Goal: Task Accomplishment & Management: Manage account settings

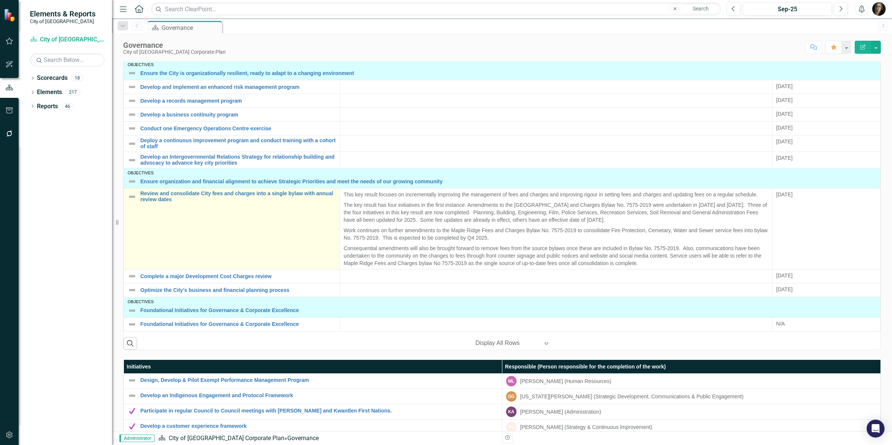
scroll to position [280, 0]
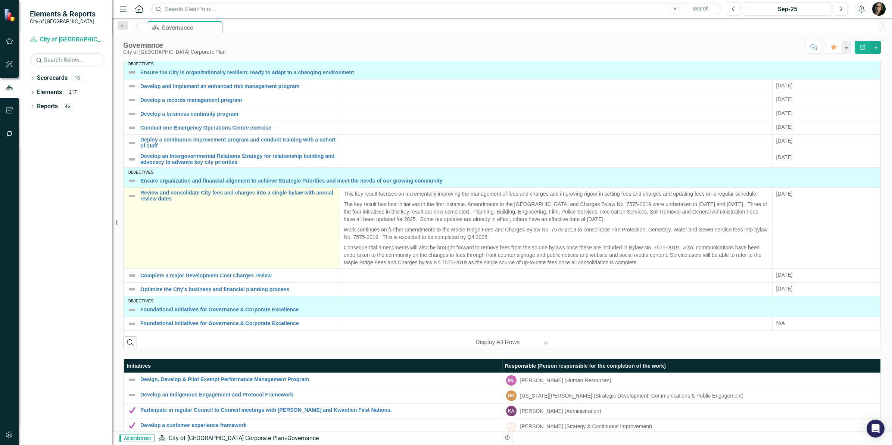
click at [173, 203] on td "Review and consolidate City fees and charges into a single bylaw with annual re…" at bounding box center [232, 228] width 216 height 81
click at [174, 198] on link "Review and consolidate City fees and charges into a single bylaw with annual re…" at bounding box center [238, 196] width 196 height 12
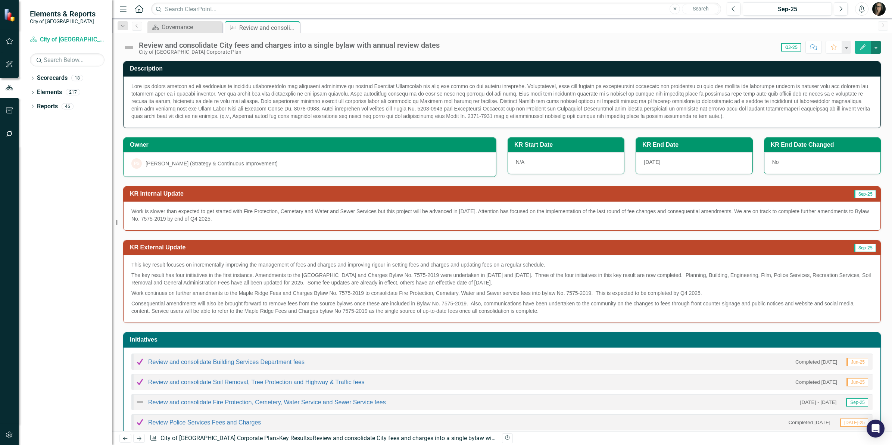
click at [877, 47] on button "button" at bounding box center [876, 47] width 10 height 13
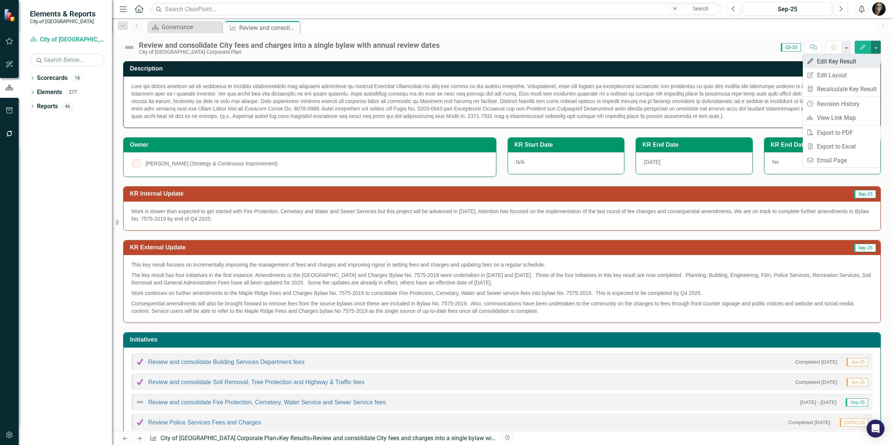
click at [866, 60] on link "Edit Edit Key Result" at bounding box center [842, 61] width 78 height 14
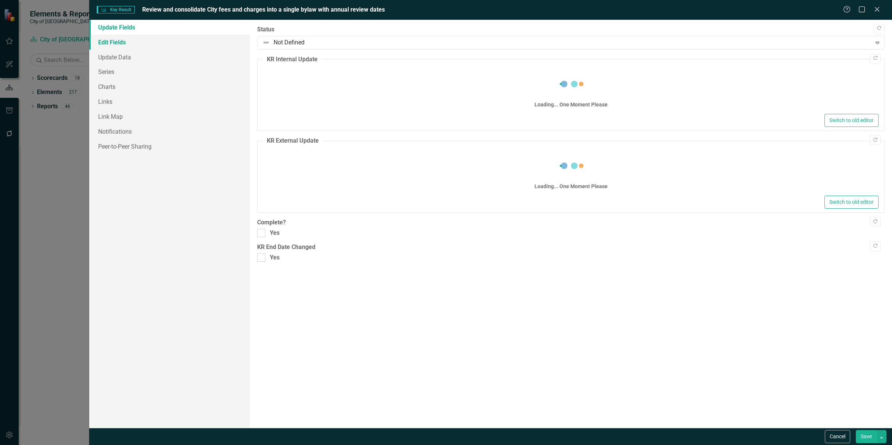
drag, startPoint x: 137, startPoint y: 38, endPoint x: 148, endPoint y: 41, distance: 11.2
click at [137, 38] on link "Edit Fields" at bounding box center [169, 42] width 160 height 15
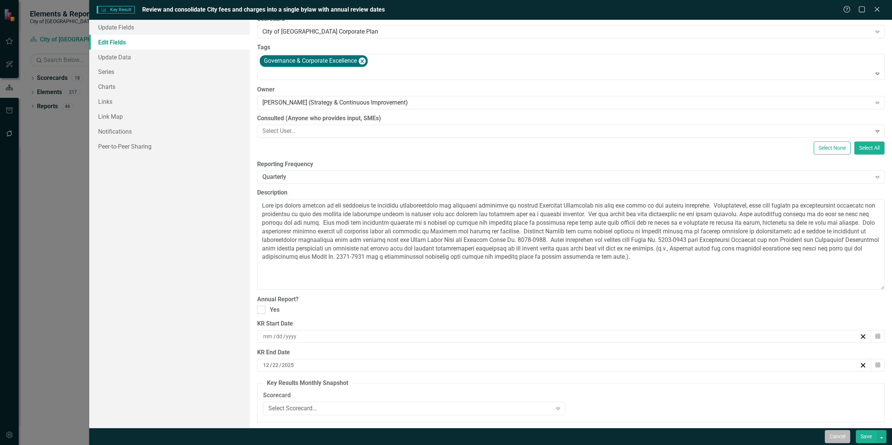
click at [830, 437] on button "Cancel" at bounding box center [837, 436] width 25 height 13
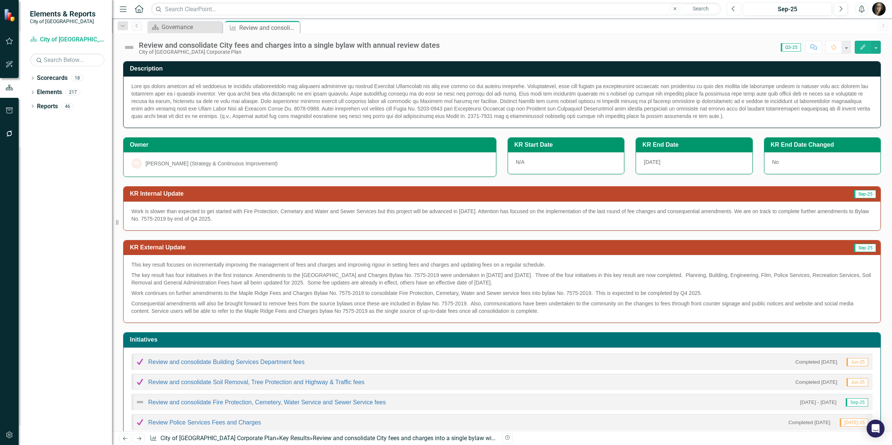
click at [737, 8] on button "Previous" at bounding box center [734, 8] width 14 height 13
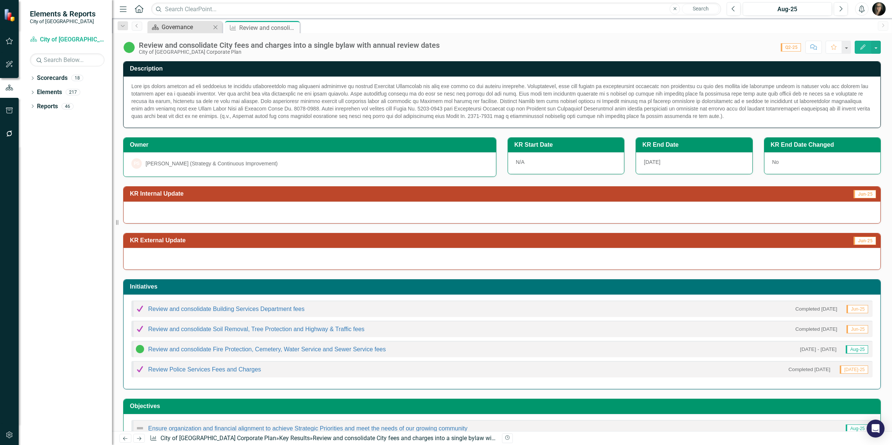
click at [180, 24] on div "Governance" at bounding box center [186, 26] width 49 height 9
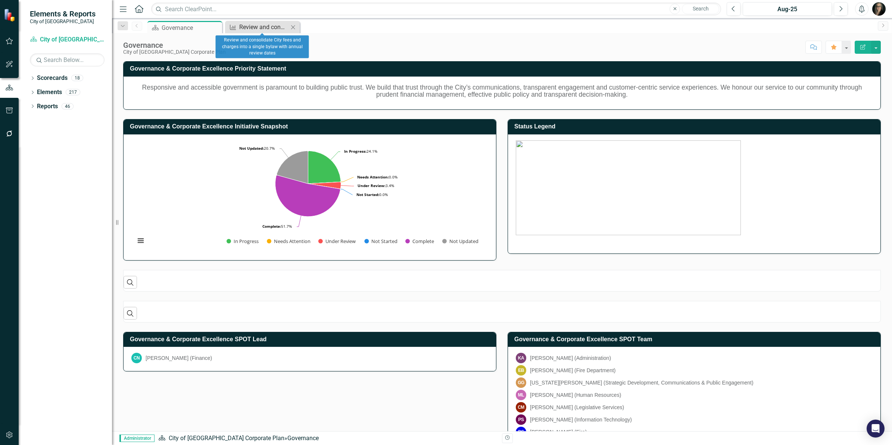
click at [284, 28] on div "Review and consolidate City fees and charges into a single bylaw with annual re…" at bounding box center [263, 26] width 49 height 9
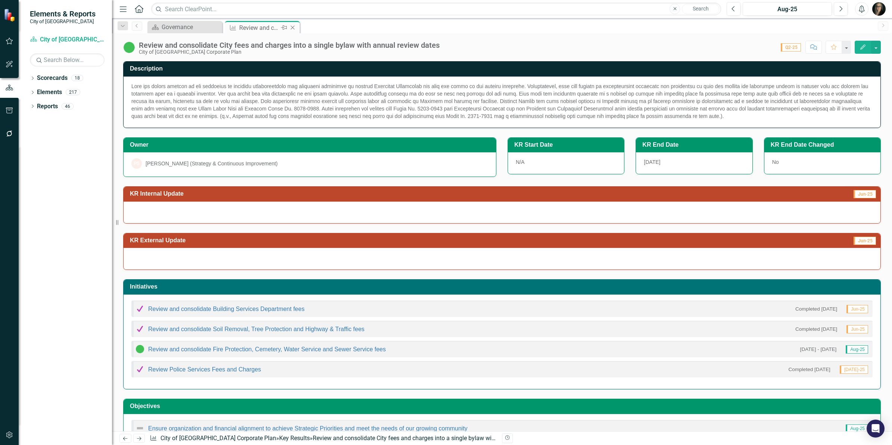
drag, startPoint x: 284, startPoint y: 28, endPoint x: 293, endPoint y: 29, distance: 9.0
click at [293, 29] on icon "Close" at bounding box center [292, 28] width 7 height 6
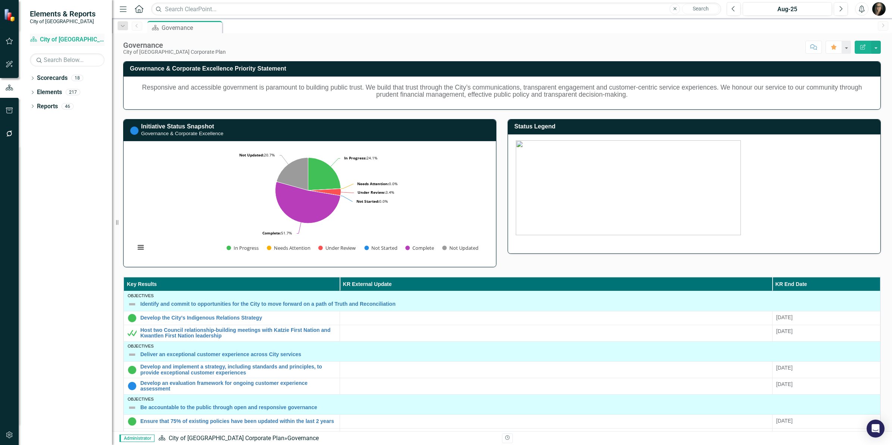
click at [62, 40] on link "Scorecard City of [GEOGRAPHIC_DATA] Corporate Plan" at bounding box center [67, 39] width 75 height 9
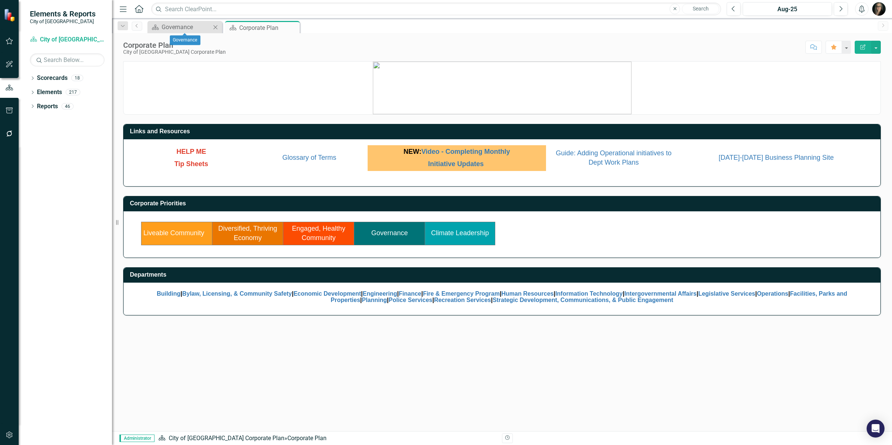
click at [215, 28] on icon "Close" at bounding box center [215, 27] width 7 height 6
click at [32, 106] on icon "Dropdown" at bounding box center [32, 107] width 5 height 4
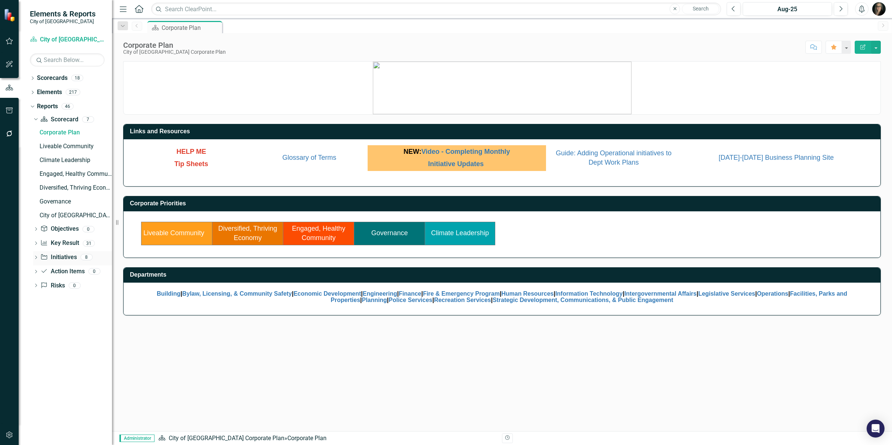
click at [37, 259] on icon "Dropdown" at bounding box center [35, 258] width 5 height 4
click at [63, 176] on div "GCE Initiative List" at bounding box center [76, 174] width 72 height 7
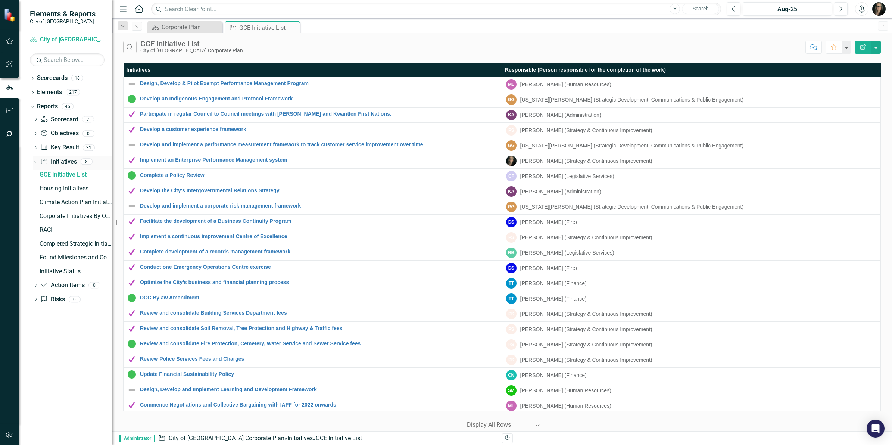
click at [49, 159] on link "Initiative Initiatives" at bounding box center [58, 161] width 36 height 9
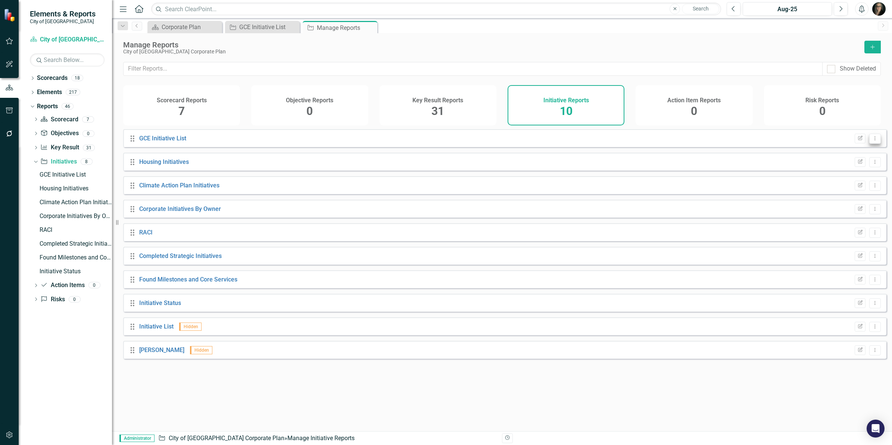
click at [869, 144] on button "Dropdown Menu" at bounding box center [875, 139] width 12 height 10
click at [839, 186] on link "Copy Duplicate Report" at bounding box center [844, 184] width 62 height 14
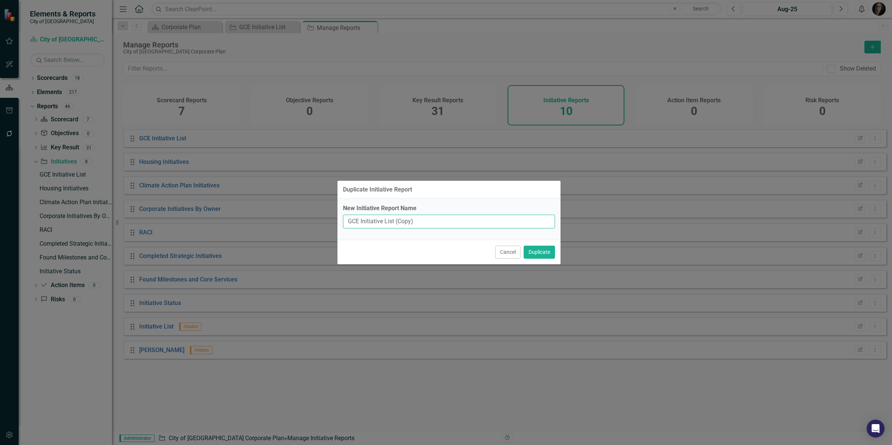
click at [435, 223] on input "GCE Initiative List (Copy)" at bounding box center [449, 222] width 212 height 14
type input "CLES Initiative List"
click at [524, 246] on button "Duplicate" at bounding box center [539, 252] width 31 height 13
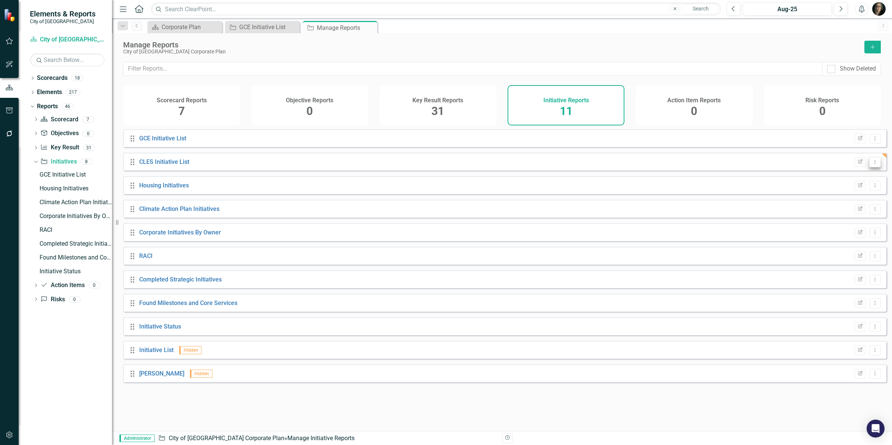
click at [872, 164] on icon "Dropdown Menu" at bounding box center [875, 161] width 6 height 5
click at [851, 202] on link "Copy Duplicate Report" at bounding box center [844, 208] width 62 height 14
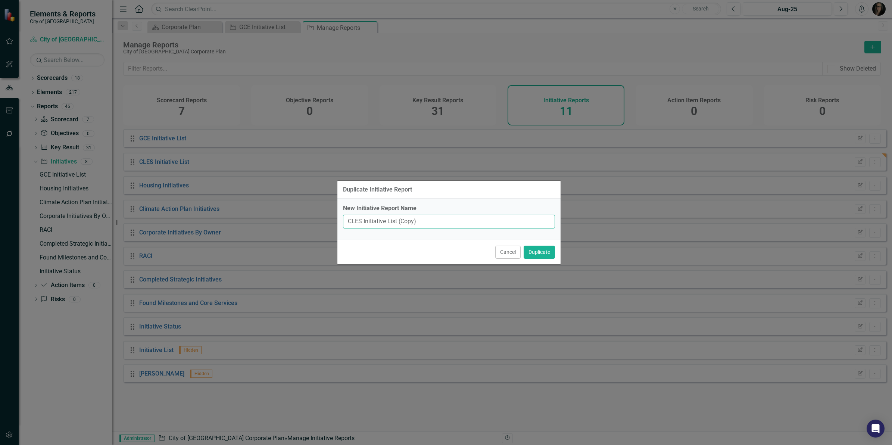
drag, startPoint x: 397, startPoint y: 222, endPoint x: 460, endPoint y: 222, distance: 63.1
click at [461, 222] on input "CLES Initiative List (Copy)" at bounding box center [449, 222] width 212 height 14
type input "DTE Initiative List"
click at [524, 246] on button "Duplicate" at bounding box center [539, 252] width 31 height 13
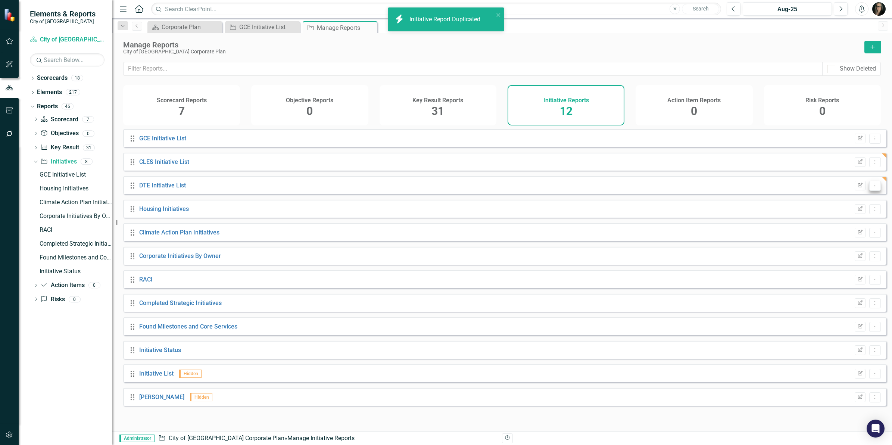
click at [872, 188] on icon "Dropdown Menu" at bounding box center [875, 185] width 6 height 5
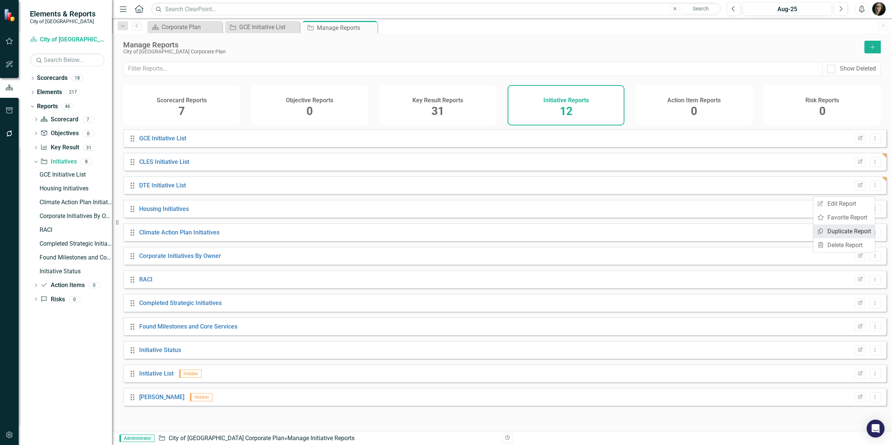
click at [844, 227] on link "Copy Duplicate Report" at bounding box center [844, 231] width 62 height 14
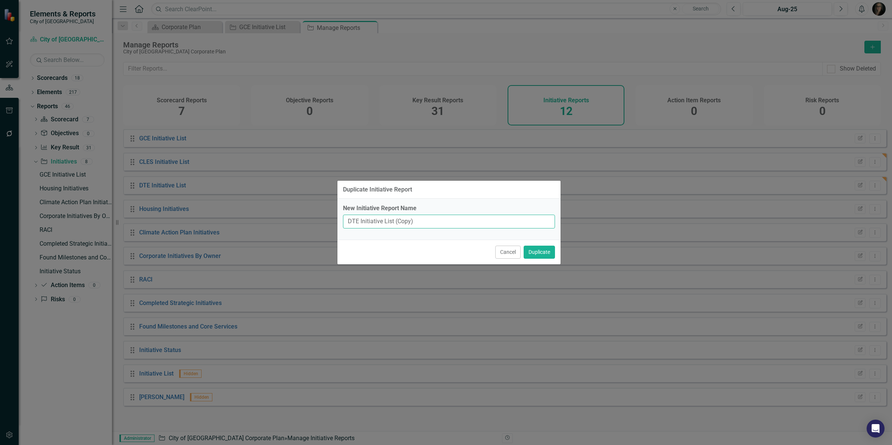
drag, startPoint x: 359, startPoint y: 222, endPoint x: 318, endPoint y: 220, distance: 41.1
click at [318, 220] on div "Duplicate Initiative Report New Initiative Report Name DTE Initiative List (Cop…" at bounding box center [446, 222] width 892 height 445
drag, startPoint x: 395, startPoint y: 223, endPoint x: 461, endPoint y: 221, distance: 66.1
click at [461, 221] on input "EHC Initiative List (Copy)" at bounding box center [449, 222] width 212 height 14
type input "EHC Initiative List"
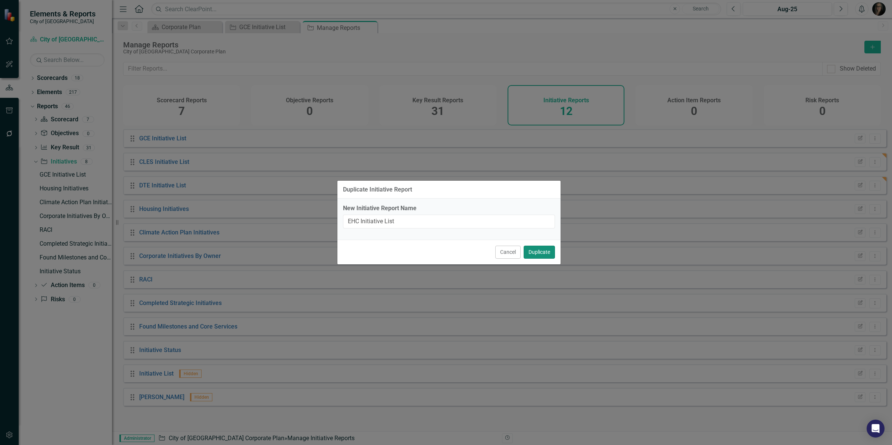
click at [532, 249] on button "Duplicate" at bounding box center [539, 252] width 31 height 13
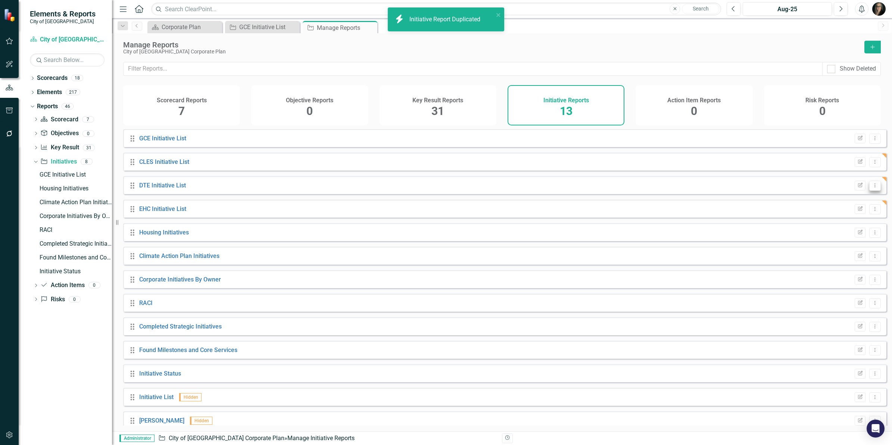
click at [872, 188] on icon "Dropdown Menu" at bounding box center [875, 185] width 6 height 5
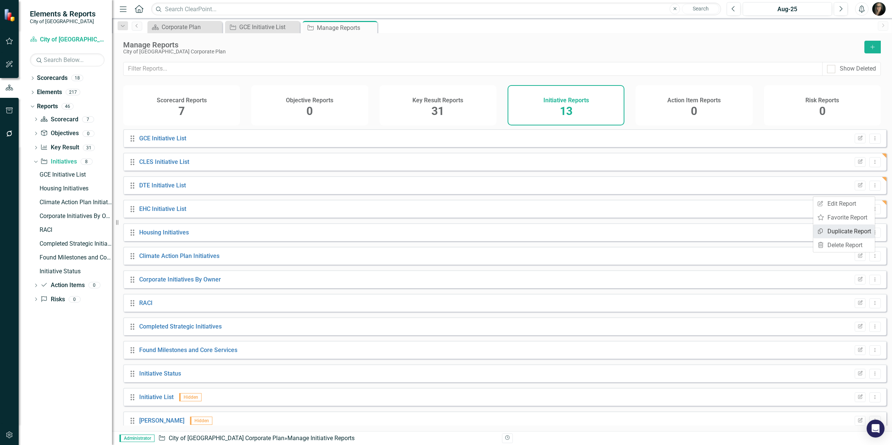
click at [846, 230] on link "Copy Duplicate Report" at bounding box center [844, 231] width 62 height 14
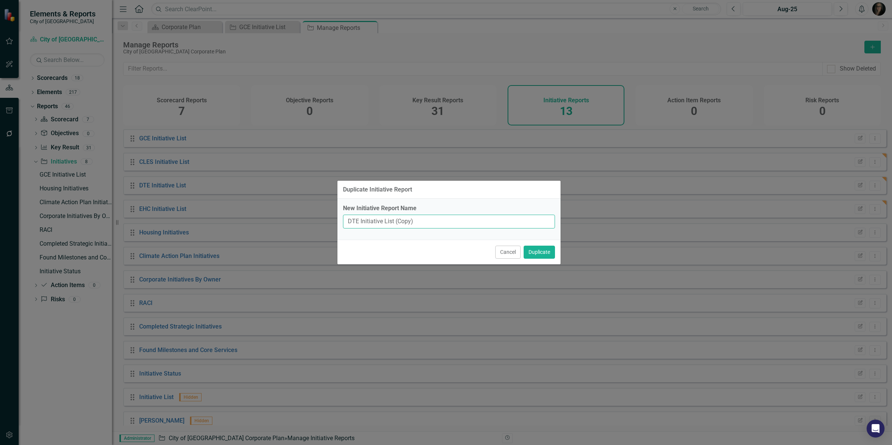
drag, startPoint x: 396, startPoint y: 222, endPoint x: 455, endPoint y: 223, distance: 59.0
click at [455, 223] on input "DTE Initiative List (Copy)" at bounding box center [449, 222] width 212 height 14
type input "LC Initiative List"
click at [536, 254] on button "Duplicate" at bounding box center [539, 252] width 31 height 13
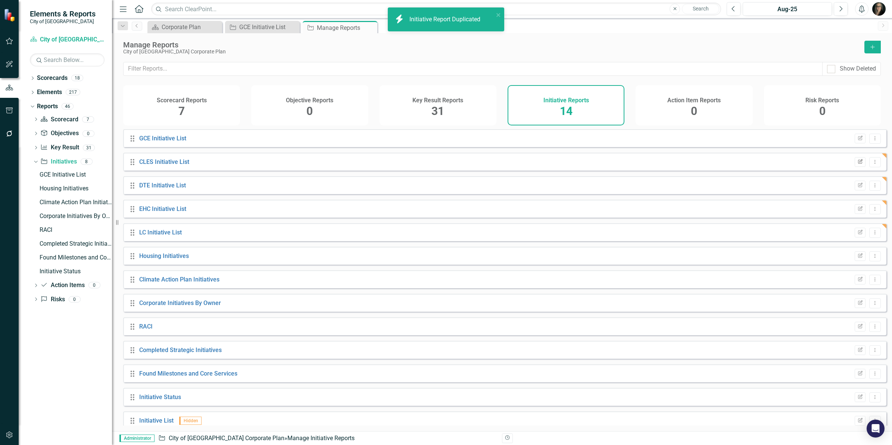
click at [855, 165] on button "Edit Report" at bounding box center [860, 162] width 11 height 10
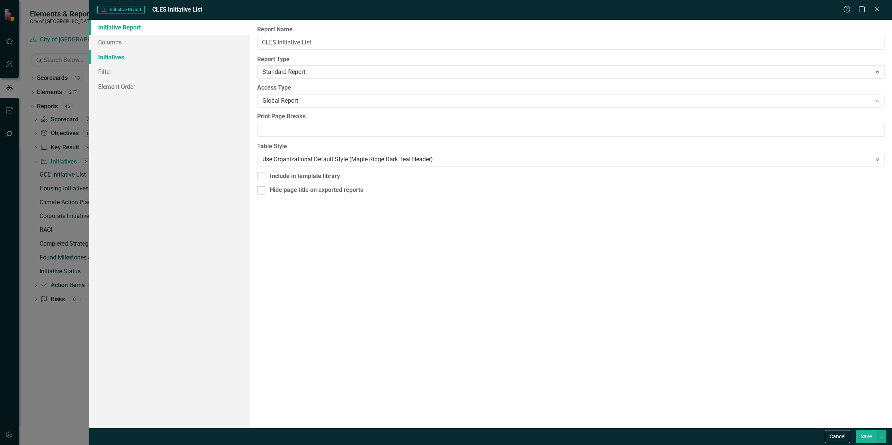
click at [129, 59] on link "Initiatives" at bounding box center [169, 57] width 160 height 15
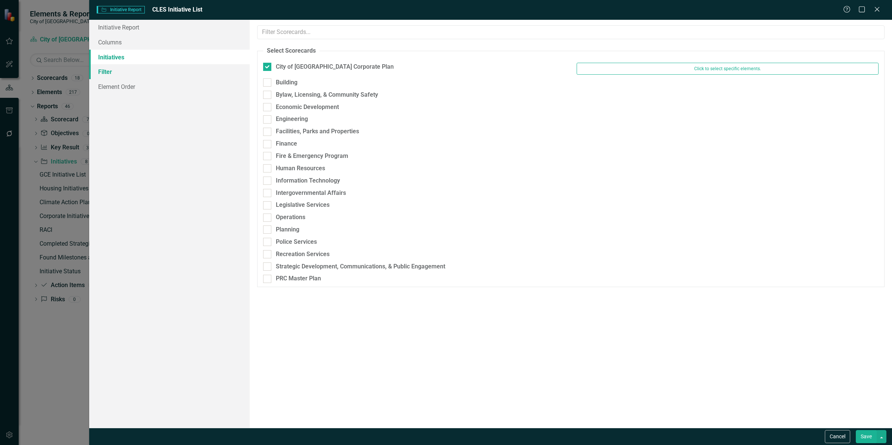
click at [122, 74] on link "Filter" at bounding box center [169, 71] width 160 height 15
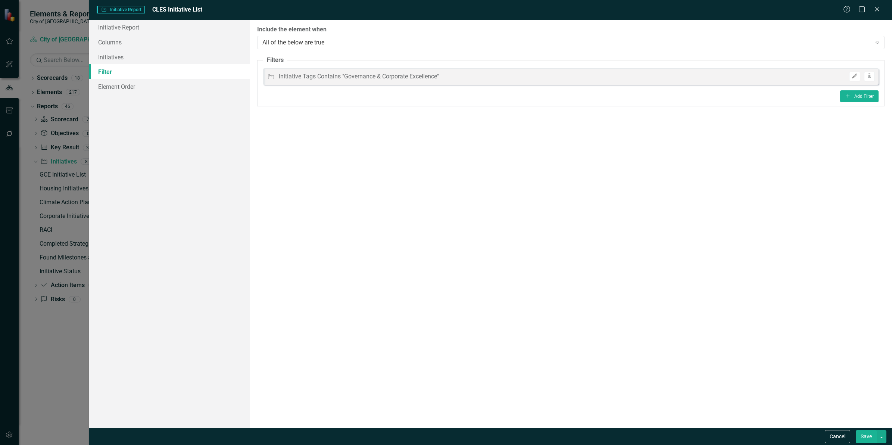
click at [849, 74] on button "Edit" at bounding box center [854, 77] width 11 height 10
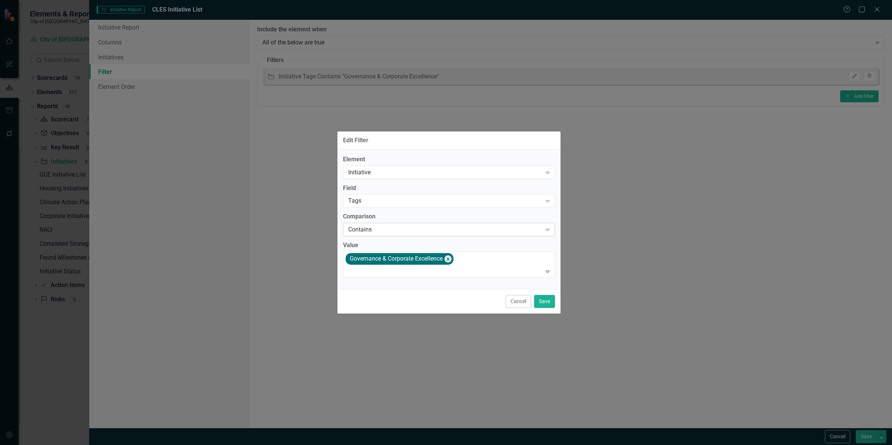
click at [396, 234] on div "Contains Expand" at bounding box center [449, 229] width 212 height 13
click at [450, 256] on icon "Remove [object Object]" at bounding box center [447, 258] width 7 height 9
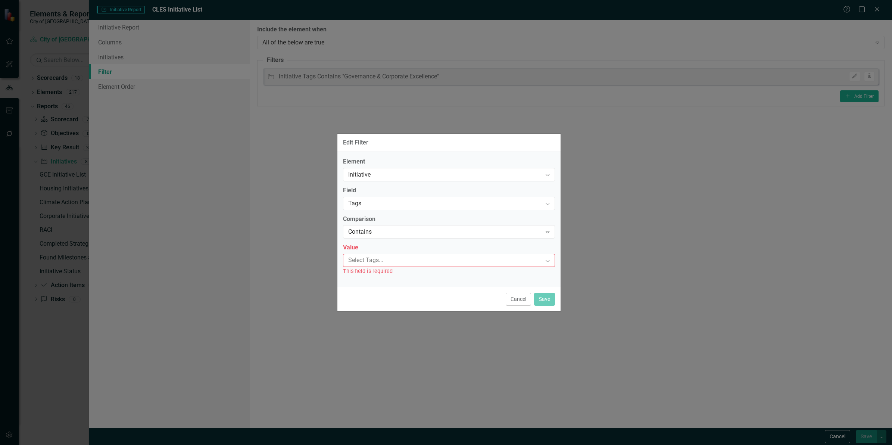
click at [423, 261] on div at bounding box center [443, 260] width 197 height 10
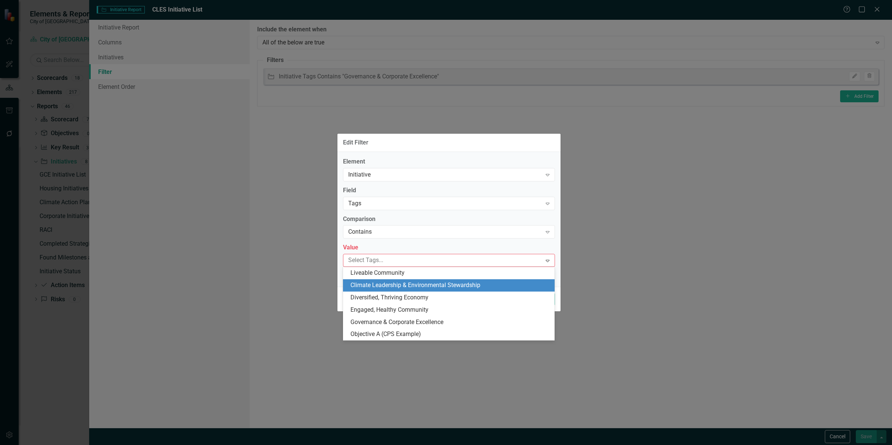
click at [418, 286] on span "Climate Leadership & Environmental Stewardship" at bounding box center [415, 284] width 130 height 7
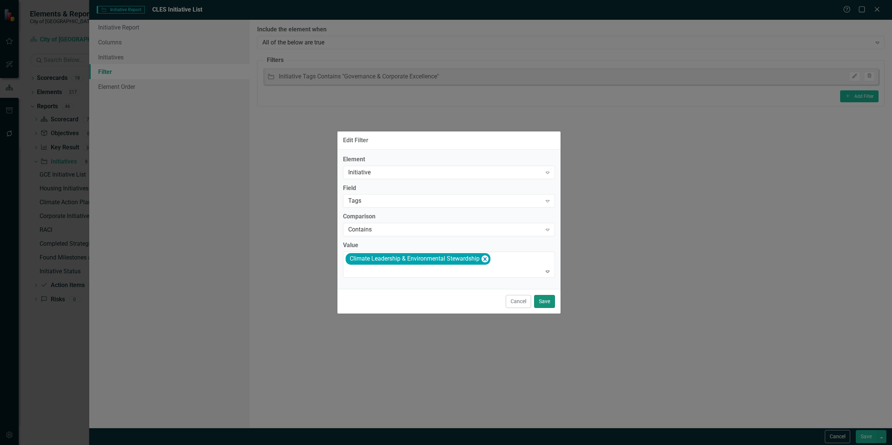
click at [537, 299] on button "Save" at bounding box center [544, 301] width 21 height 13
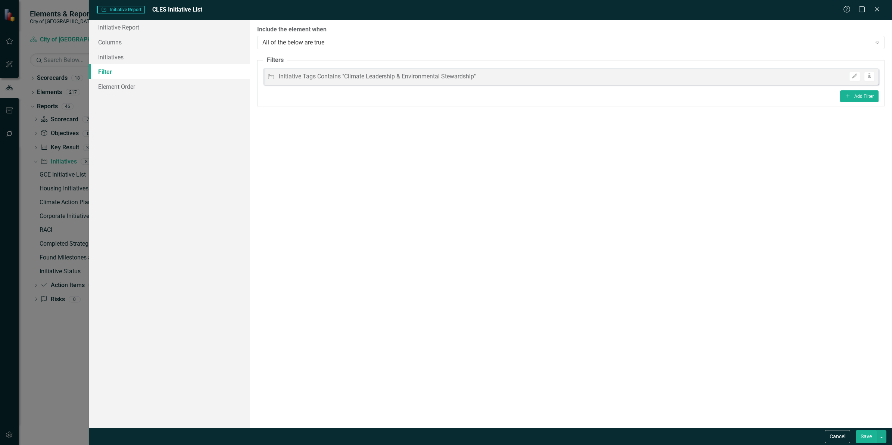
click at [862, 436] on button "Save" at bounding box center [866, 436] width 21 height 13
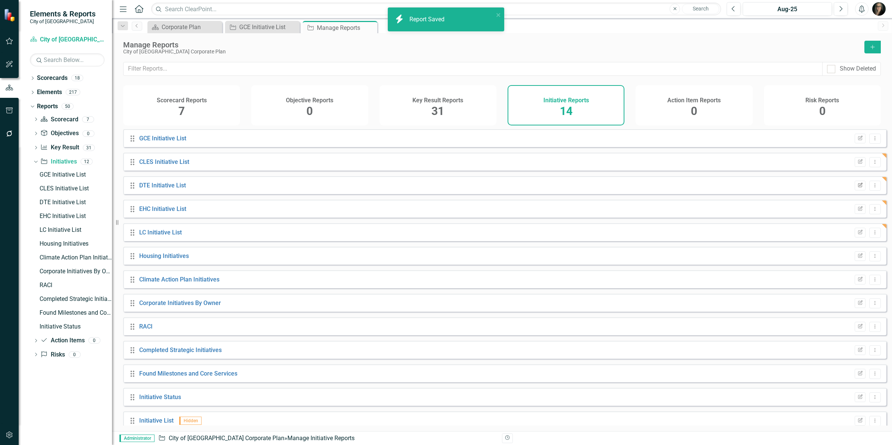
click at [857, 188] on icon "Edit Report" at bounding box center [860, 185] width 6 height 4
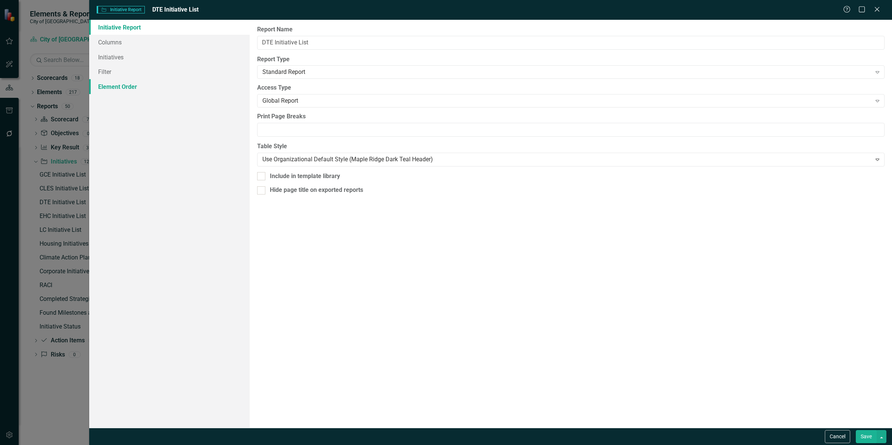
click at [148, 79] on link "Element Order" at bounding box center [169, 86] width 160 height 15
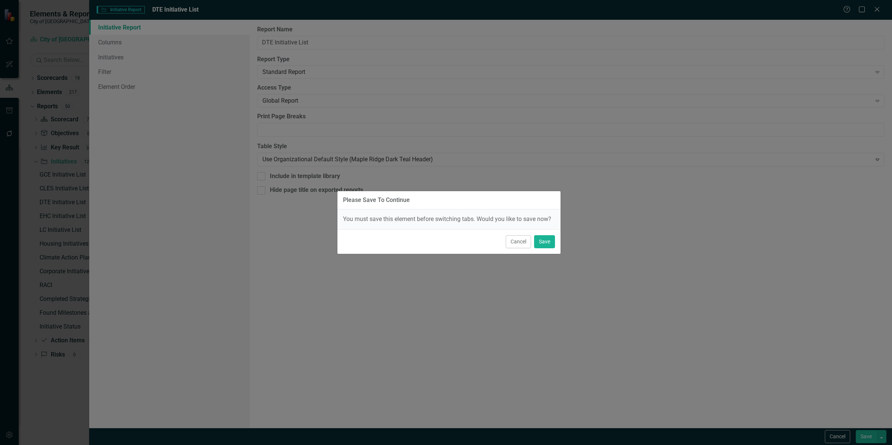
click at [146, 70] on div "Please Save To Continue You must save this element before switching tabs. Would…" at bounding box center [446, 222] width 892 height 445
drag, startPoint x: 519, startPoint y: 242, endPoint x: 350, endPoint y: 160, distance: 187.6
click at [518, 241] on button "Cancel" at bounding box center [518, 241] width 25 height 13
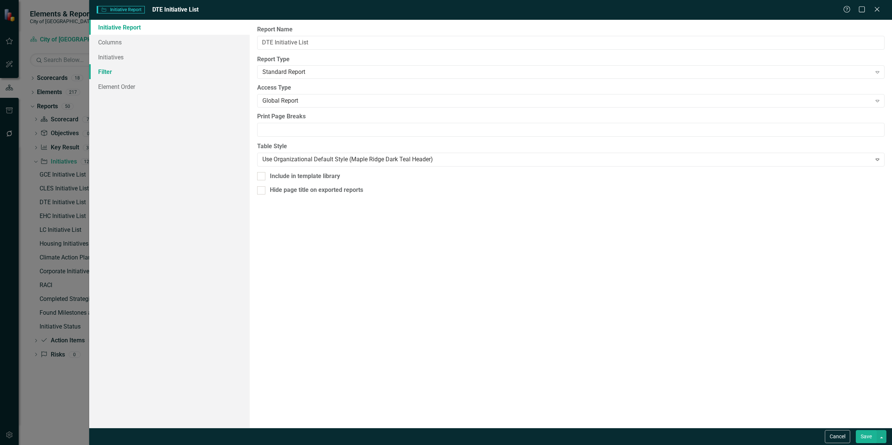
click at [149, 73] on link "Filter" at bounding box center [169, 71] width 160 height 15
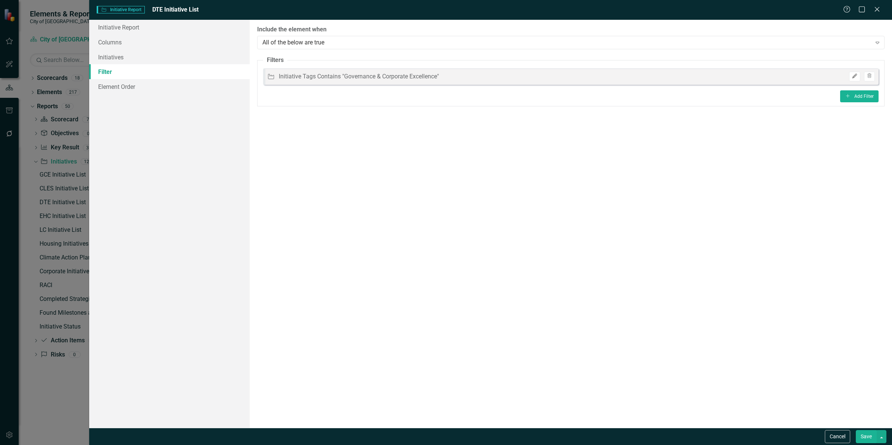
click at [853, 76] on icon "Edit" at bounding box center [855, 76] width 6 height 4
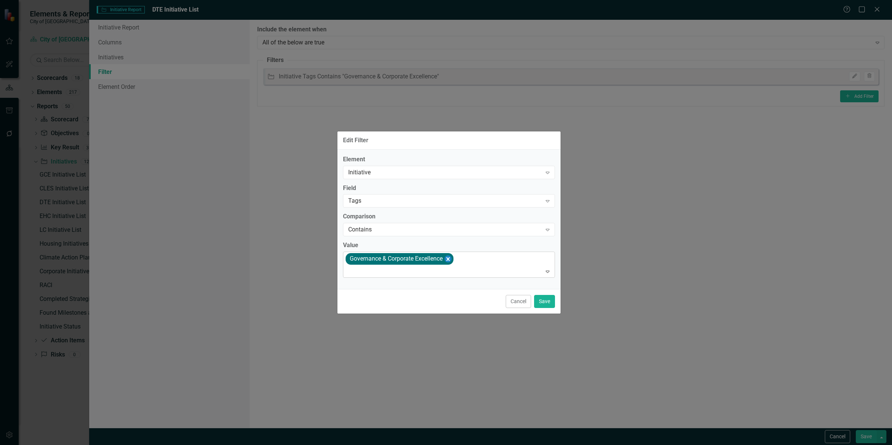
click at [446, 258] on icon "Remove [object Object]" at bounding box center [447, 258] width 7 height 9
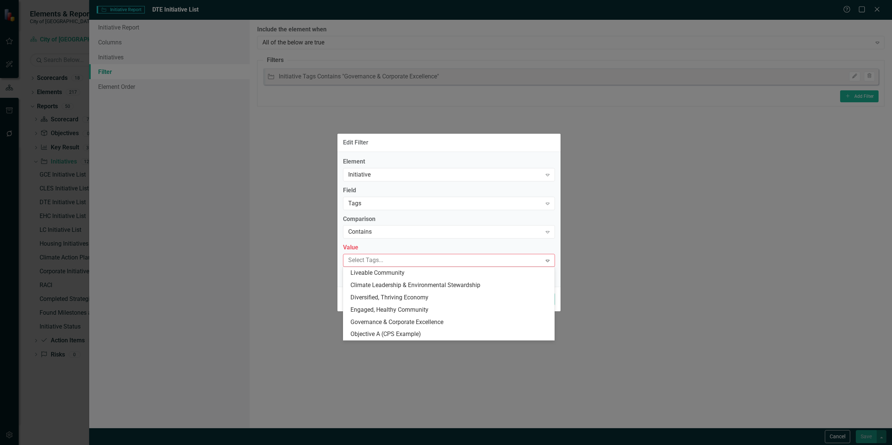
click at [391, 259] on div at bounding box center [443, 260] width 197 height 10
click at [387, 294] on span "Diversified, Thriving Economy" at bounding box center [389, 297] width 78 height 7
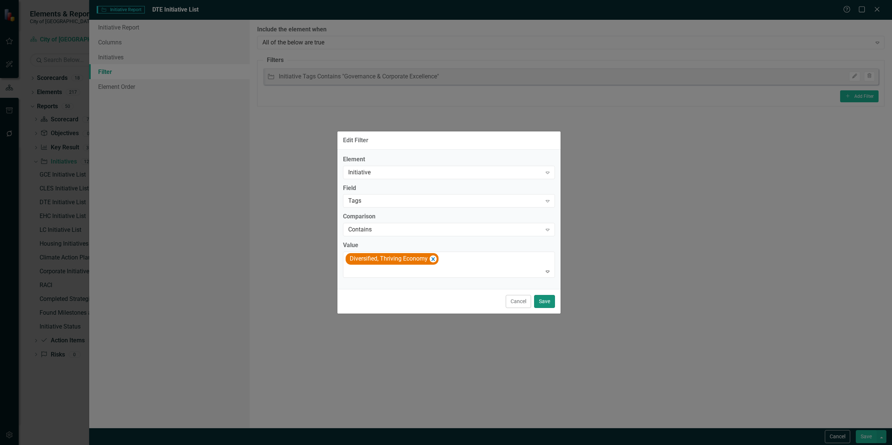
click at [540, 303] on button "Save" at bounding box center [544, 301] width 21 height 13
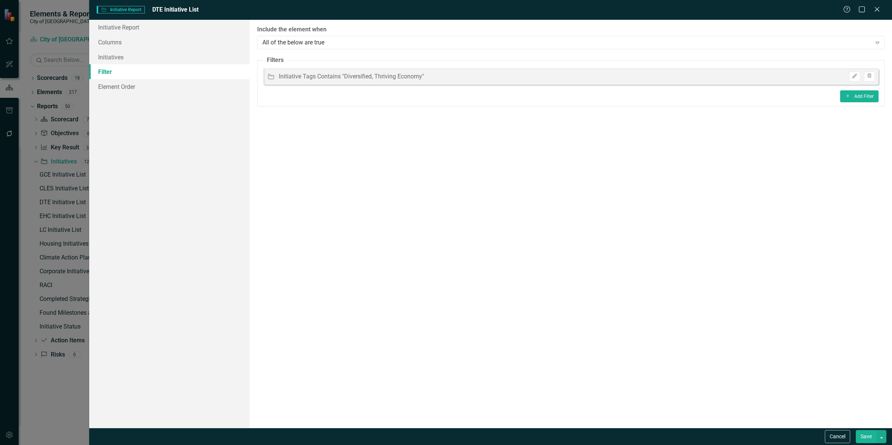
click at [867, 432] on button "Save" at bounding box center [866, 436] width 21 height 13
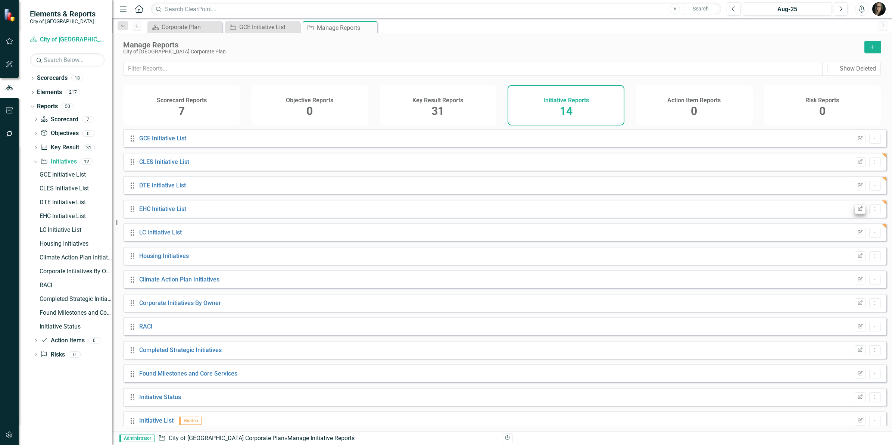
drag, startPoint x: 853, startPoint y: 238, endPoint x: 853, endPoint y: 212, distance: 25.8
click at [853, 213] on div "Drag GCE Initiative List Edit Report Dropdown Menu Drag CLES Initiative List Ed…" at bounding box center [504, 291] width 763 height 324
click at [858, 210] on icon "button" at bounding box center [860, 208] width 4 height 4
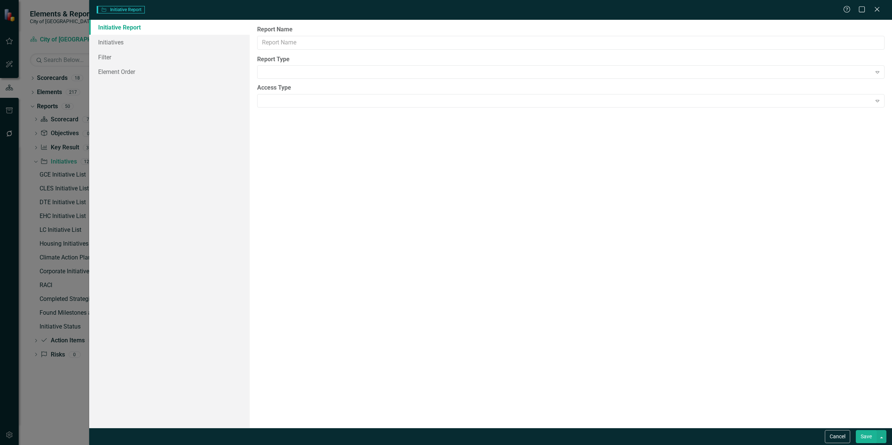
type input "EHC Initiative List"
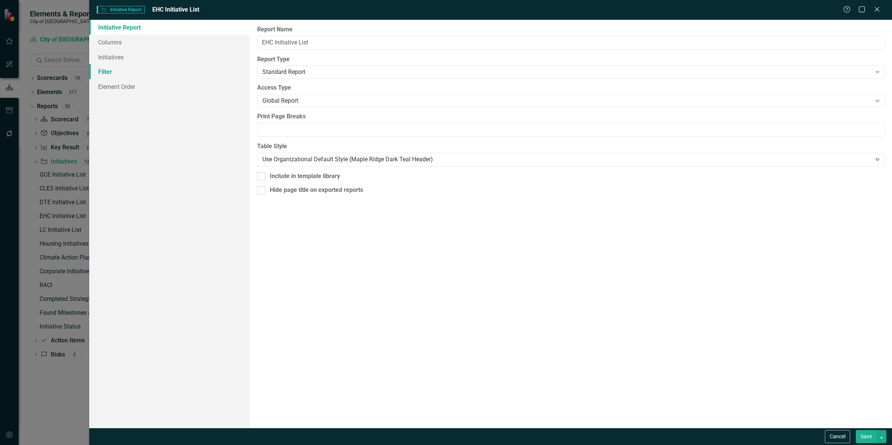
click at [137, 66] on link "Filter" at bounding box center [169, 71] width 160 height 15
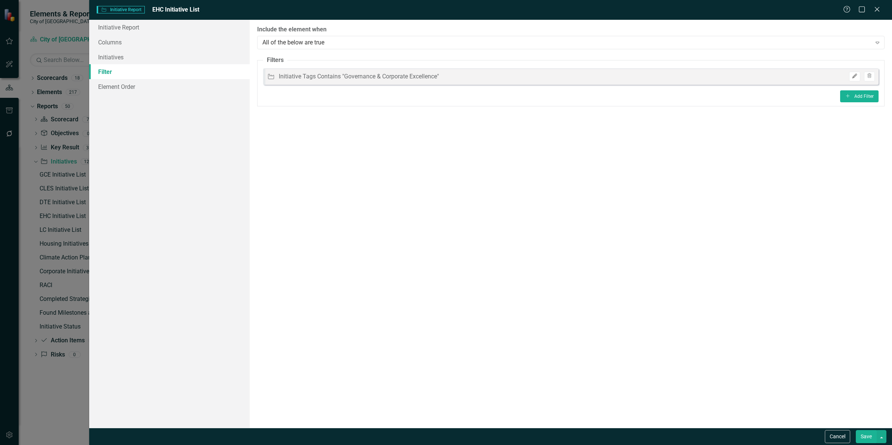
click at [851, 76] on button "Edit" at bounding box center [854, 77] width 11 height 10
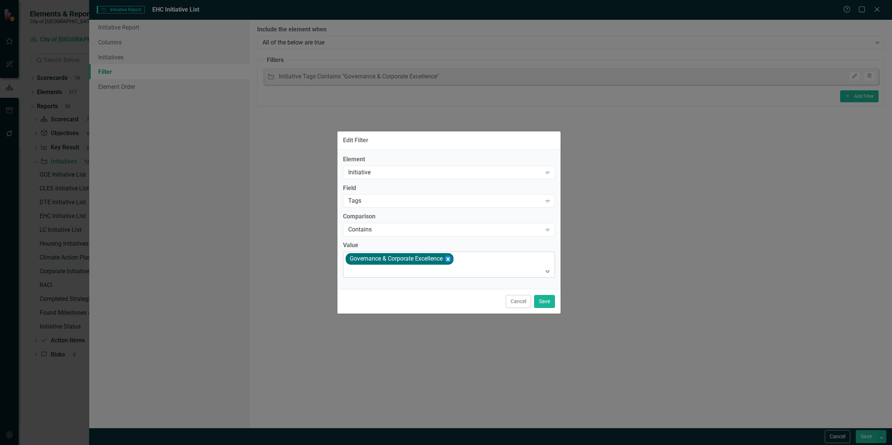
click at [446, 259] on icon "Remove [object Object]" at bounding box center [447, 258] width 7 height 9
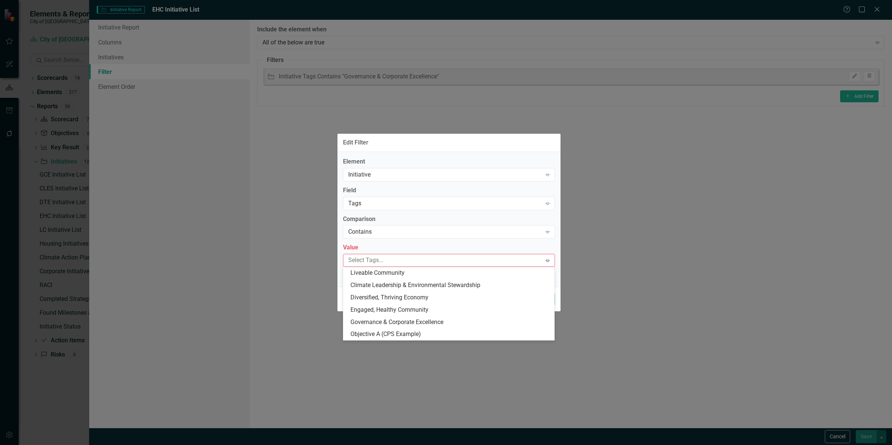
click at [431, 262] on div at bounding box center [443, 260] width 197 height 10
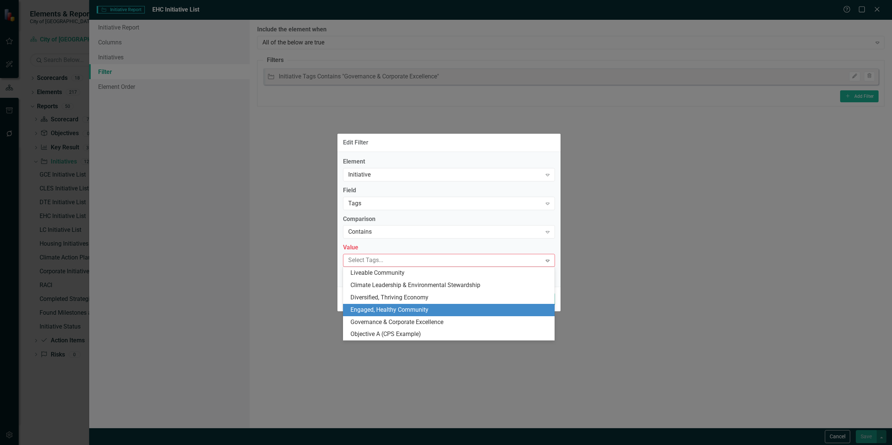
click at [416, 307] on span "Engaged, Healthy Community" at bounding box center [389, 309] width 78 height 7
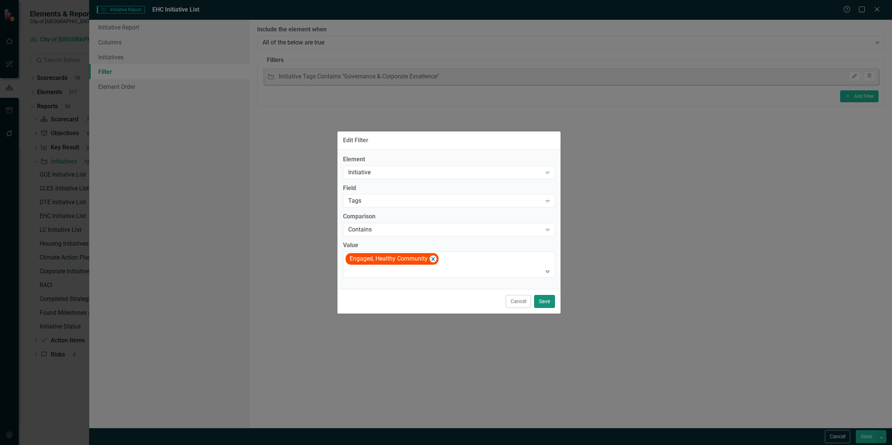
click at [549, 303] on button "Save" at bounding box center [544, 301] width 21 height 13
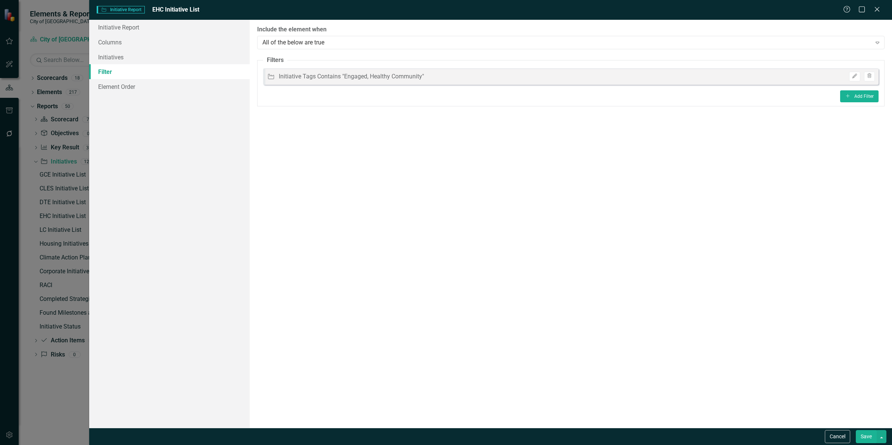
click at [858, 436] on button "Save" at bounding box center [866, 436] width 21 height 13
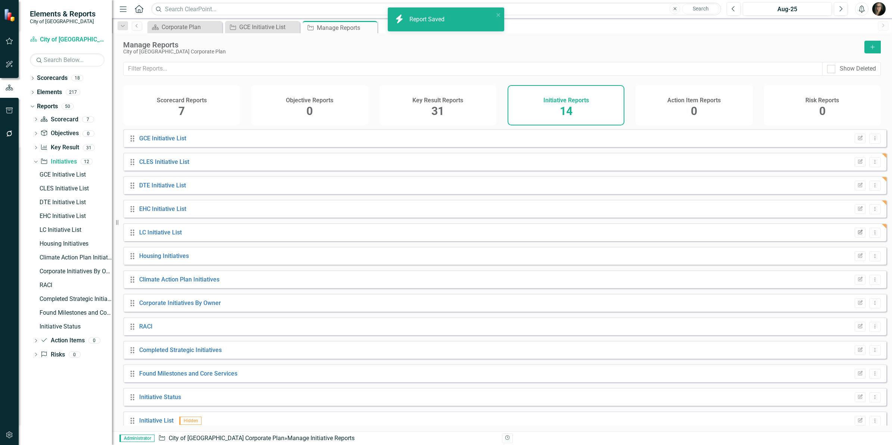
click at [855, 237] on button "Edit Report" at bounding box center [860, 233] width 11 height 10
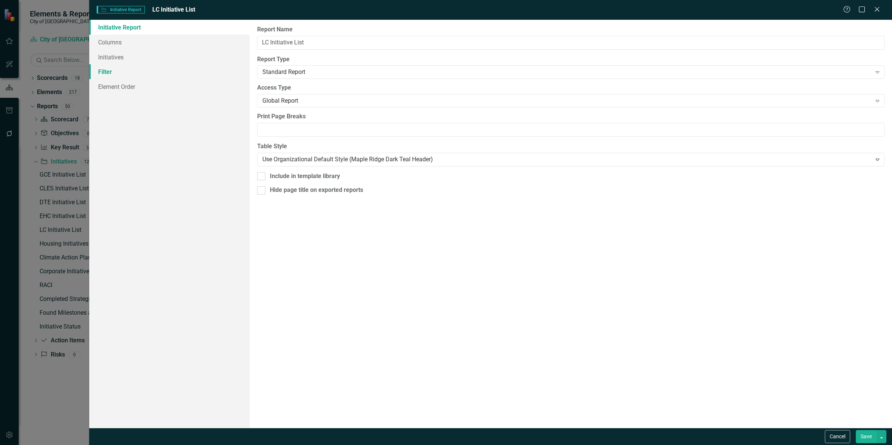
click at [149, 75] on link "Filter" at bounding box center [169, 71] width 160 height 15
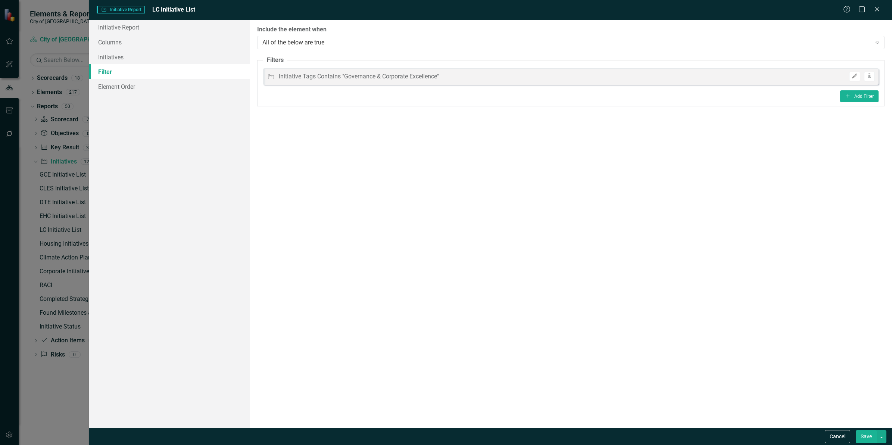
click at [855, 74] on icon "Edit" at bounding box center [855, 76] width 6 height 4
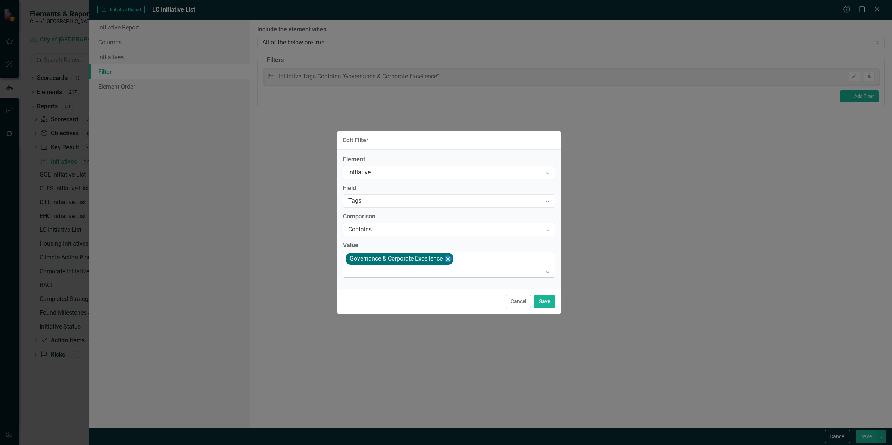
click at [449, 256] on icon "Remove [object Object]" at bounding box center [447, 258] width 7 height 9
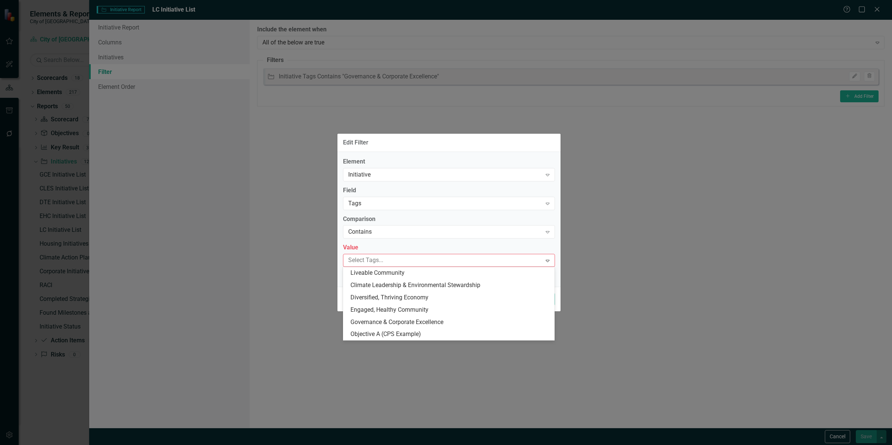
click at [448, 259] on div at bounding box center [443, 260] width 197 height 10
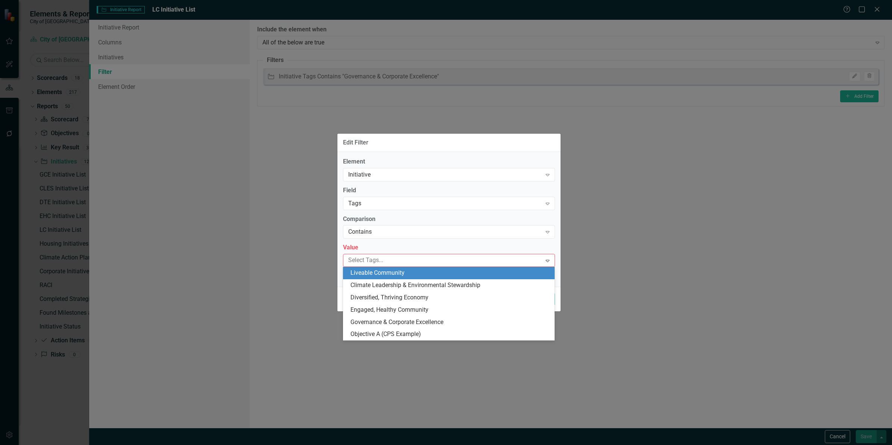
click at [422, 275] on div "Liveable Community" at bounding box center [450, 273] width 200 height 9
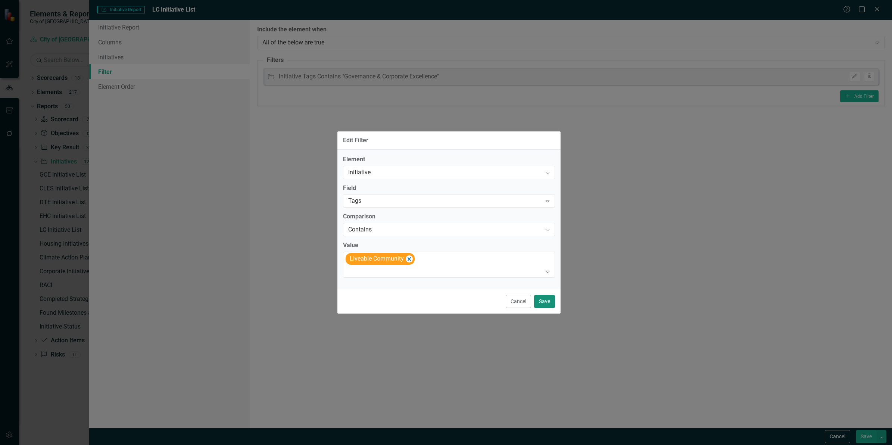
click at [544, 303] on button "Save" at bounding box center [544, 301] width 21 height 13
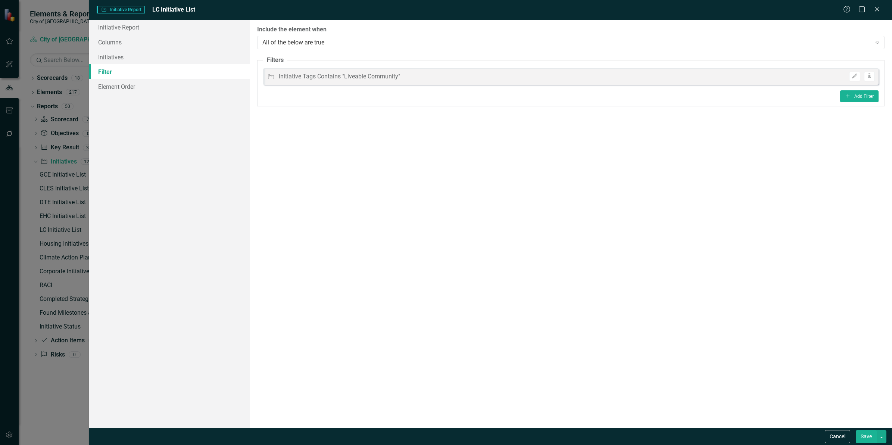
click at [862, 432] on button "Save" at bounding box center [866, 436] width 21 height 13
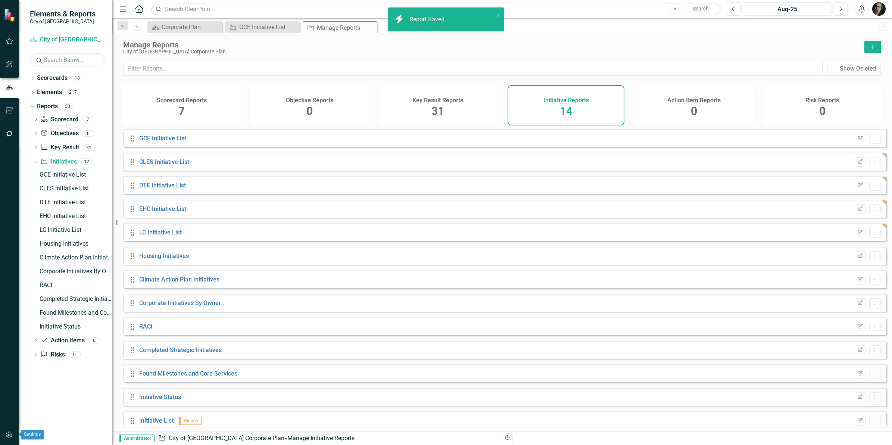
click at [9, 434] on icon "button" at bounding box center [9, 434] width 6 height 7
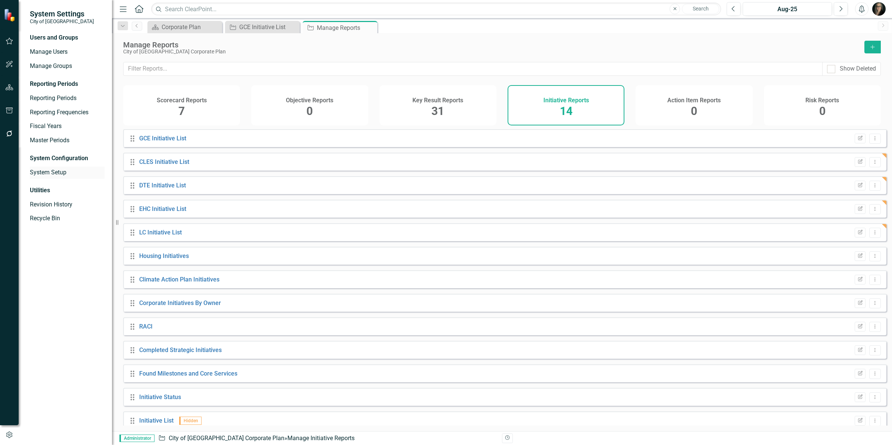
click at [49, 172] on link "System Setup" at bounding box center [67, 172] width 75 height 9
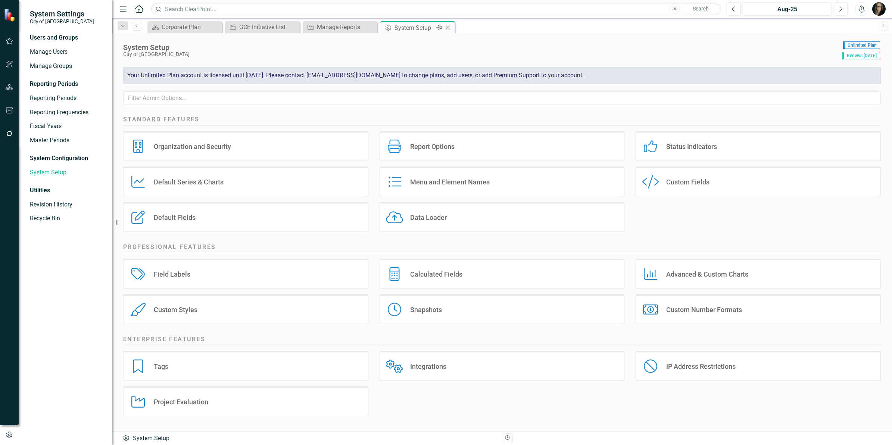
click at [450, 25] on icon "Close" at bounding box center [447, 28] width 7 height 6
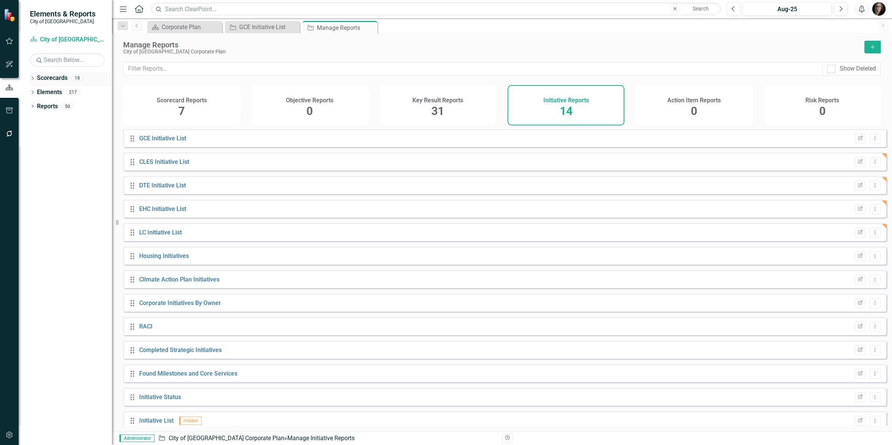
click at [32, 76] on div "Dropdown" at bounding box center [32, 79] width 5 height 6
click at [31, 107] on icon "Dropdown" at bounding box center [32, 107] width 5 height 4
click at [35, 121] on icon "Dropdown" at bounding box center [36, 121] width 5 height 4
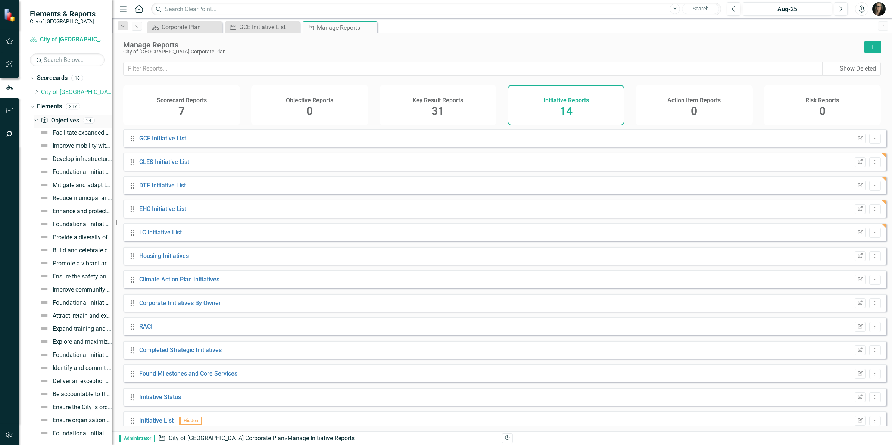
click at [35, 121] on icon "Dropdown" at bounding box center [35, 120] width 4 height 5
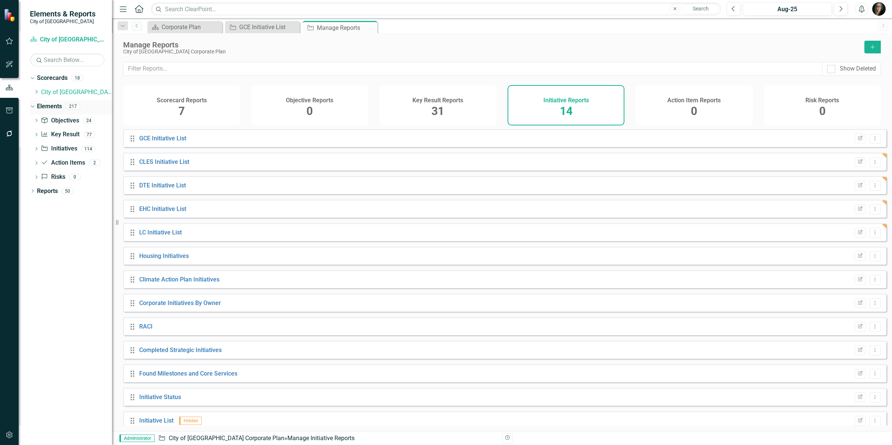
click at [41, 107] on link "Elements" at bounding box center [49, 106] width 25 height 9
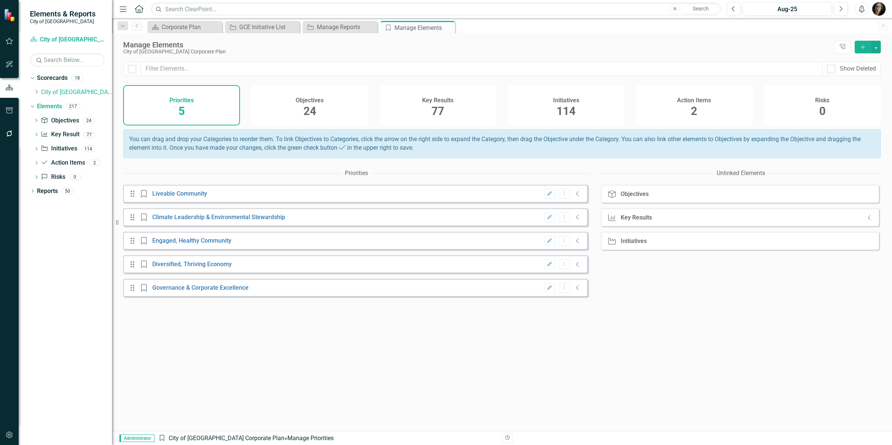
click at [864, 226] on div "Key Result Key Results Collapse" at bounding box center [740, 217] width 278 height 18
click at [866, 221] on icon "Collapse" at bounding box center [869, 218] width 7 height 6
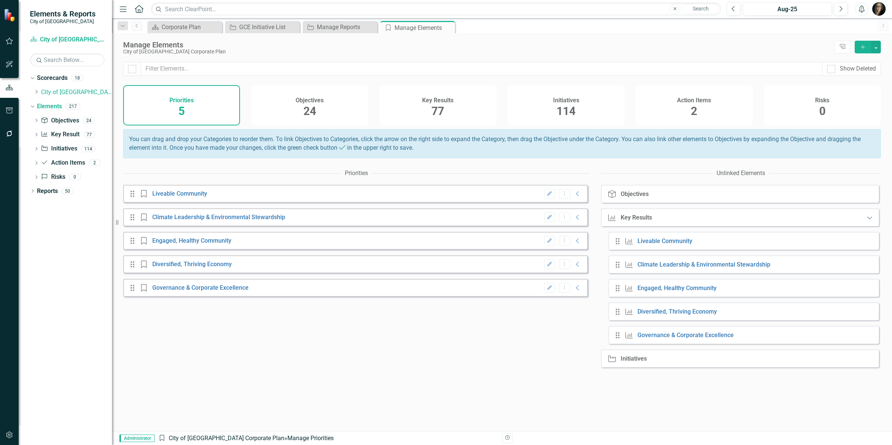
click at [866, 221] on icon "Expanded" at bounding box center [869, 218] width 7 height 6
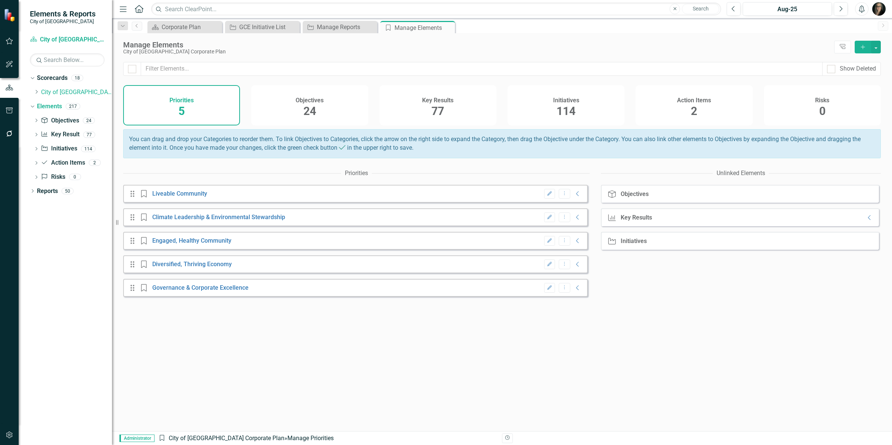
click at [311, 341] on div "Drag Priority Liveable Community Edit Dropdown Menu Collapse Drag Priority Clim…" at bounding box center [356, 308] width 467 height 246
click at [693, 118] on span "2" at bounding box center [694, 110] width 6 height 13
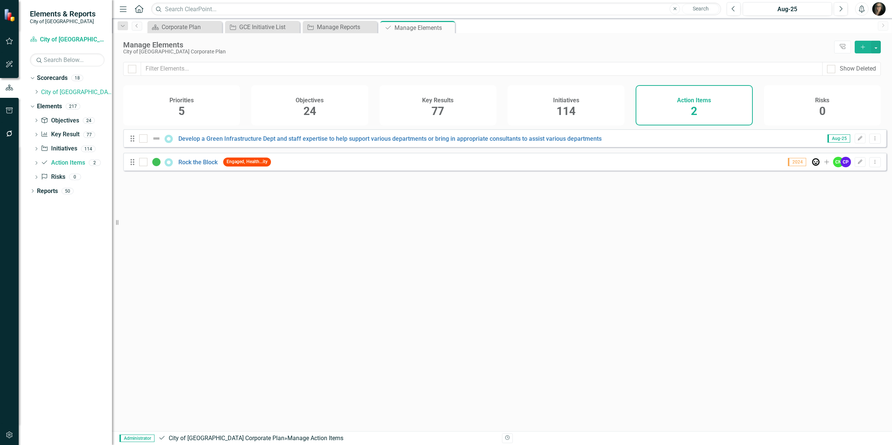
click at [200, 112] on div "Priorities 5" at bounding box center [181, 105] width 117 height 40
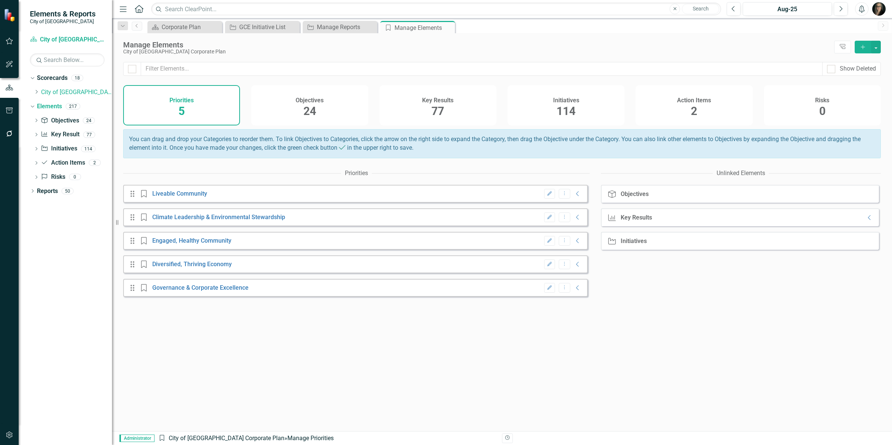
click at [272, 107] on div "Objectives 24" at bounding box center [309, 105] width 117 height 40
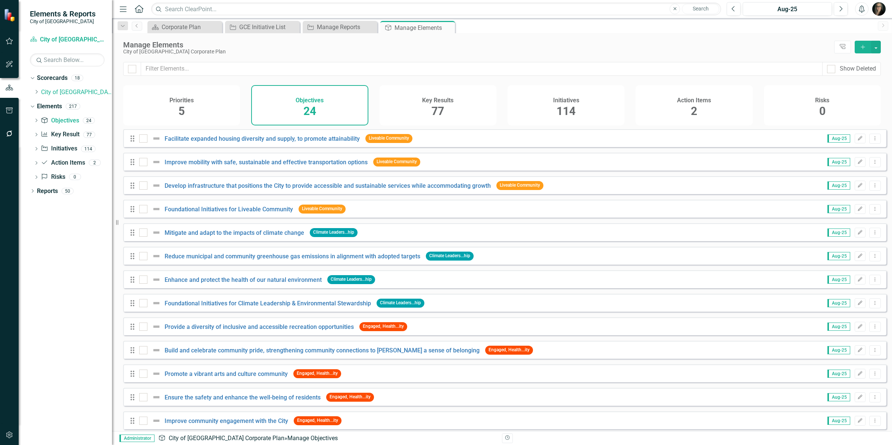
click at [428, 103] on h4 "Key Results" at bounding box center [437, 100] width 31 height 7
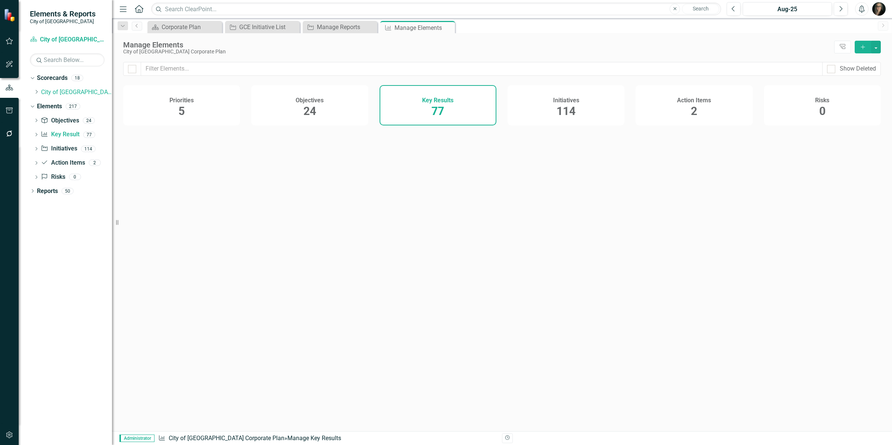
checkbox input "false"
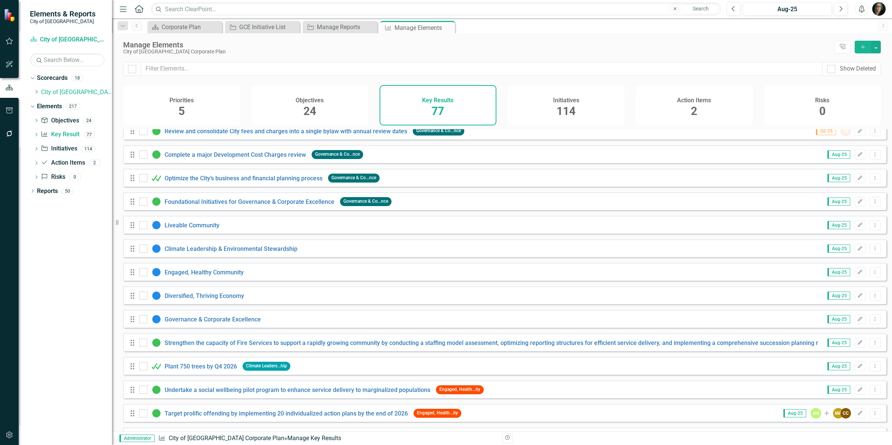
scroll to position [1514, 0]
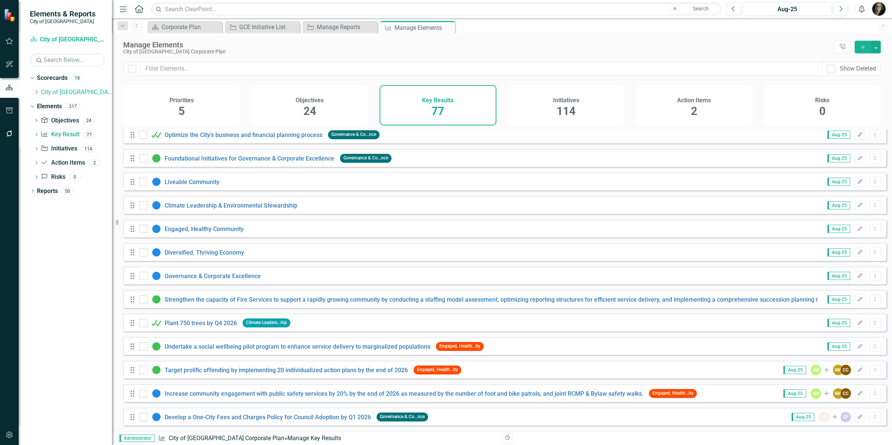
click at [557, 107] on span "114" at bounding box center [565, 110] width 19 height 13
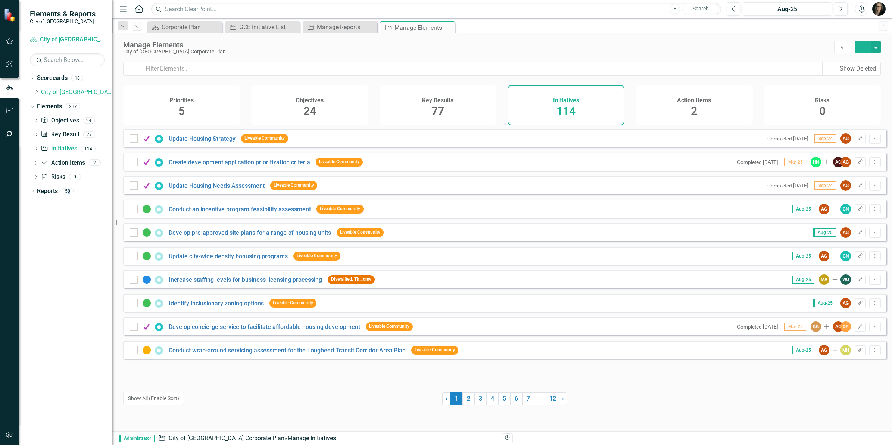
click at [68, 216] on div "Dropdown Scorecards 18 Dropdown City of [GEOGRAPHIC_DATA] Corporate Plan Buildi…" at bounding box center [65, 258] width 93 height 373
click at [12, 435] on icon "button" at bounding box center [10, 435] width 8 height 6
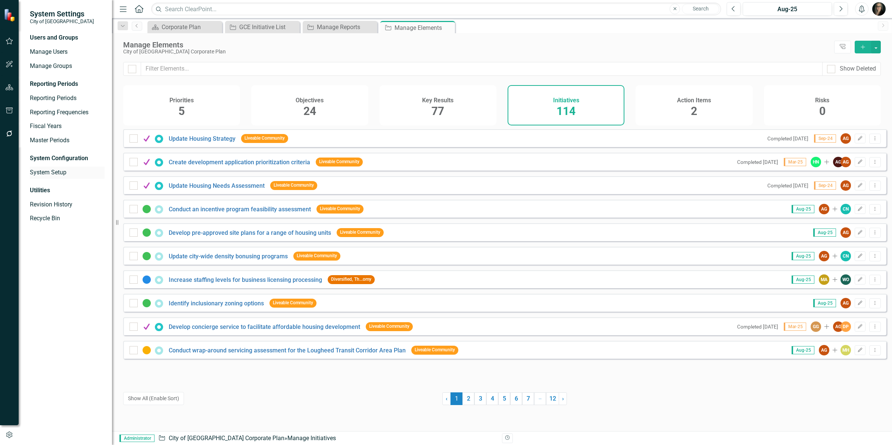
click at [56, 172] on link "System Setup" at bounding box center [67, 172] width 75 height 9
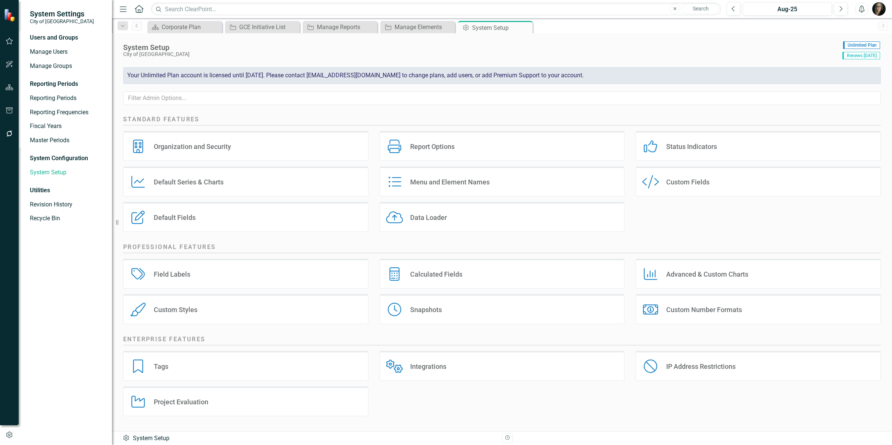
click at [245, 365] on div "Tags Tags" at bounding box center [245, 366] width 245 height 30
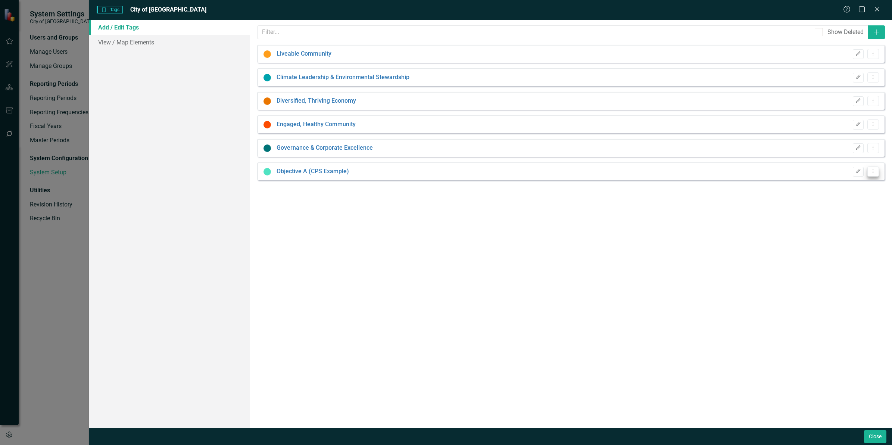
click at [874, 171] on icon "Dropdown Menu" at bounding box center [873, 171] width 6 height 5
click at [854, 208] on link "Trash Delete Tag" at bounding box center [849, 212] width 59 height 14
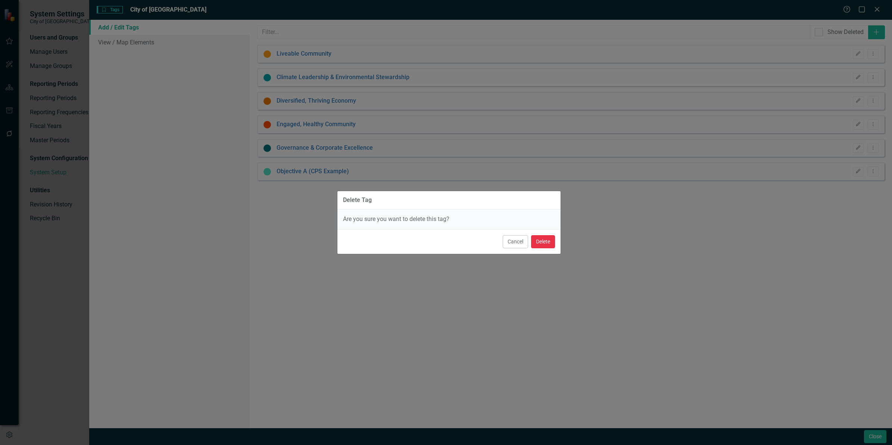
click at [546, 237] on button "Delete" at bounding box center [543, 241] width 24 height 13
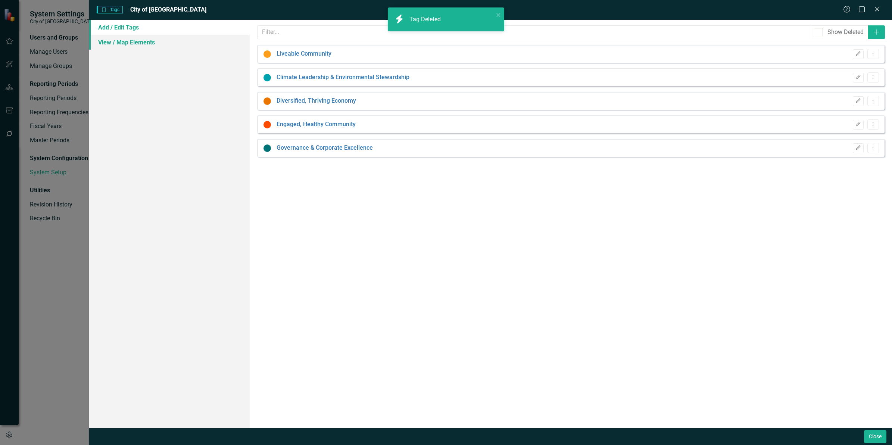
click at [125, 38] on link "View / Map Elements" at bounding box center [169, 42] width 160 height 15
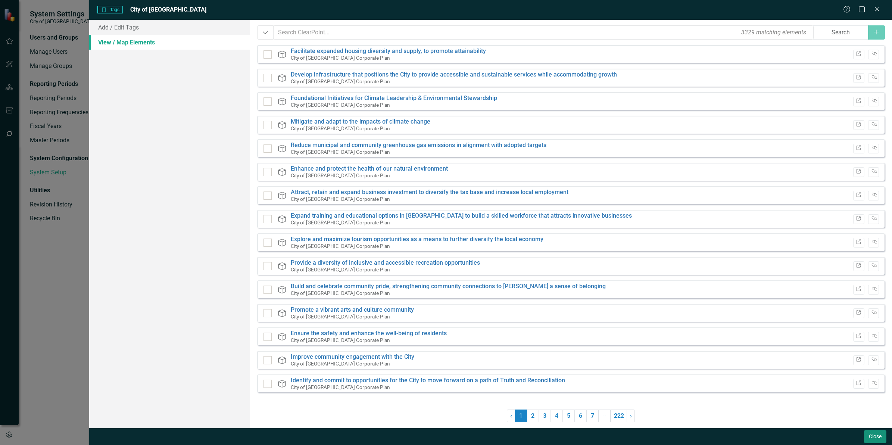
click at [867, 437] on button "Close" at bounding box center [875, 436] width 22 height 13
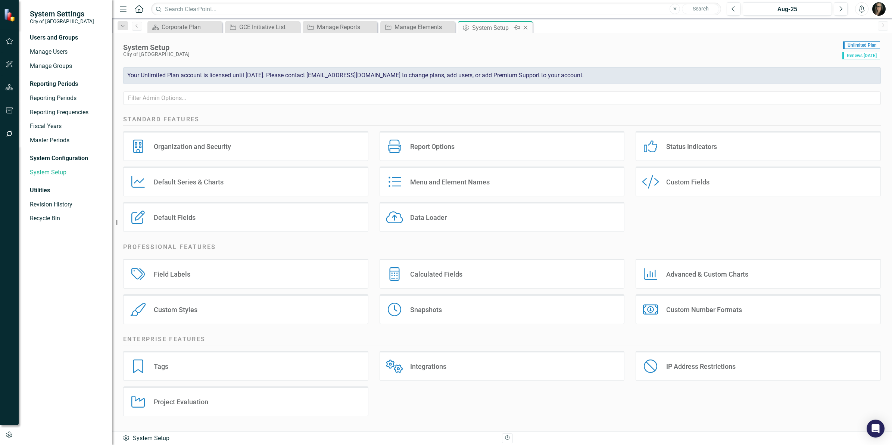
click at [523, 31] on div "Close" at bounding box center [525, 27] width 9 height 9
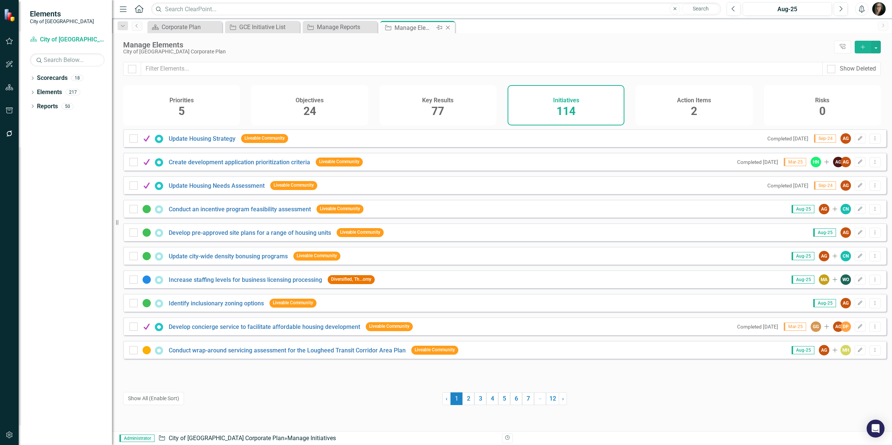
click at [449, 26] on icon "Close" at bounding box center [447, 28] width 7 height 6
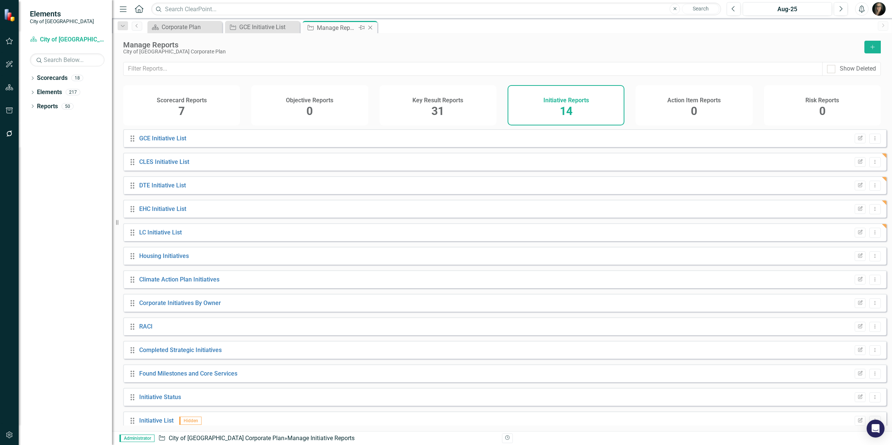
click at [369, 27] on icon "Close" at bounding box center [369, 28] width 7 height 6
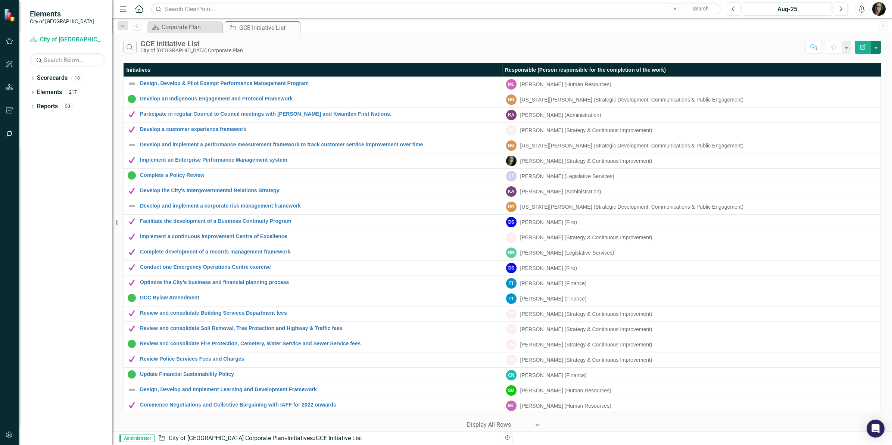
click at [876, 49] on button "button" at bounding box center [876, 47] width 10 height 13
drag, startPoint x: 876, startPoint y: 49, endPoint x: 759, endPoint y: 27, distance: 119.5
click at [876, 49] on button "button" at bounding box center [876, 47] width 10 height 13
click at [294, 27] on icon "Close" at bounding box center [292, 28] width 7 height 6
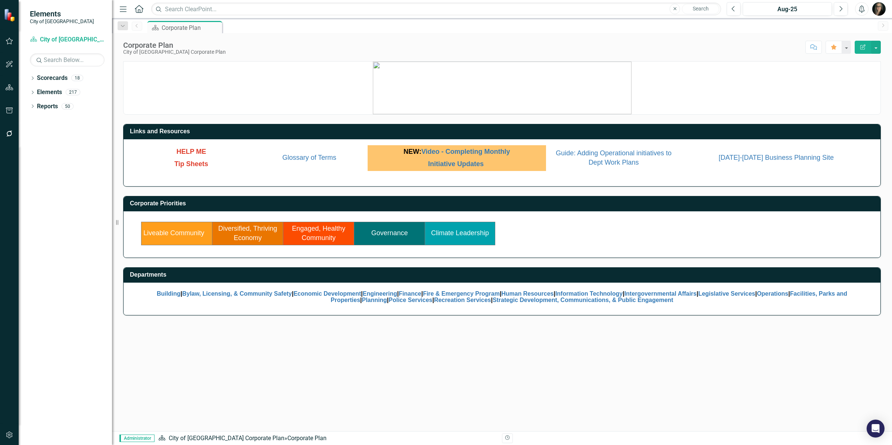
click at [190, 234] on link "Liveable Community" at bounding box center [173, 232] width 61 height 7
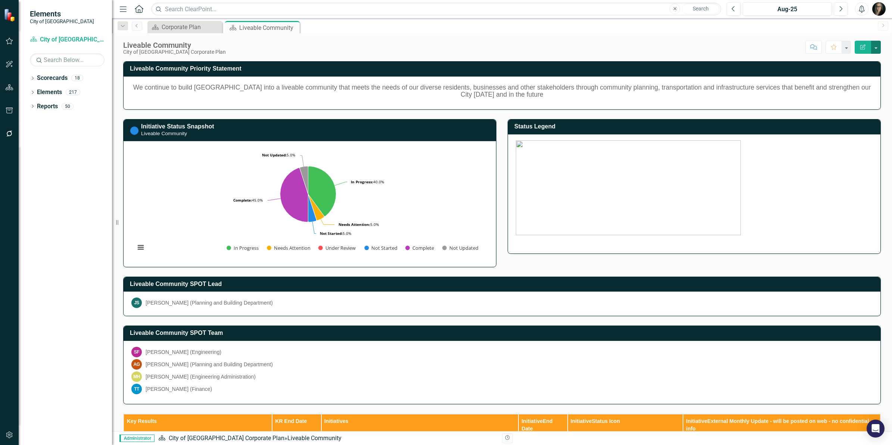
click at [878, 45] on button "button" at bounding box center [876, 47] width 10 height 13
click at [856, 61] on link "Edit Edit Scorecard" at bounding box center [850, 61] width 60 height 14
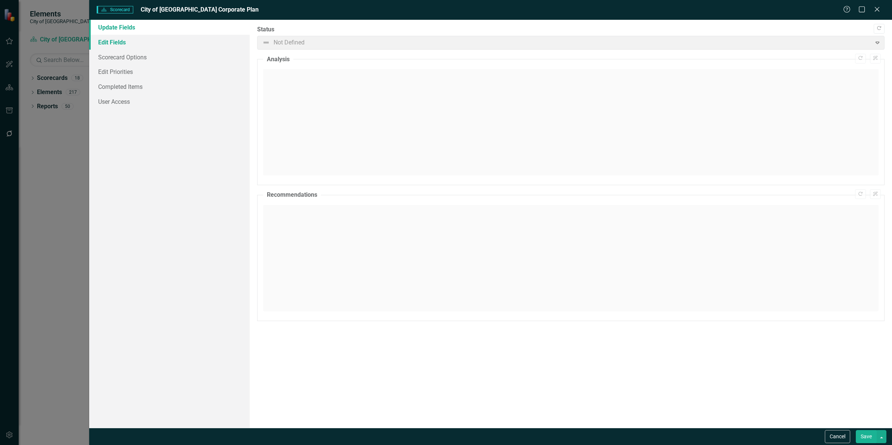
click at [128, 45] on link "Edit Fields" at bounding box center [169, 42] width 160 height 15
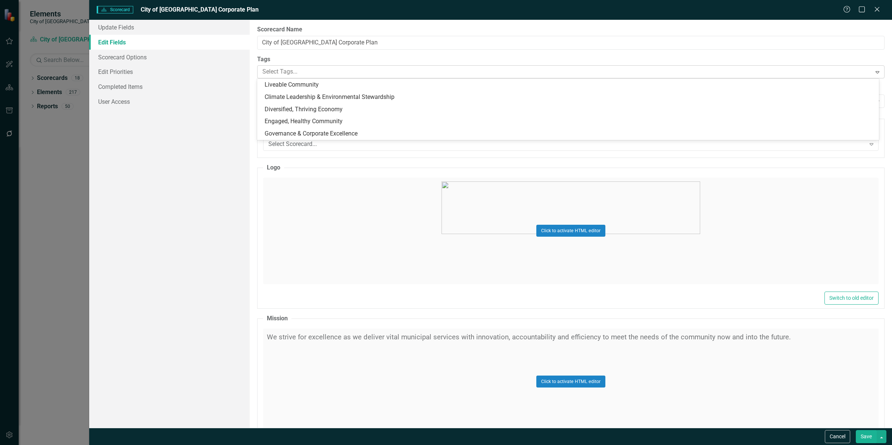
click at [374, 69] on div at bounding box center [565, 72] width 612 height 10
click at [376, 69] on div at bounding box center [565, 72] width 612 height 10
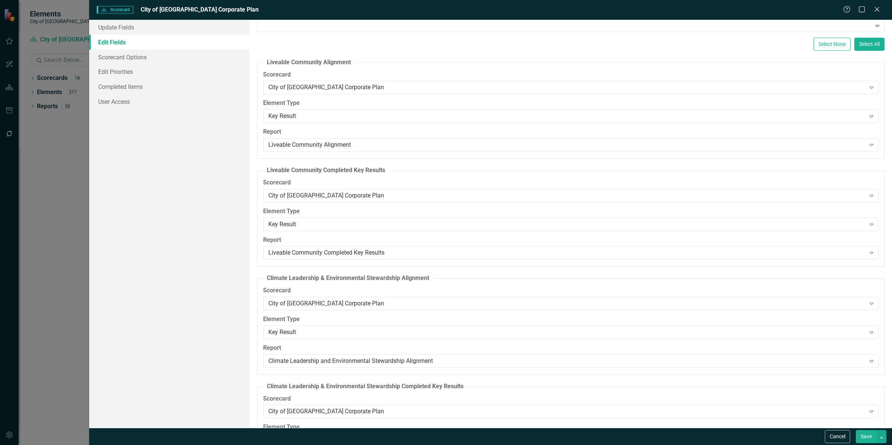
scroll to position [2193, 0]
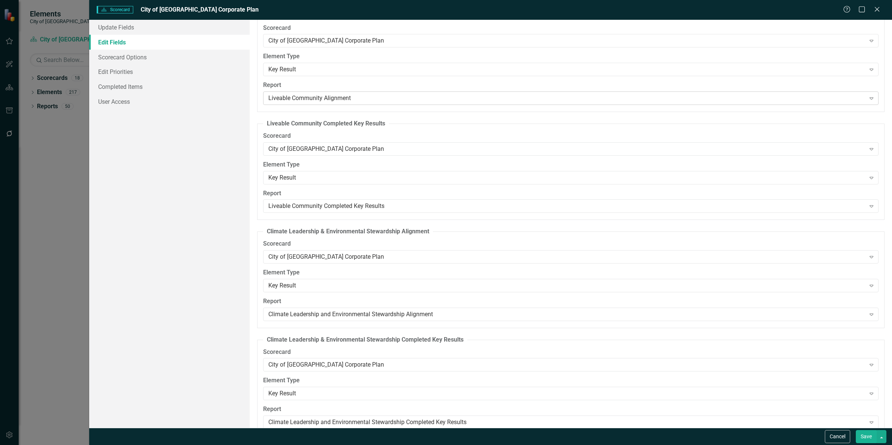
click at [356, 103] on div "Liveable Community Alignment" at bounding box center [566, 98] width 597 height 9
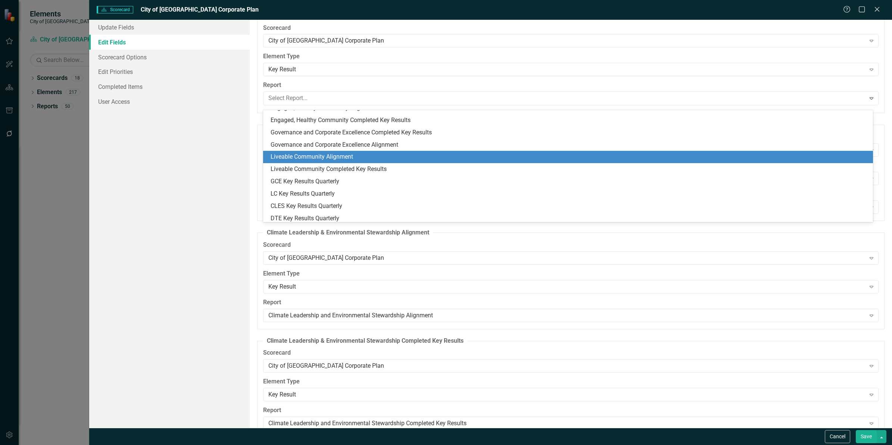
scroll to position [196, 0]
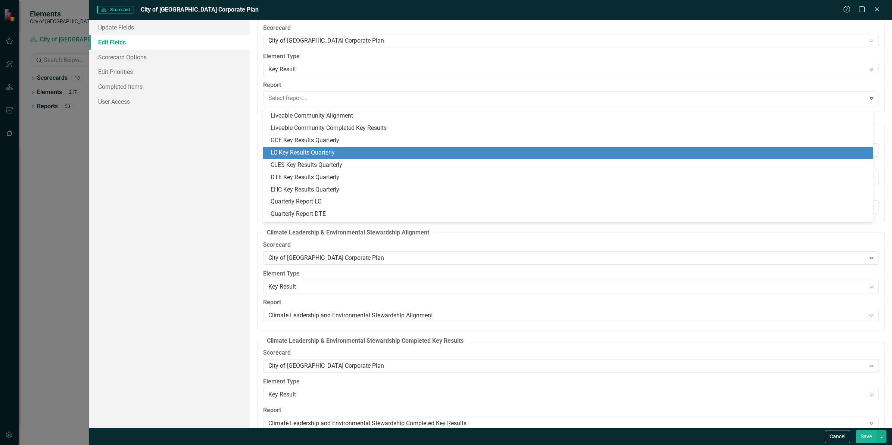
click at [355, 150] on div "LC Key Results Quarterly" at bounding box center [569, 153] width 597 height 9
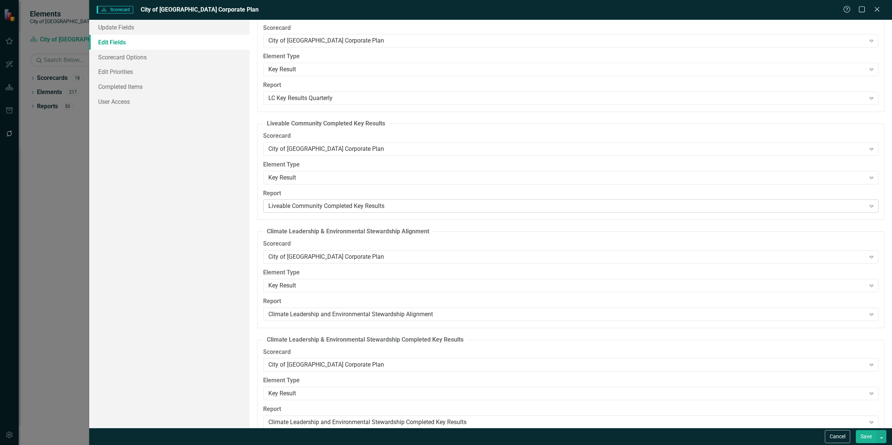
click at [357, 210] on div "Liveable Community Completed Key Results" at bounding box center [566, 206] width 597 height 9
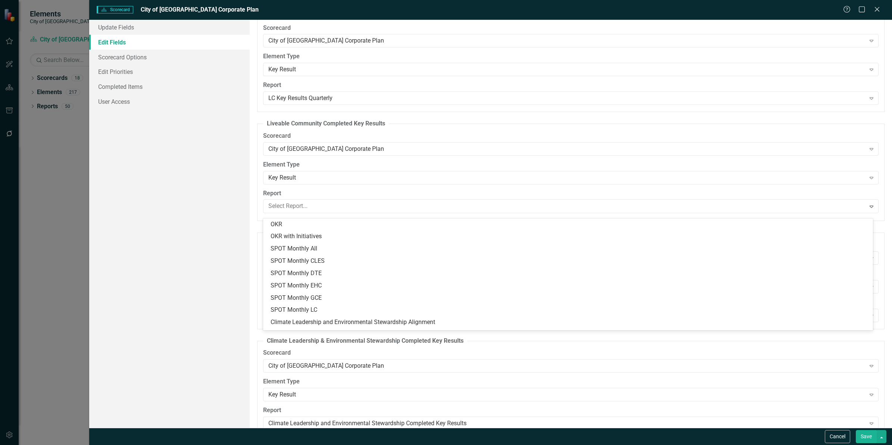
scroll to position [208, 0]
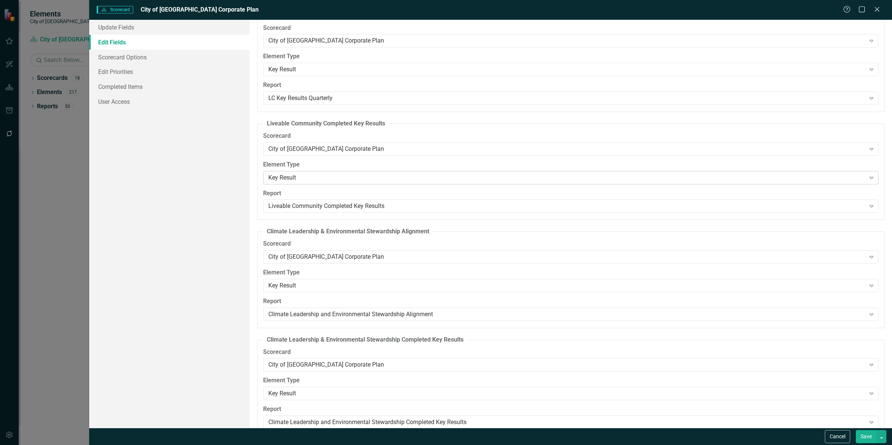
click at [355, 182] on div "Key Result" at bounding box center [566, 177] width 597 height 9
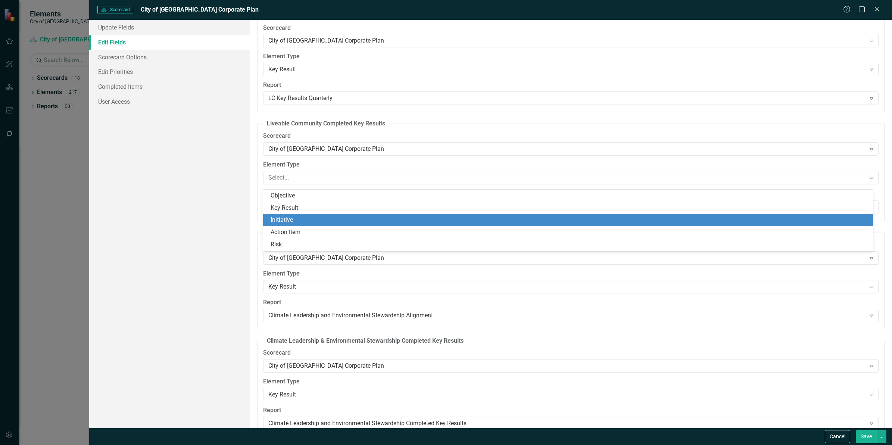
click at [334, 216] on div "Initiative" at bounding box center [569, 220] width 597 height 9
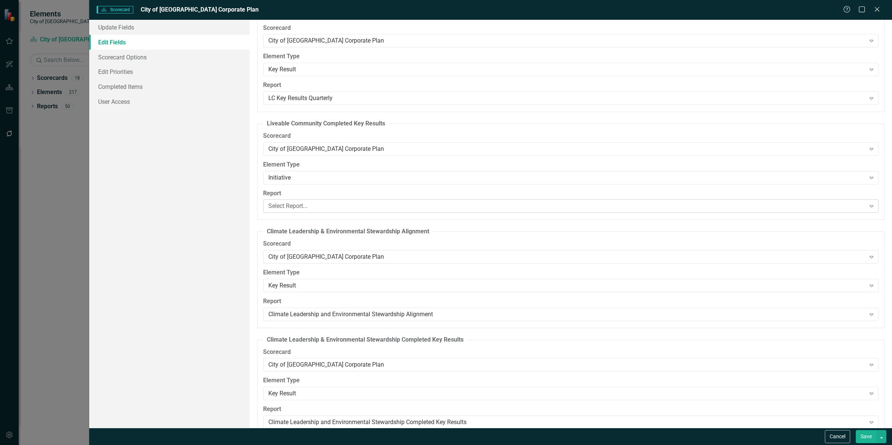
click at [359, 210] on div "Select Report..." at bounding box center [566, 206] width 597 height 9
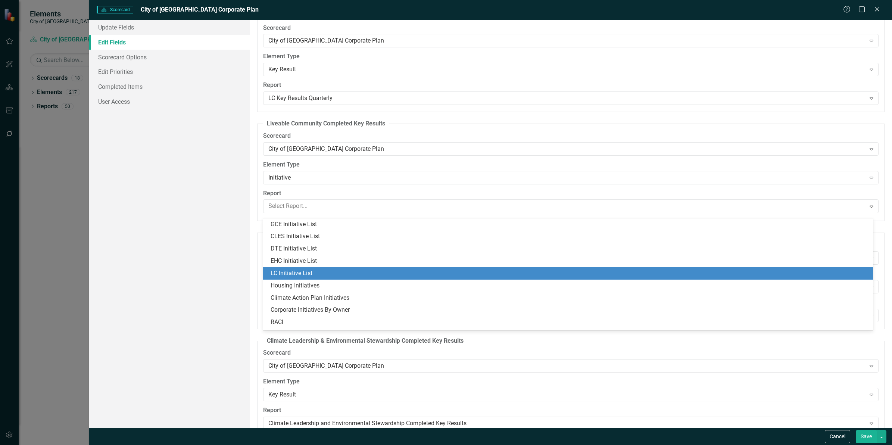
click at [337, 275] on div "LC Initiative List" at bounding box center [569, 273] width 597 height 9
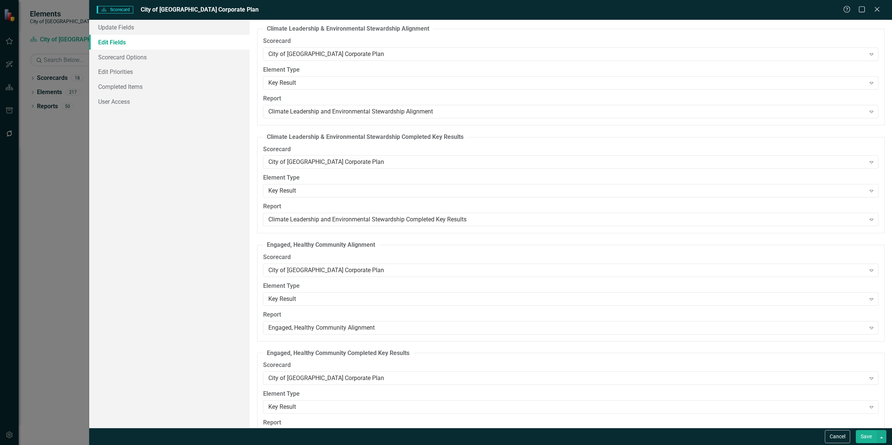
scroll to position [2379, 0]
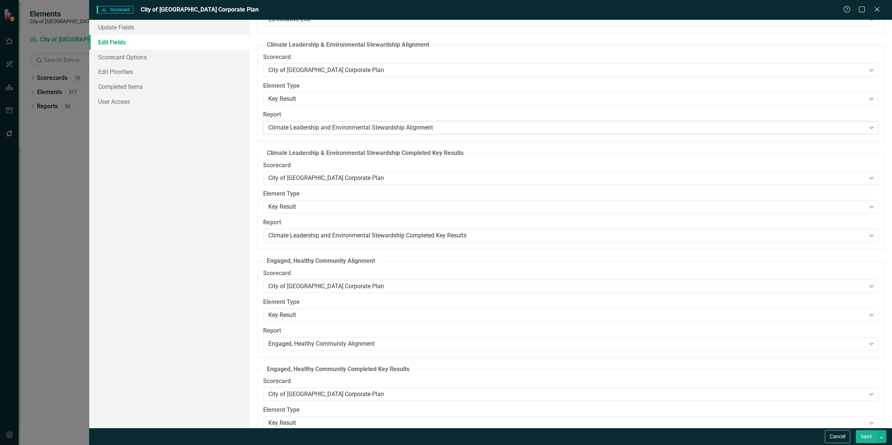
click at [327, 130] on div "Climate Leadership and Environmental Stewardship Alignment" at bounding box center [566, 127] width 597 height 9
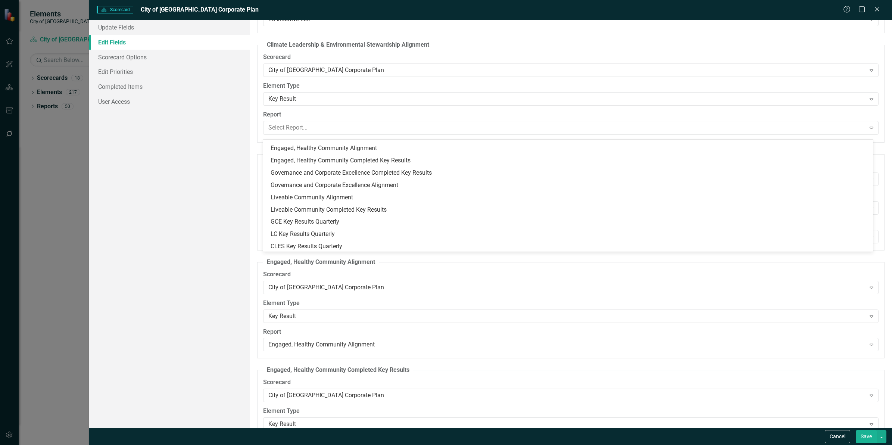
scroll to position [191, 0]
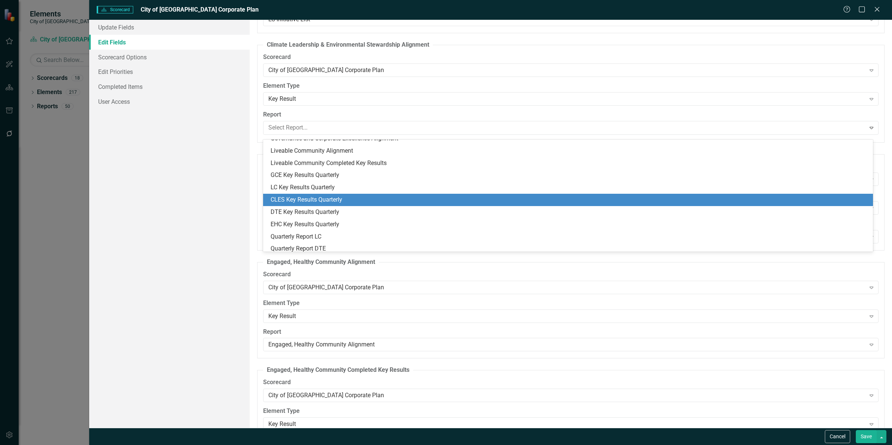
click at [342, 196] on div "CLES Key Results Quarterly" at bounding box center [569, 200] width 597 height 9
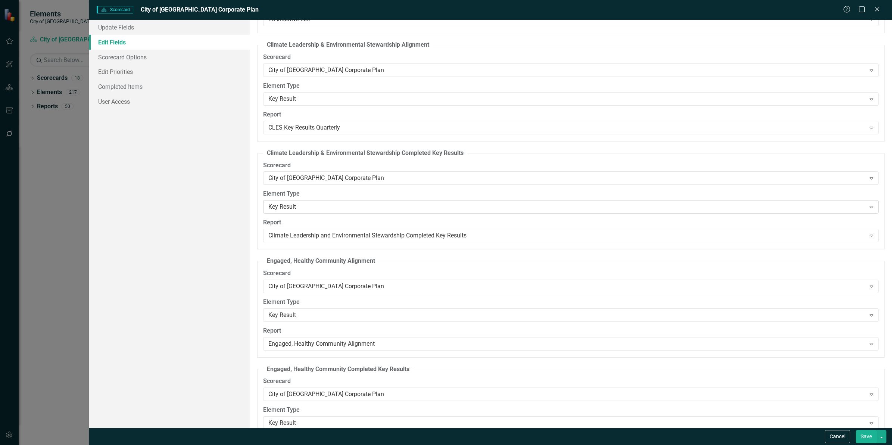
click at [327, 211] on div "Key Result" at bounding box center [566, 207] width 597 height 9
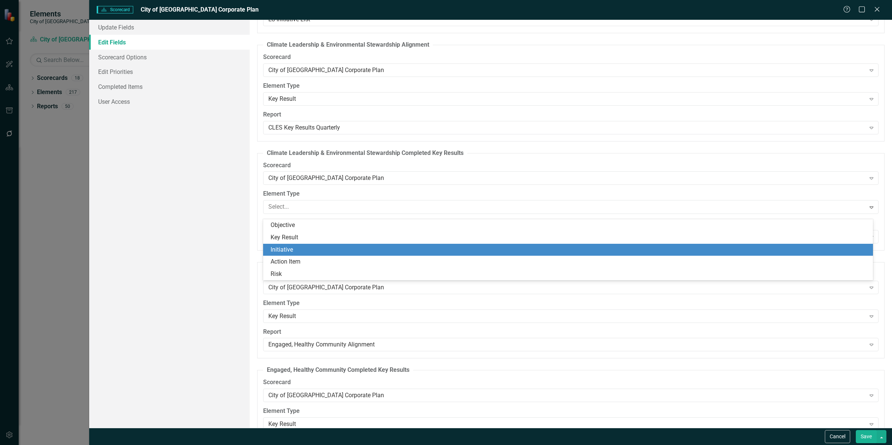
click at [319, 246] on div "Initiative" at bounding box center [569, 250] width 597 height 9
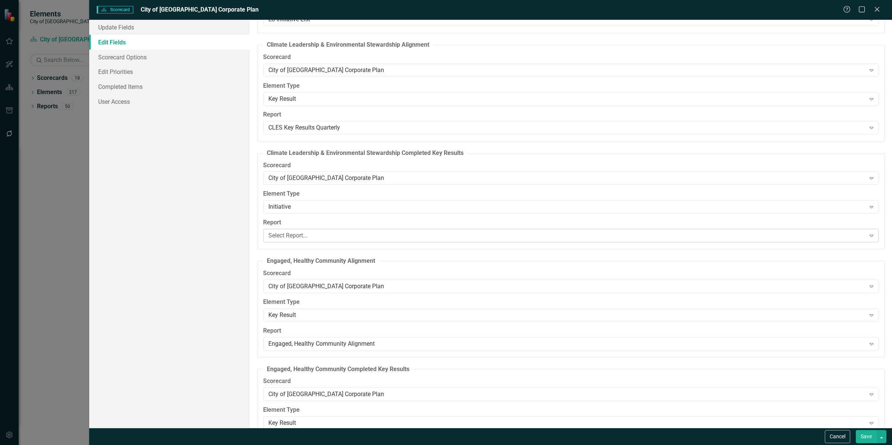
click at [333, 240] on div "Select Report..." at bounding box center [566, 235] width 597 height 9
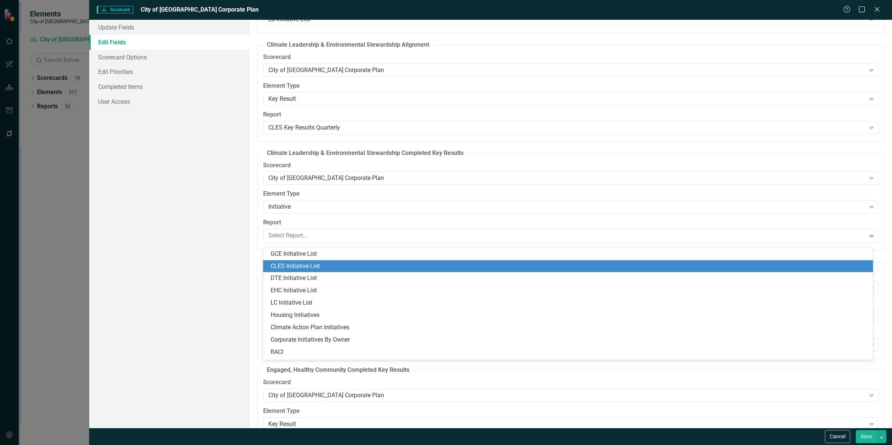
click at [328, 266] on div "CLES Initiative List" at bounding box center [569, 266] width 597 height 9
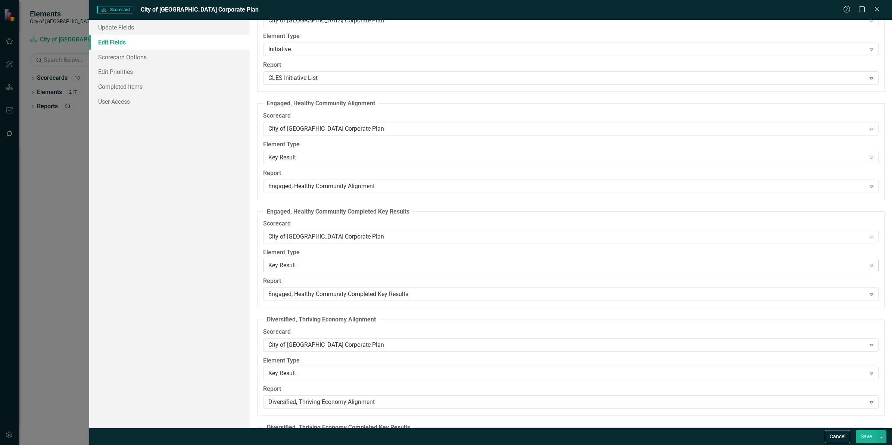
scroll to position [2566, 0]
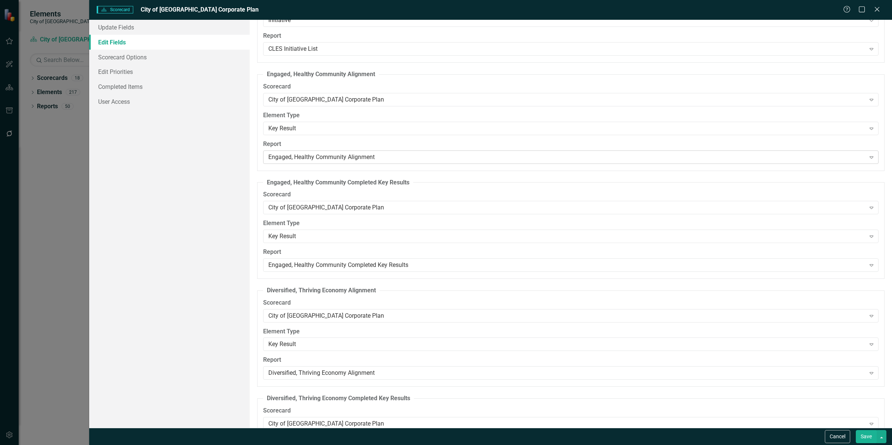
click at [336, 161] on div "Engaged, Healthy Community Alignment" at bounding box center [566, 157] width 597 height 9
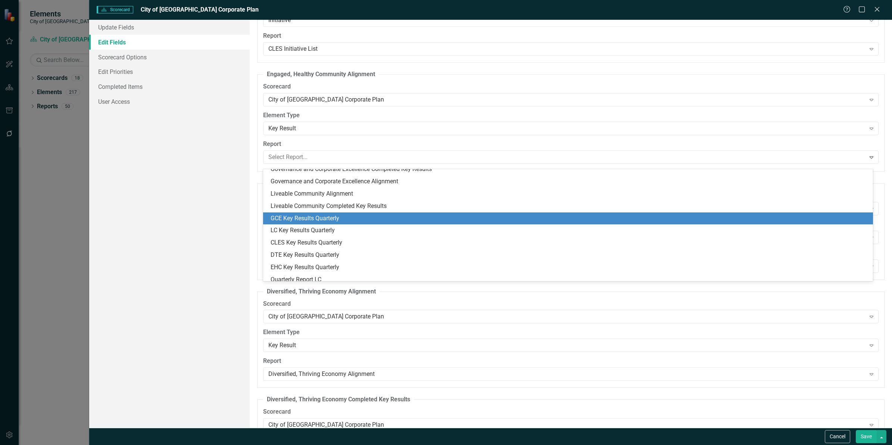
scroll to position [193, 0]
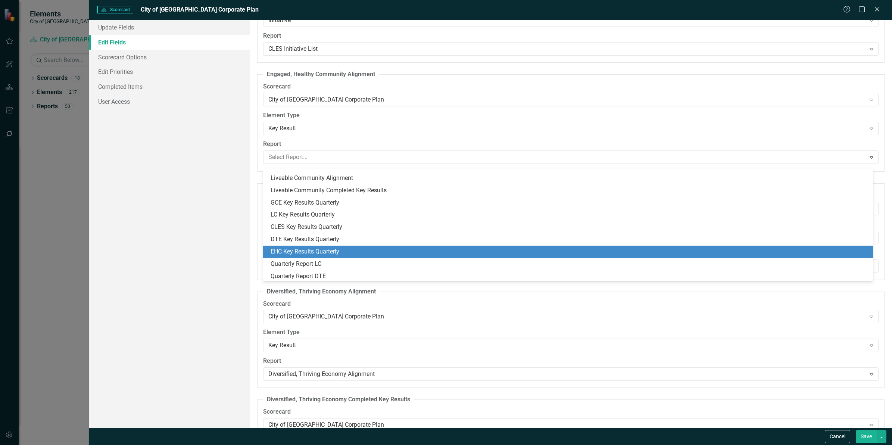
click at [335, 248] on div "EHC Key Results Quarterly" at bounding box center [569, 251] width 597 height 9
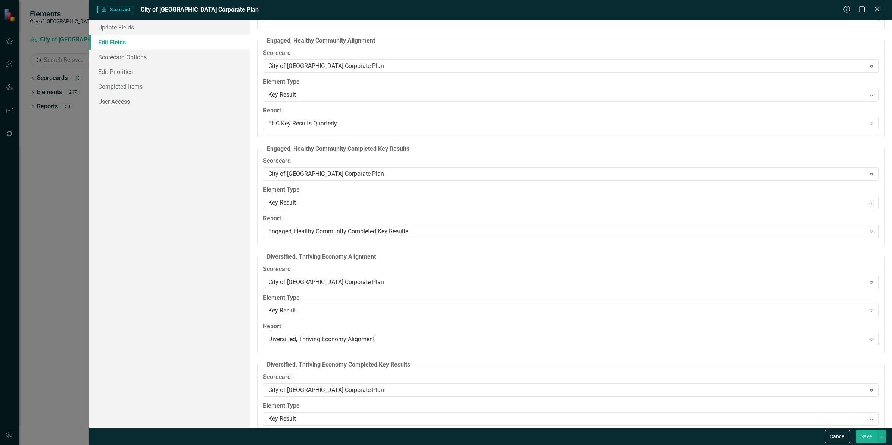
scroll to position [2612, 0]
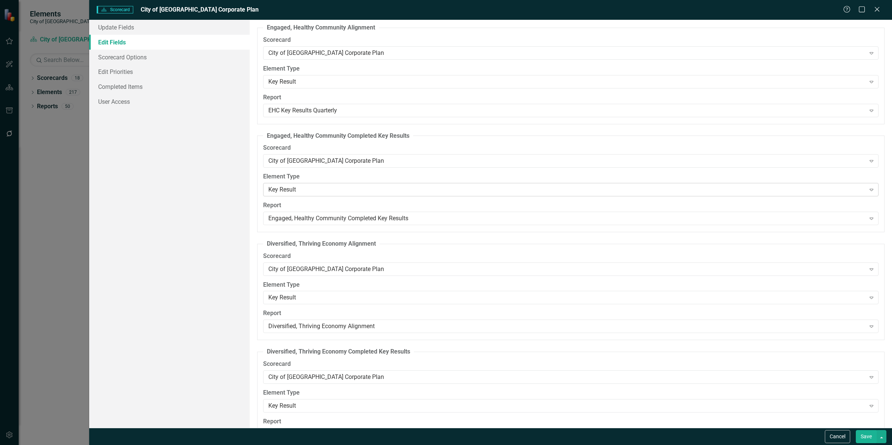
click at [312, 191] on div "Key Result" at bounding box center [566, 189] width 597 height 9
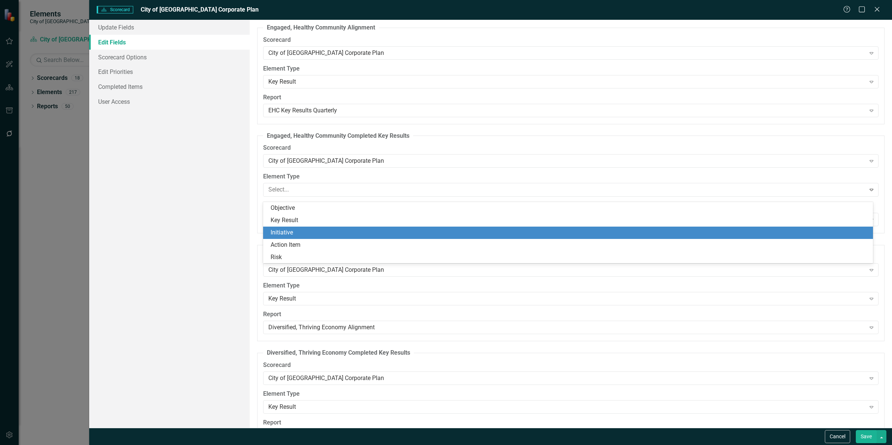
click at [299, 228] on div "Objective Key Result Initiative Action Item Risk" at bounding box center [567, 232] width 609 height 61
click at [299, 228] on div "Initiative" at bounding box center [569, 232] width 597 height 9
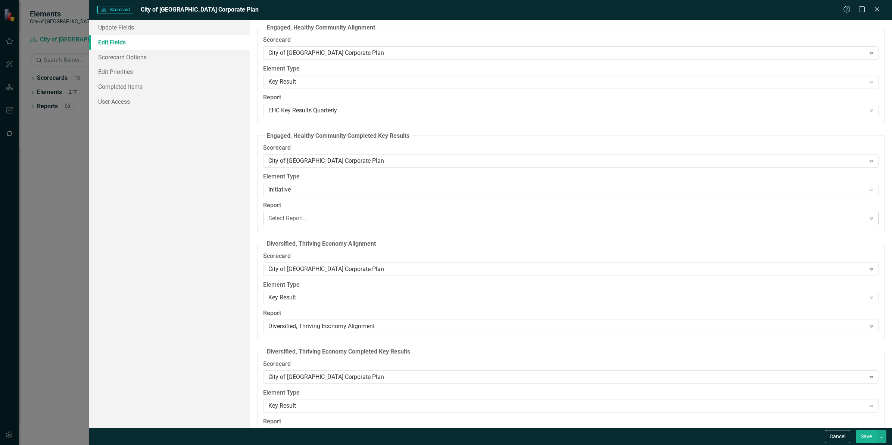
click at [318, 223] on div "Select Report..." at bounding box center [566, 218] width 597 height 9
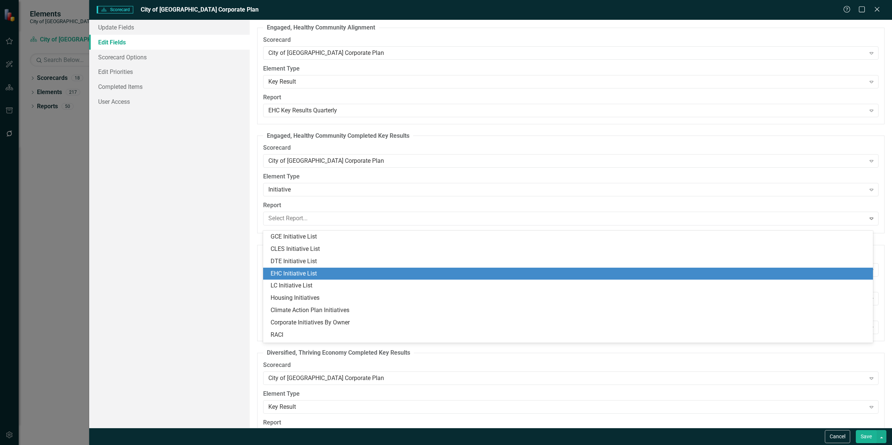
click at [334, 272] on div "EHC Initiative List" at bounding box center [569, 273] width 597 height 9
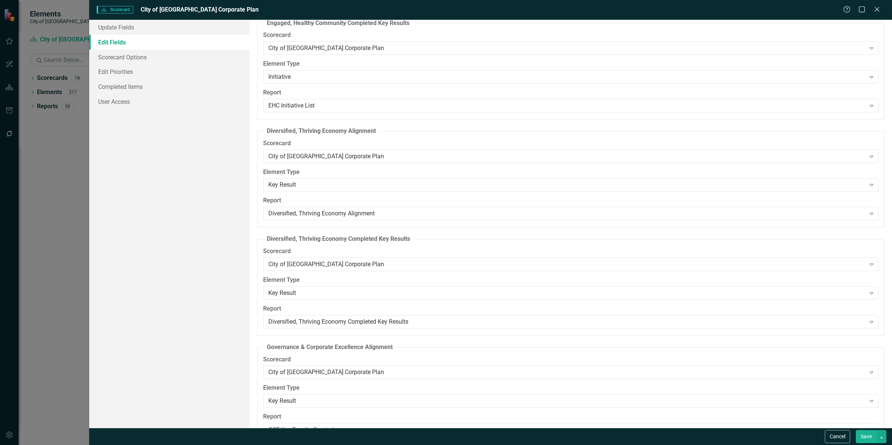
scroll to position [2752, 0]
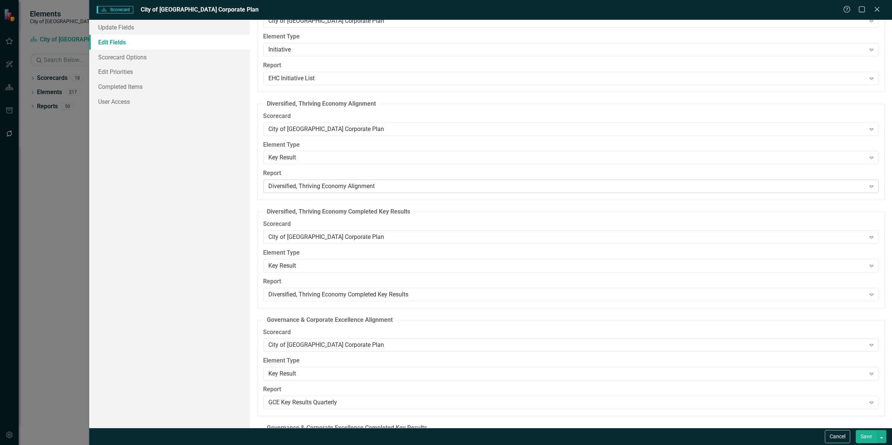
click at [327, 191] on div "Diversified, Thriving Economy Alignment" at bounding box center [566, 186] width 597 height 9
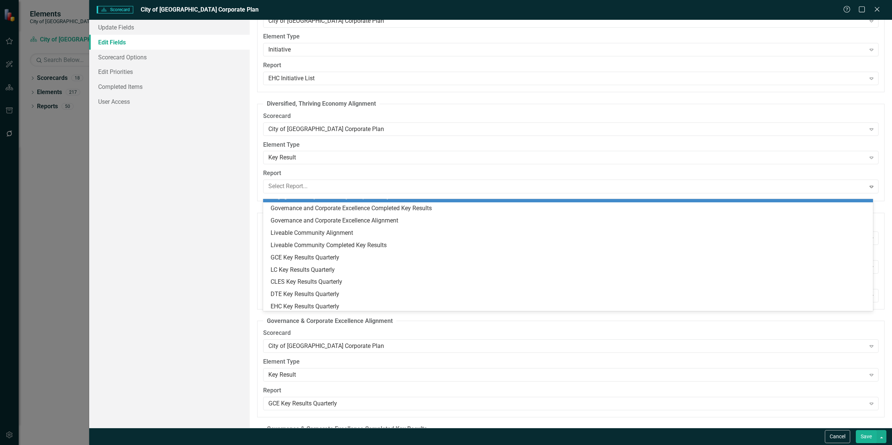
scroll to position [181, 0]
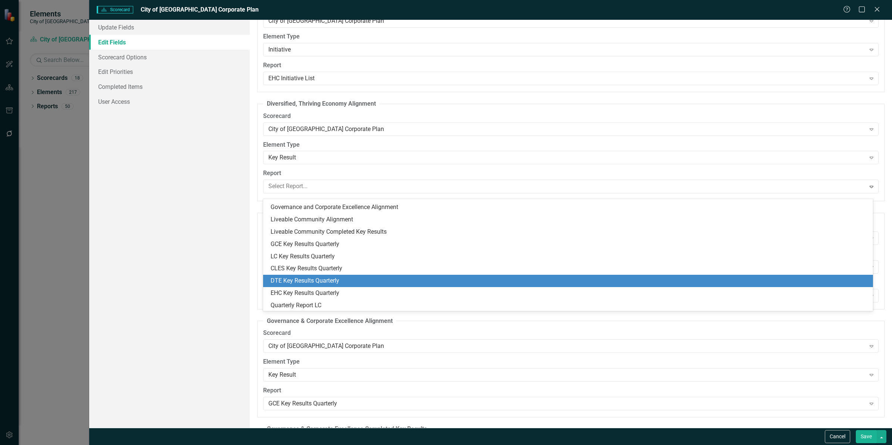
click at [316, 278] on div "DTE Key Results Quarterly" at bounding box center [569, 281] width 597 height 9
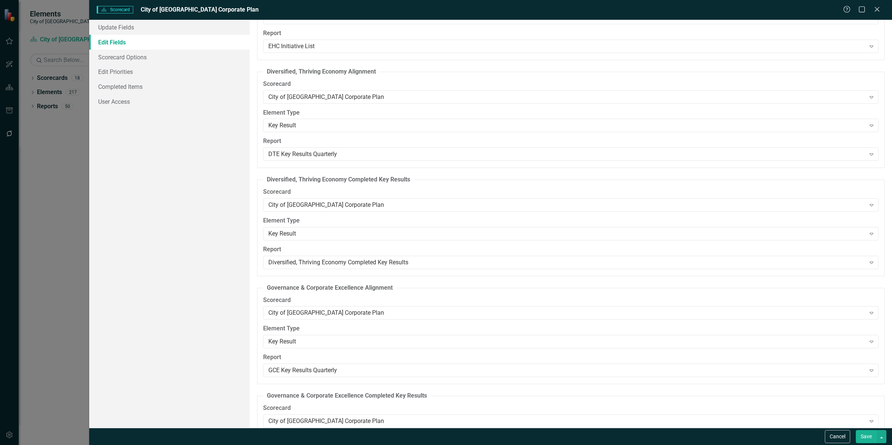
scroll to position [2799, 0]
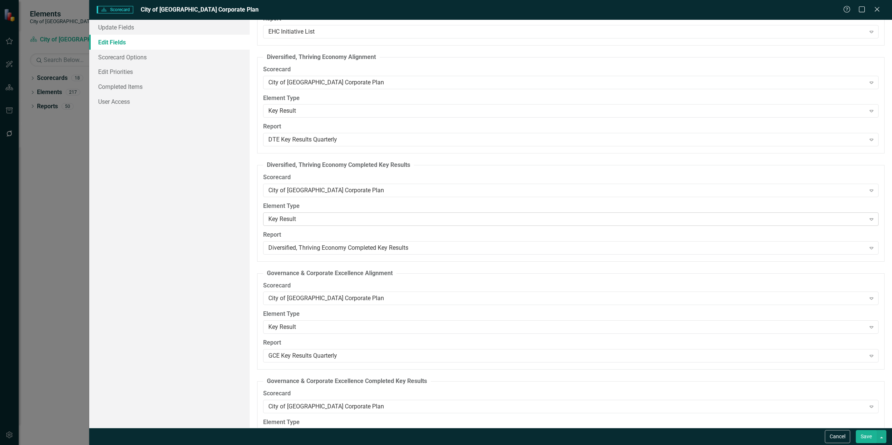
click at [316, 223] on div "Key Result" at bounding box center [566, 219] width 597 height 9
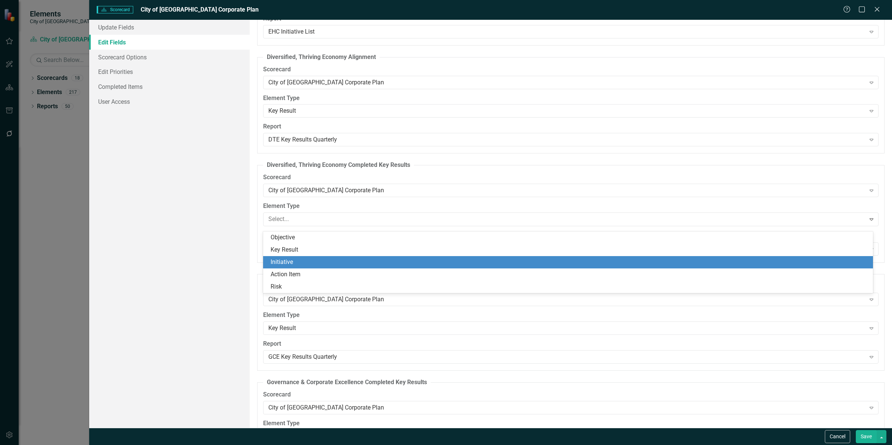
click at [308, 258] on div "Initiative" at bounding box center [569, 262] width 597 height 9
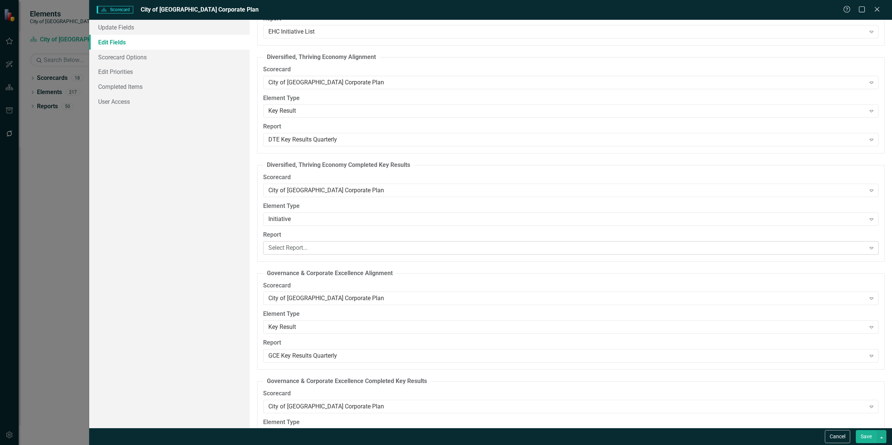
click at [319, 250] on div "Select Report..." at bounding box center [566, 247] width 597 height 9
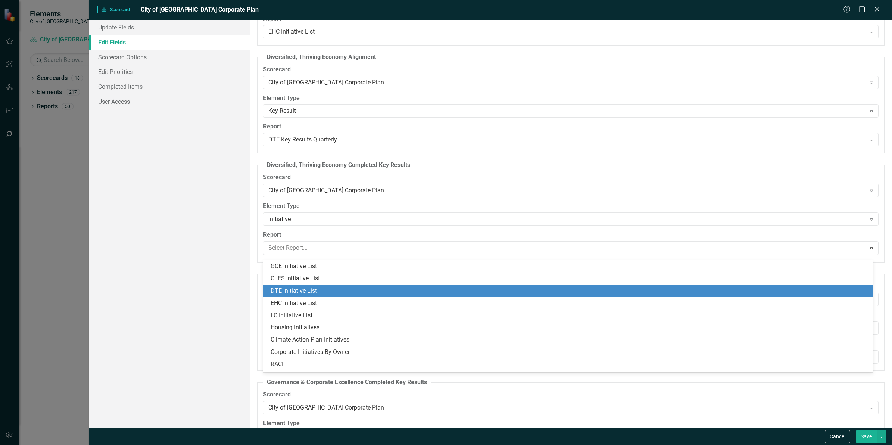
click at [318, 288] on div "DTE Initiative List" at bounding box center [569, 291] width 597 height 9
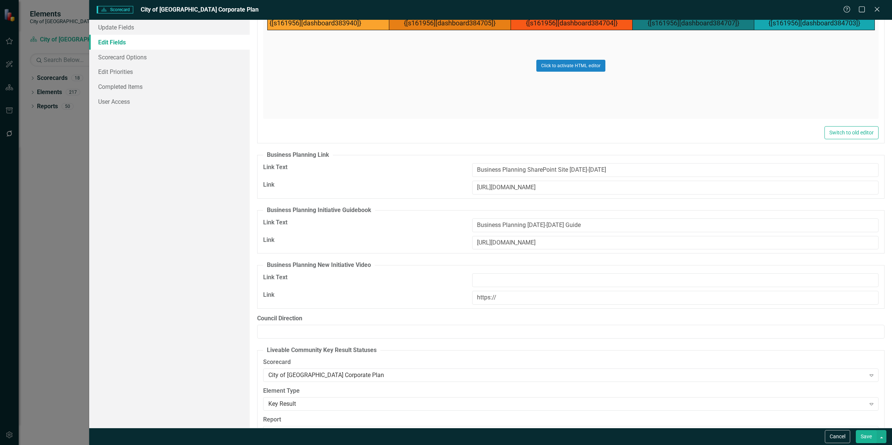
scroll to position [5166, 0]
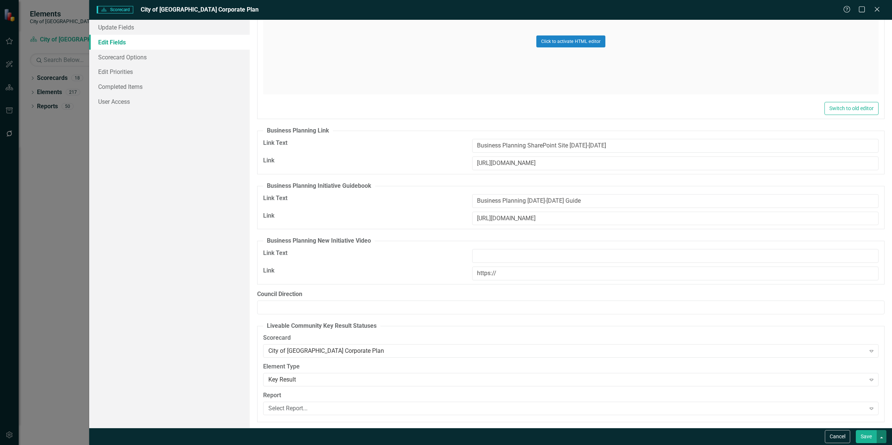
click at [878, 436] on button "button" at bounding box center [882, 436] width 10 height 13
click at [870, 437] on button "Save" at bounding box center [866, 436] width 21 height 13
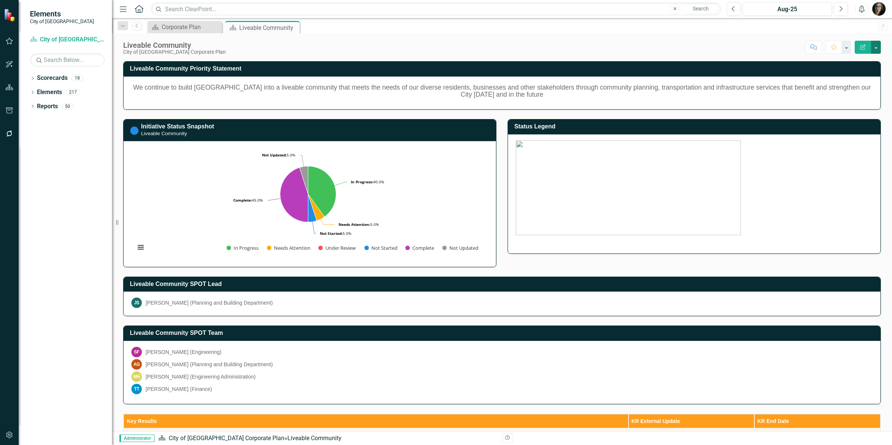
click at [875, 51] on button "button" at bounding box center [876, 47] width 10 height 13
click at [854, 73] on link "Edit Report Edit Layout" at bounding box center [850, 75] width 60 height 14
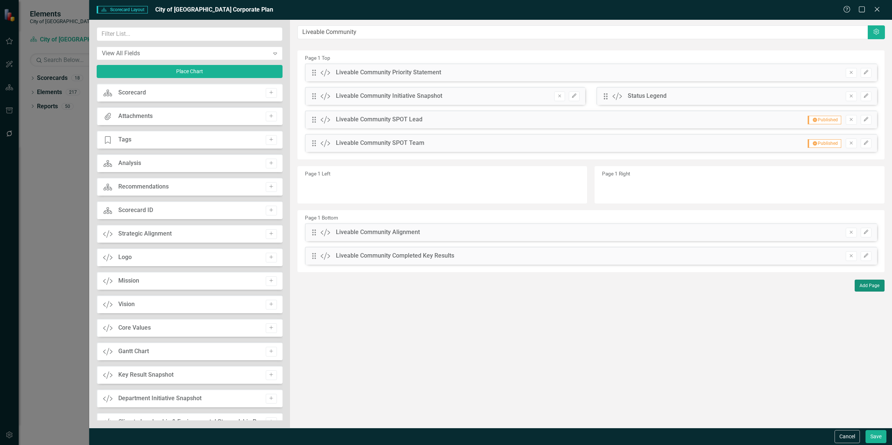
click at [872, 283] on button "Add Page" at bounding box center [870, 286] width 30 height 12
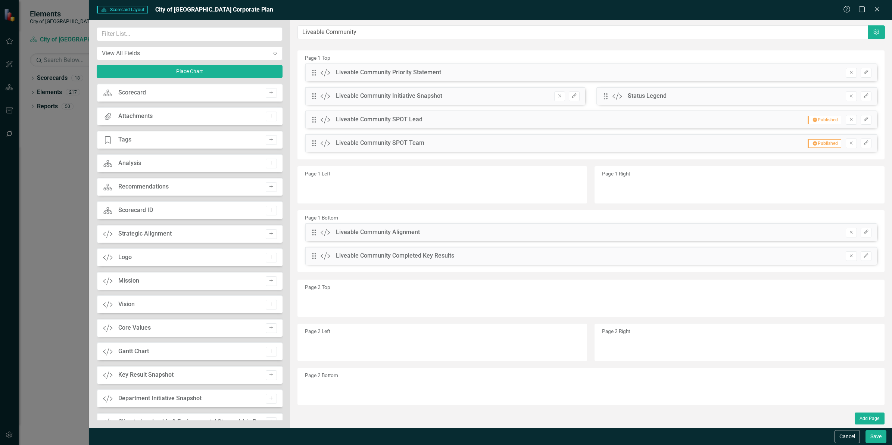
drag, startPoint x: 410, startPoint y: 117, endPoint x: 384, endPoint y: 161, distance: 51.2
click at [380, 188] on div "Page 1 Top Drag Custom Liveable Community Priority Statement Remove Edit Drag C…" at bounding box center [590, 161] width 587 height 222
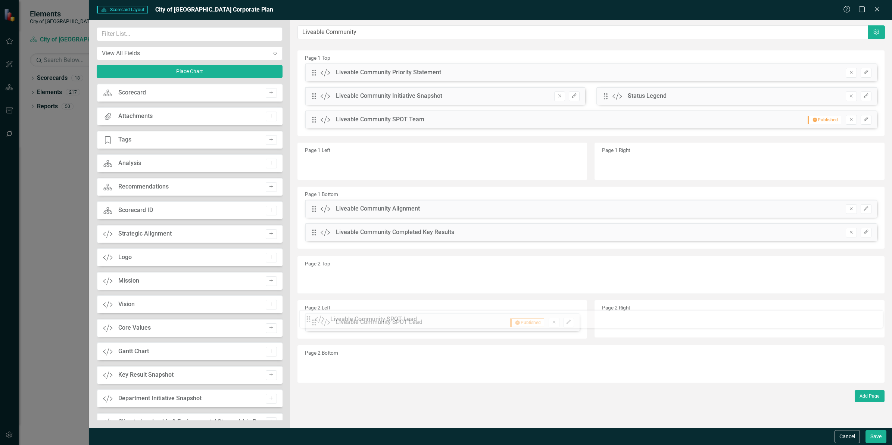
drag, startPoint x: 314, startPoint y: 119, endPoint x: 319, endPoint y: 267, distance: 148.6
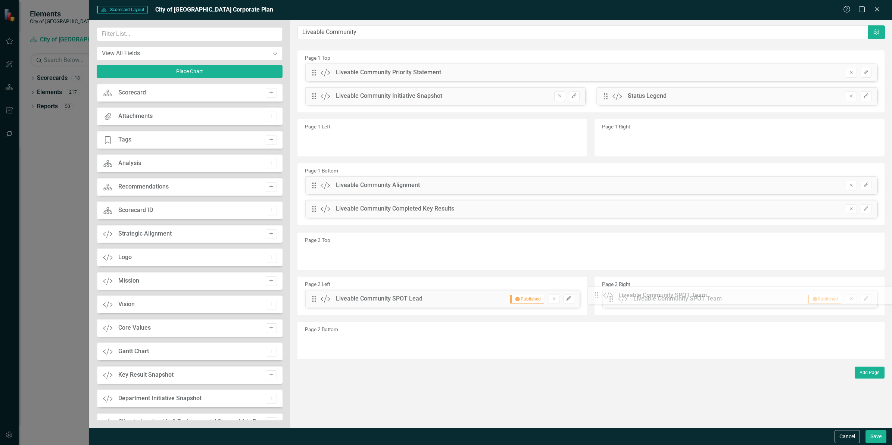
drag, startPoint x: 314, startPoint y: 118, endPoint x: 602, endPoint y: 293, distance: 337.3
drag, startPoint x: 872, startPoint y: 439, endPoint x: 859, endPoint y: 272, distance: 167.3
click at [859, 277] on form "Scorecard Scorecard Layout City of [GEOGRAPHIC_DATA] Corporate Plan Help Maximi…" at bounding box center [490, 222] width 803 height 445
click at [864, 209] on icon "button" at bounding box center [866, 208] width 4 height 4
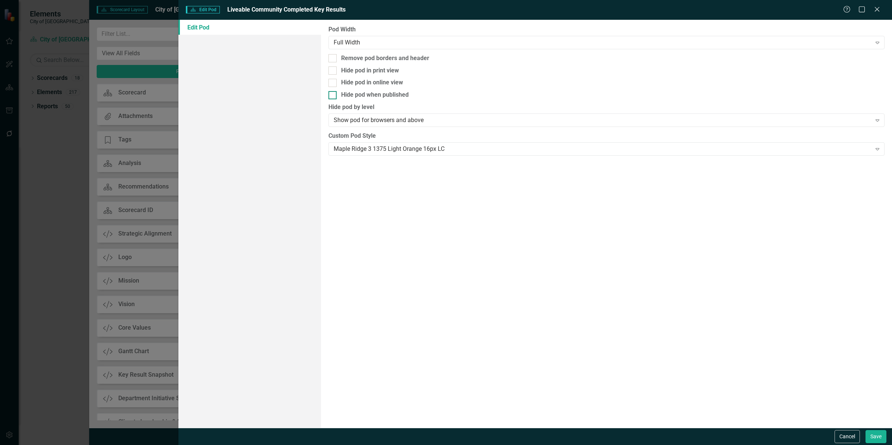
click at [366, 97] on div "Hide pod when published" at bounding box center [375, 95] width 68 height 9
click at [333, 96] on input "Hide pod when published" at bounding box center [330, 93] width 5 height 5
checkbox input "true"
click at [405, 59] on div "Remove pod borders and header" at bounding box center [385, 58] width 88 height 9
click at [333, 59] on input "Remove pod borders and header" at bounding box center [330, 56] width 5 height 5
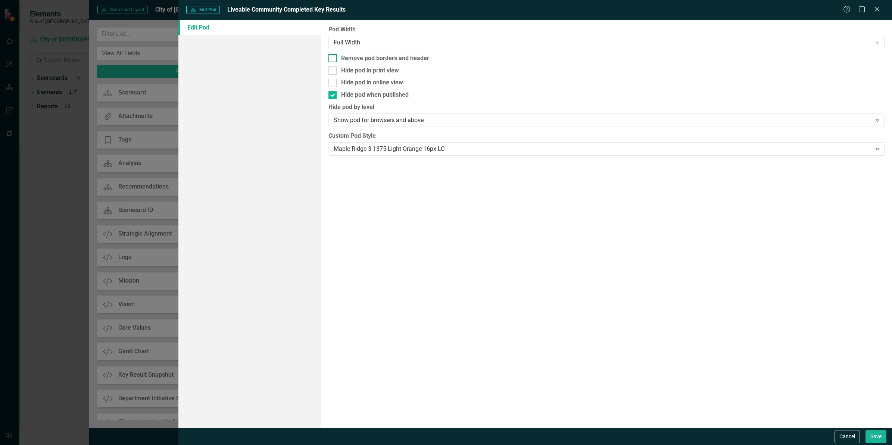
checkbox input "true"
click at [876, 437] on button "Save" at bounding box center [875, 436] width 21 height 13
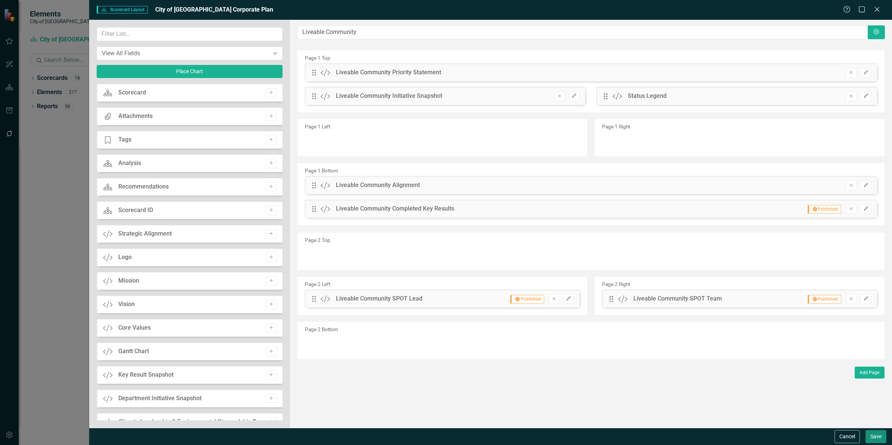
click at [875, 437] on button "Save" at bounding box center [875, 436] width 21 height 13
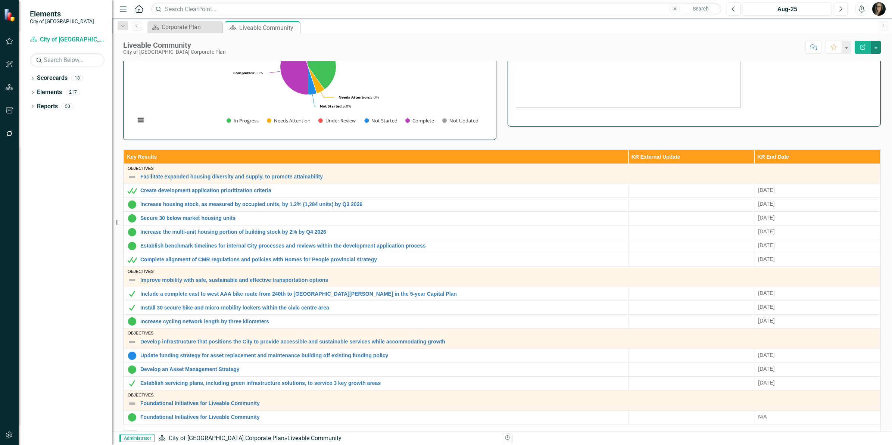
scroll to position [0, 0]
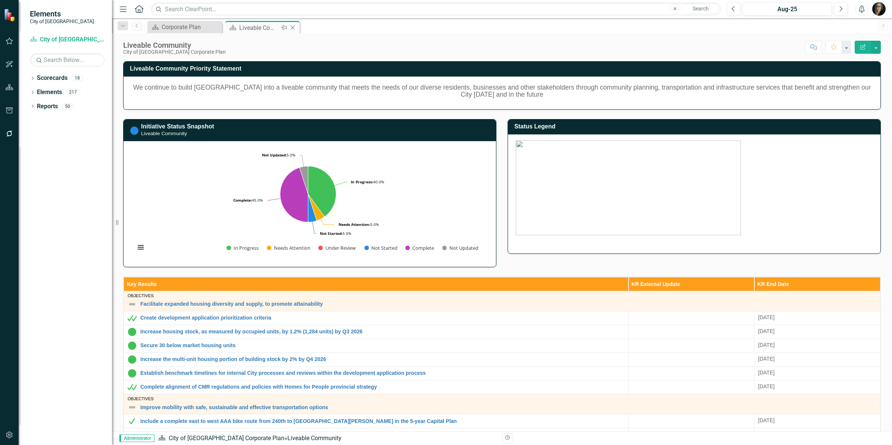
click at [294, 27] on icon "Close" at bounding box center [292, 28] width 7 height 6
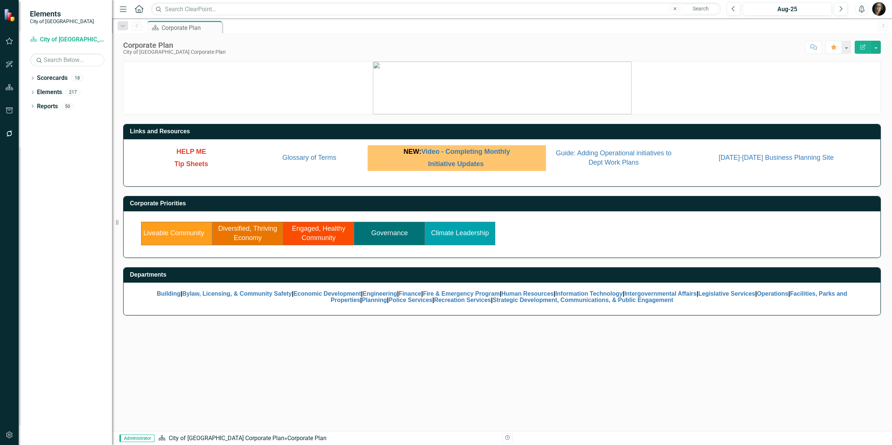
click at [248, 228] on link "Diversified, Thriving Economy" at bounding box center [247, 233] width 59 height 17
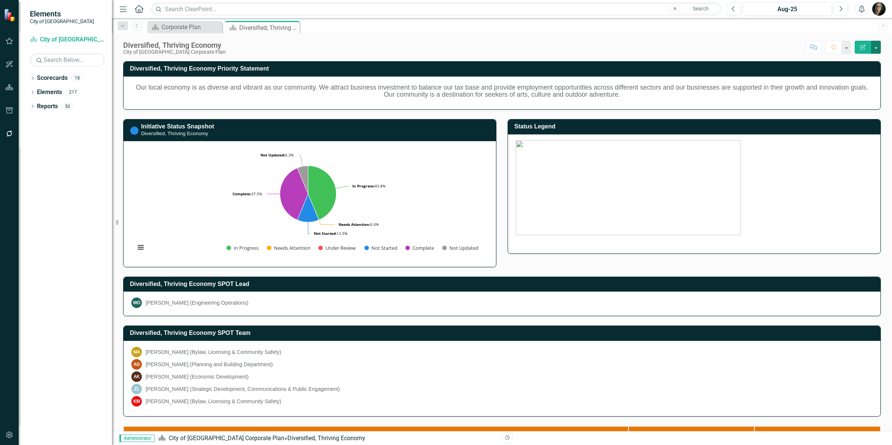
click at [873, 51] on button "button" at bounding box center [876, 47] width 10 height 13
click at [857, 71] on link "Edit Report Edit Layout" at bounding box center [850, 75] width 60 height 14
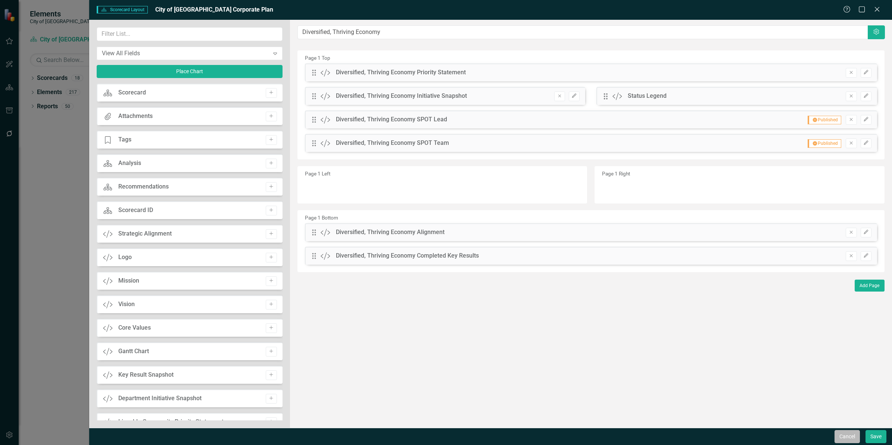
click at [848, 439] on button "Cancel" at bounding box center [846, 436] width 25 height 13
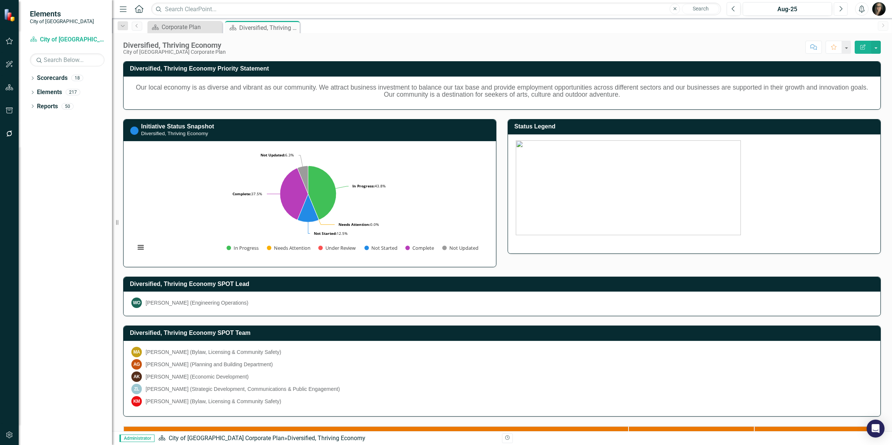
click at [846, 9] on button "Next" at bounding box center [841, 8] width 14 height 13
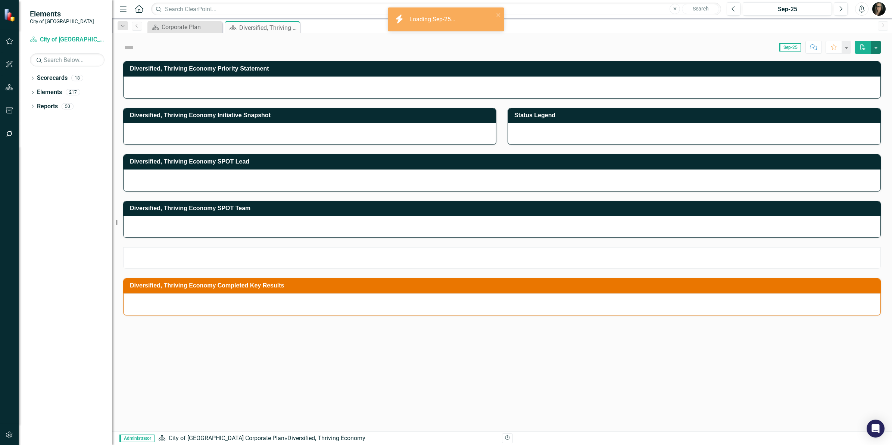
click at [878, 47] on button "button" at bounding box center [876, 47] width 10 height 13
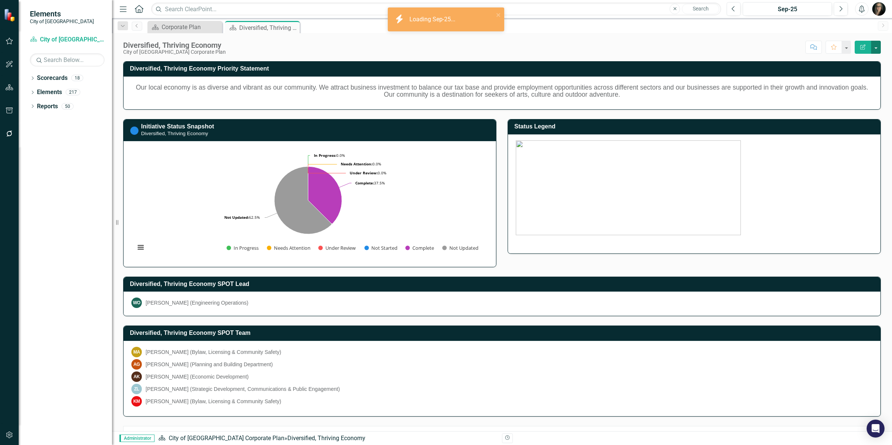
click at [874, 47] on button "button" at bounding box center [876, 47] width 10 height 13
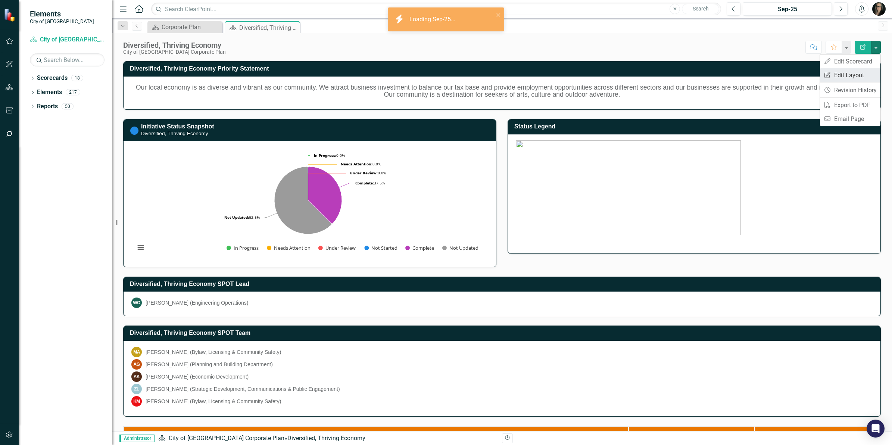
click at [854, 75] on link "Edit Report Edit Layout" at bounding box center [850, 75] width 60 height 14
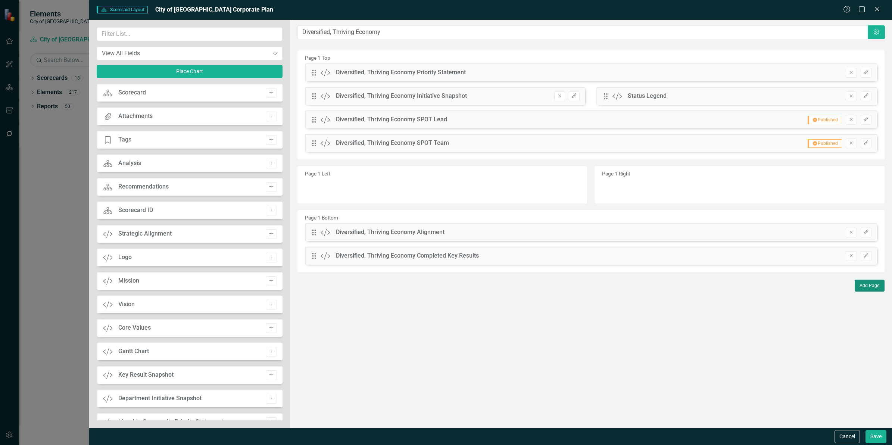
click at [874, 291] on button "Add Page" at bounding box center [870, 286] width 30 height 12
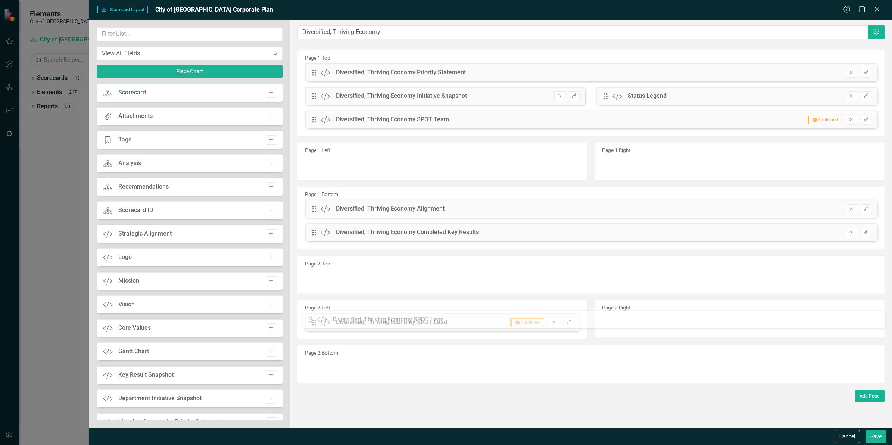
drag, startPoint x: 312, startPoint y: 121, endPoint x: 314, endPoint y: 320, distance: 199.7
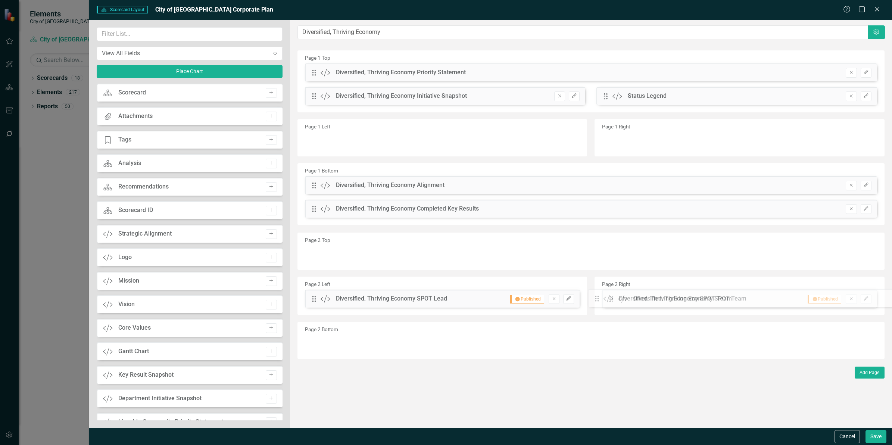
drag, startPoint x: 311, startPoint y: 121, endPoint x: 599, endPoint y: 299, distance: 339.4
click at [865, 207] on icon "Edit" at bounding box center [866, 208] width 6 height 4
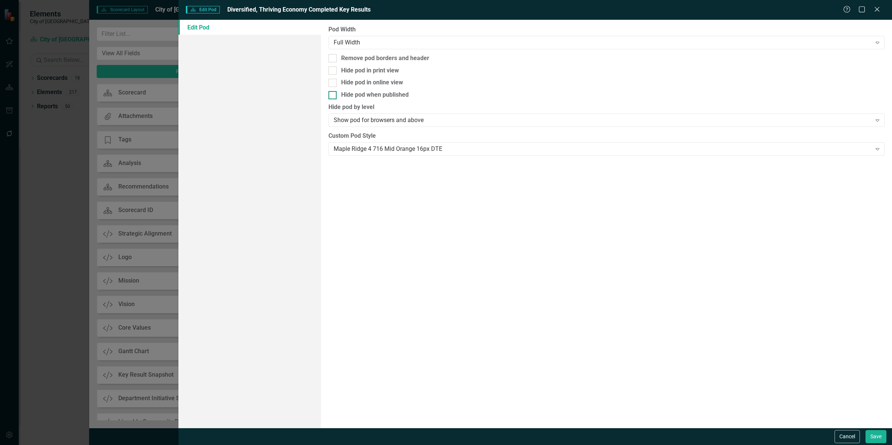
click at [389, 96] on div "Hide pod when published" at bounding box center [375, 95] width 68 height 9
click at [333, 96] on input "Hide pod when published" at bounding box center [330, 93] width 5 height 5
checkbox input "true"
click at [369, 59] on div "Remove pod borders and header" at bounding box center [385, 58] width 88 height 9
click at [333, 59] on input "Remove pod borders and header" at bounding box center [330, 56] width 5 height 5
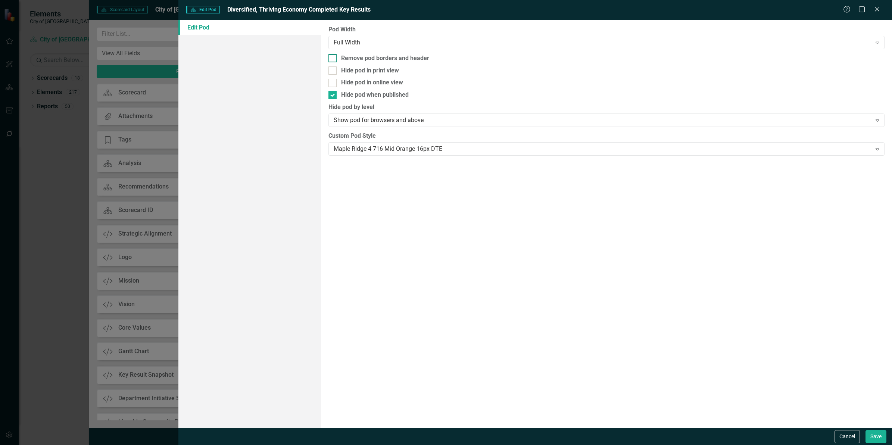
checkbox input "true"
click at [872, 433] on button "Save" at bounding box center [875, 436] width 21 height 13
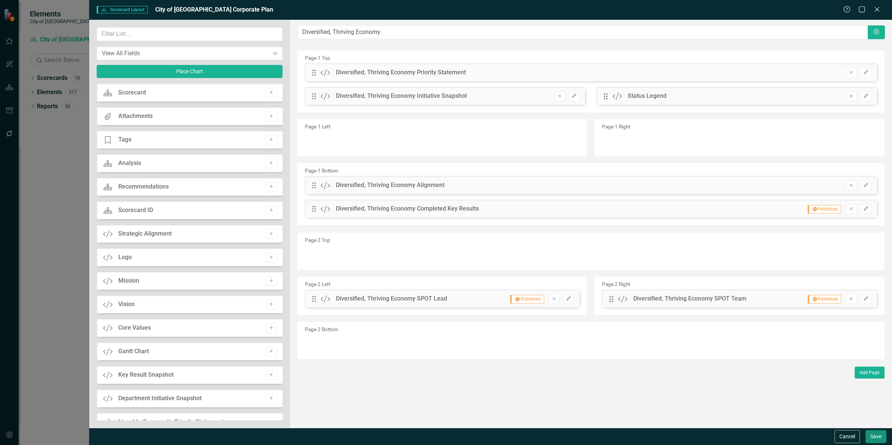
click at [872, 436] on button "Save" at bounding box center [875, 436] width 21 height 13
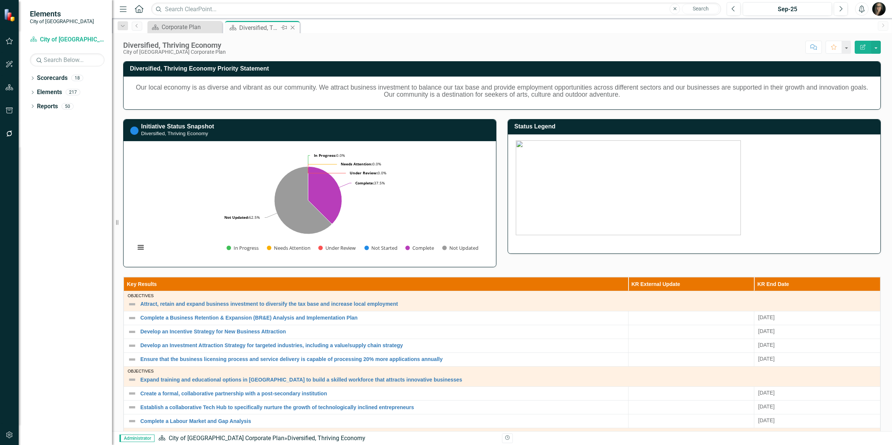
click at [293, 27] on icon at bounding box center [293, 28] width 4 height 4
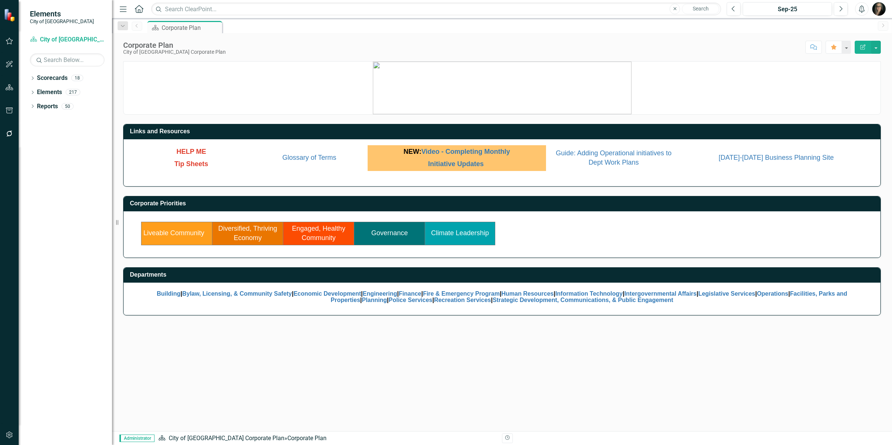
click at [318, 229] on link "Engaged, Healthy Community" at bounding box center [318, 233] width 53 height 17
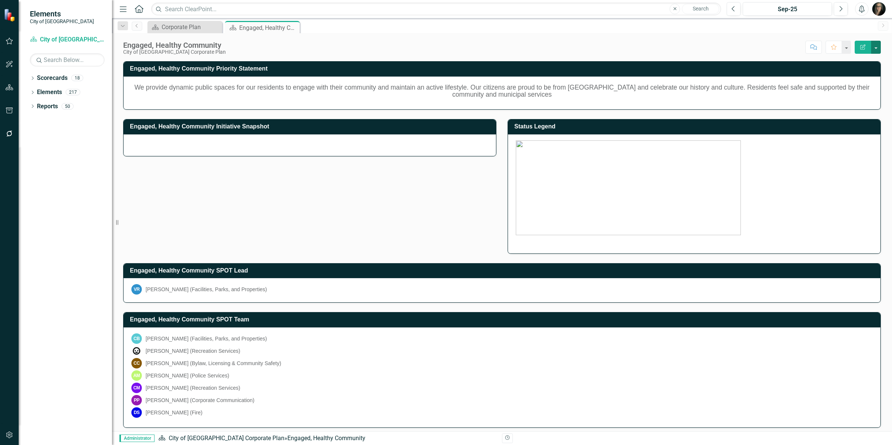
click at [877, 49] on button "button" at bounding box center [876, 47] width 10 height 13
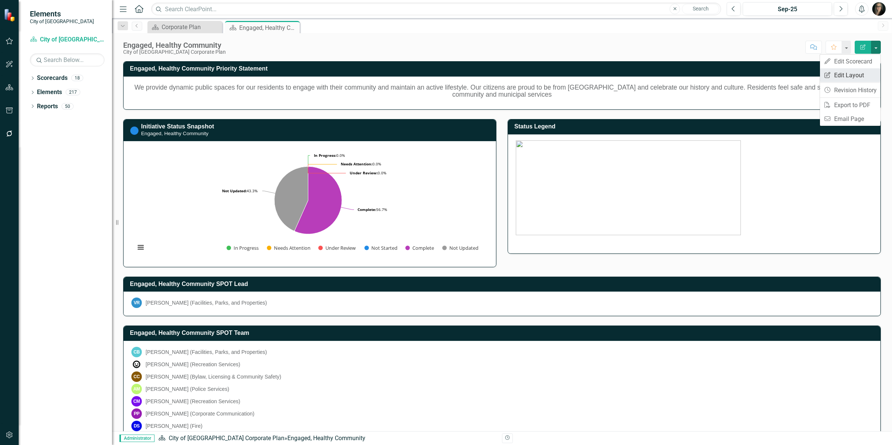
click at [846, 72] on link "Edit Report Edit Layout" at bounding box center [850, 75] width 60 height 14
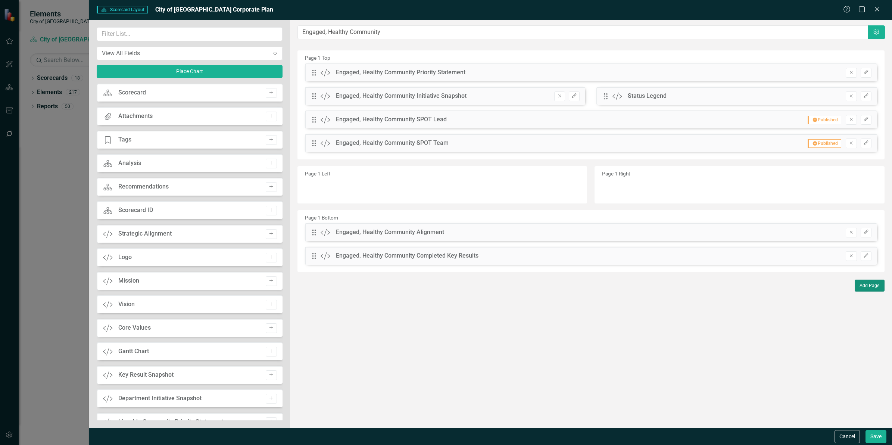
click at [870, 285] on button "Add Page" at bounding box center [870, 286] width 30 height 12
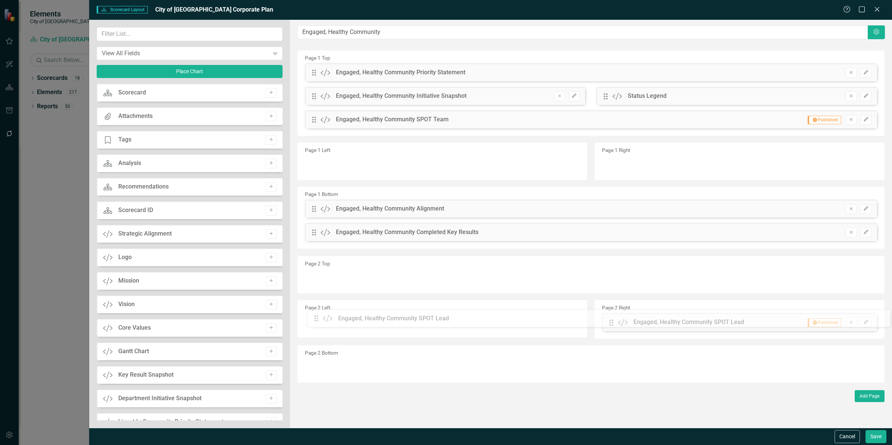
drag, startPoint x: 312, startPoint y: 119, endPoint x: 320, endPoint y: 318, distance: 198.7
drag, startPoint x: 612, startPoint y: 321, endPoint x: 369, endPoint y: 318, distance: 243.3
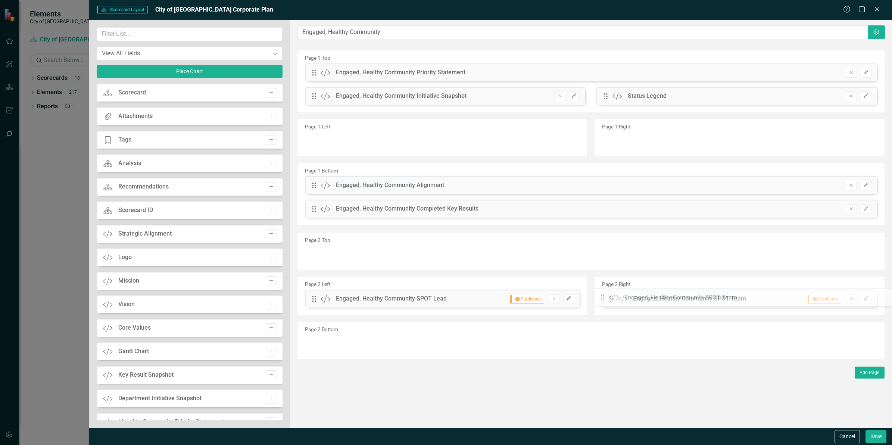
drag, startPoint x: 314, startPoint y: 118, endPoint x: 620, endPoint y: 277, distance: 344.5
click at [871, 206] on div "Drag Custom Engaged, Healthy Community Completed Key Results Remove Edit" at bounding box center [591, 209] width 572 height 18
click at [870, 208] on button "Edit" at bounding box center [866, 209] width 11 height 10
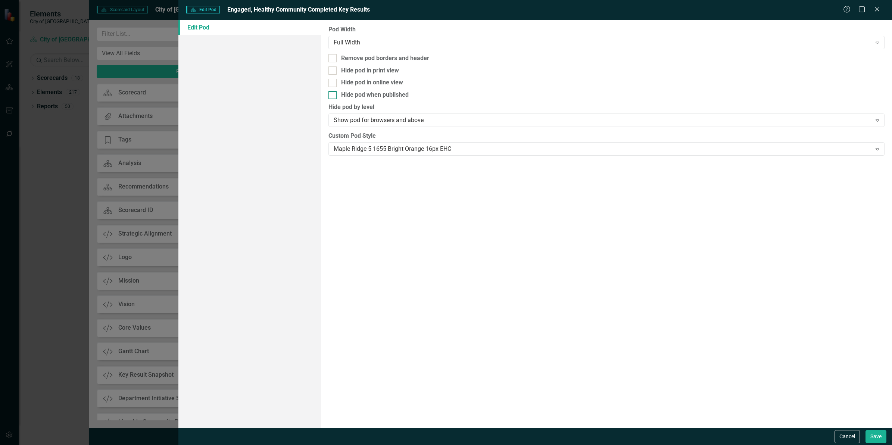
click at [386, 98] on div "Hide pod when published" at bounding box center [375, 95] width 68 height 9
click at [333, 96] on input "Hide pod when published" at bounding box center [330, 93] width 5 height 5
checkbox input "true"
click at [390, 60] on div "Remove pod borders and header" at bounding box center [385, 58] width 88 height 9
click at [333, 59] on input "Remove pod borders and header" at bounding box center [330, 56] width 5 height 5
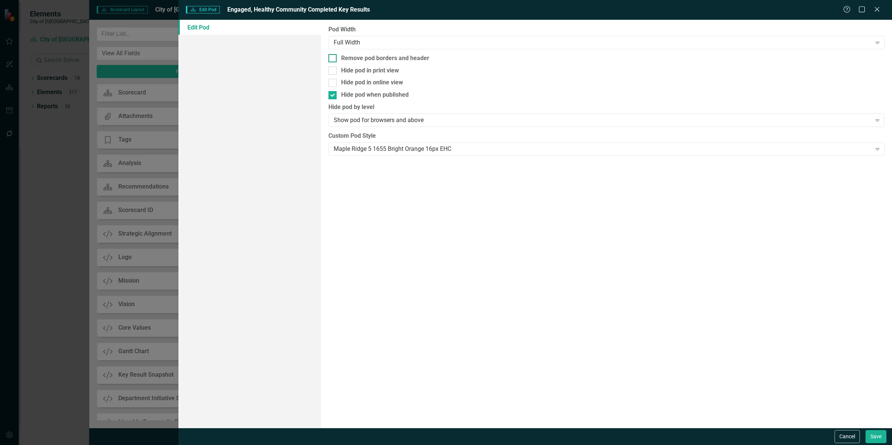
checkbox input "true"
click at [879, 437] on button "Save" at bounding box center [875, 436] width 21 height 13
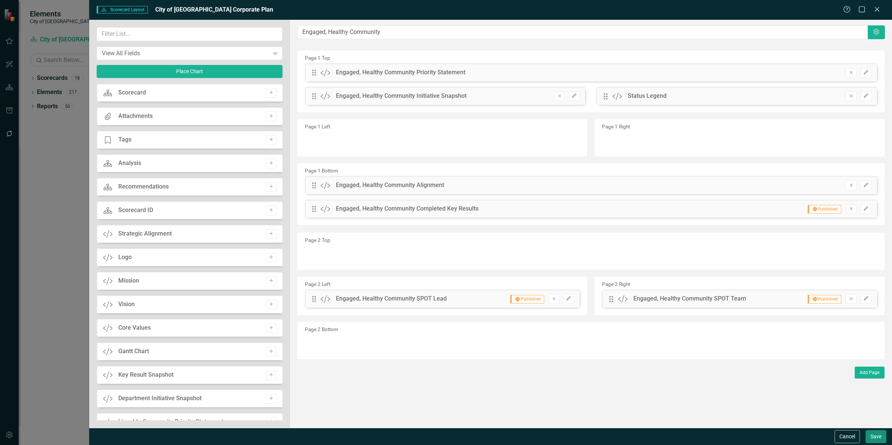
click at [876, 438] on button "Save" at bounding box center [875, 436] width 21 height 13
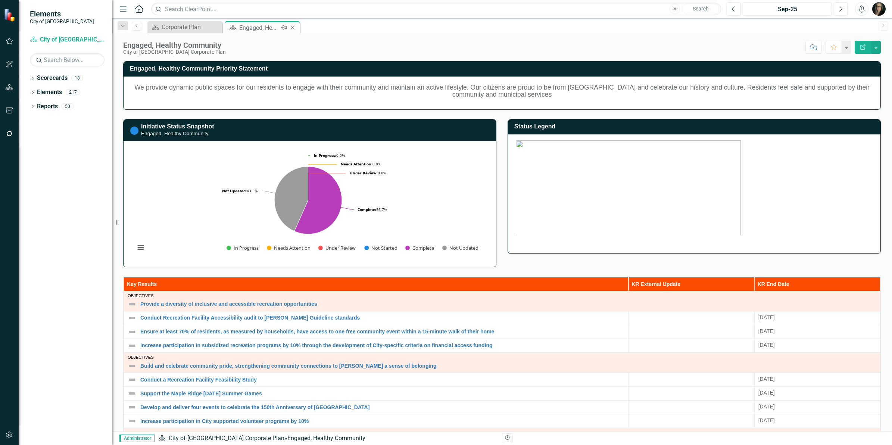
click at [293, 27] on icon "Close" at bounding box center [292, 28] width 7 height 6
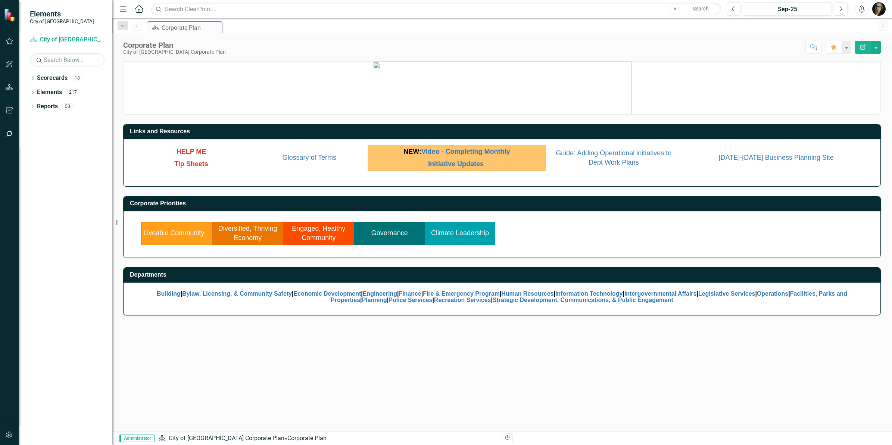
click at [396, 231] on link "Governance" at bounding box center [389, 232] width 37 height 7
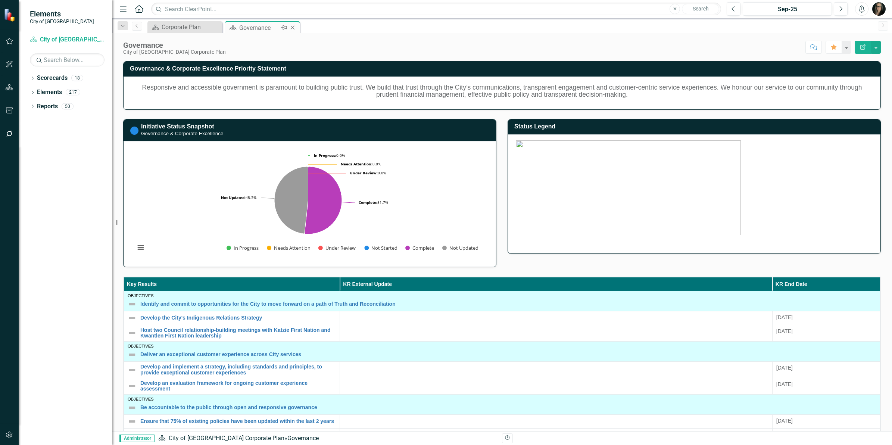
click at [293, 27] on icon "Close" at bounding box center [292, 28] width 7 height 6
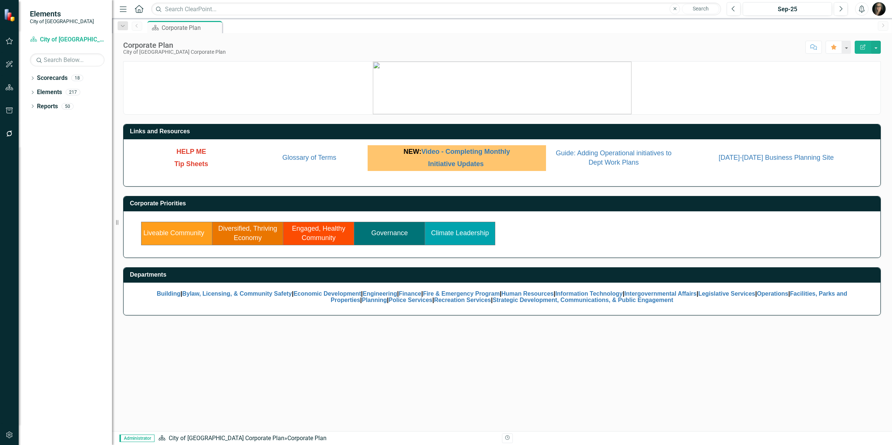
click at [468, 232] on link "Climate Leadership" at bounding box center [460, 232] width 58 height 7
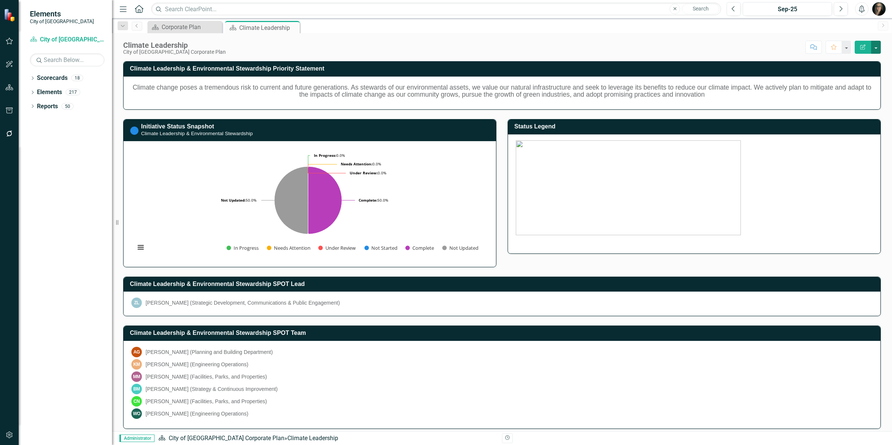
click at [874, 49] on button "button" at bounding box center [876, 47] width 10 height 13
click at [859, 73] on link "Edit Report Edit Layout" at bounding box center [850, 75] width 60 height 14
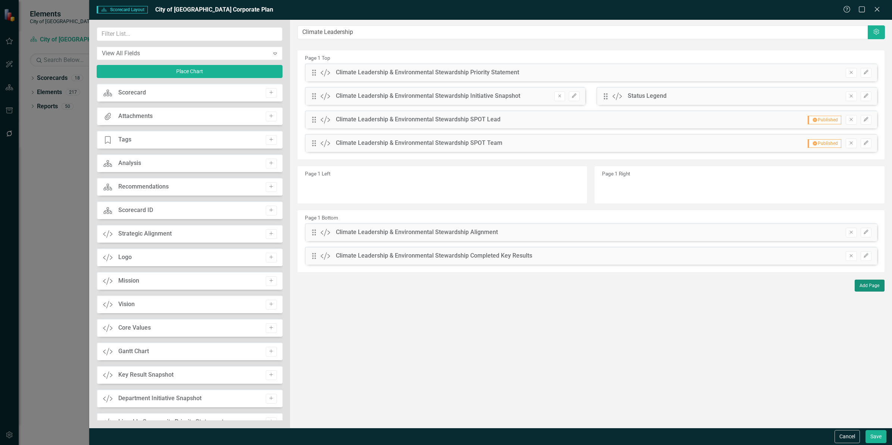
click at [863, 284] on button "Add Page" at bounding box center [870, 286] width 30 height 12
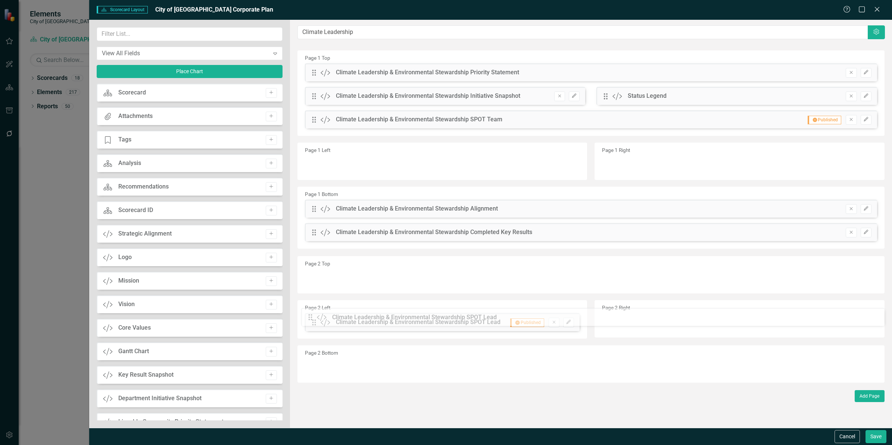
drag, startPoint x: 315, startPoint y: 121, endPoint x: 319, endPoint y: 301, distance: 180.3
click at [311, 121] on div "Drag Custom Climate Leadership & Environmental Stewardship SPOT Team Hidden Pod…" at bounding box center [591, 119] width 572 height 18
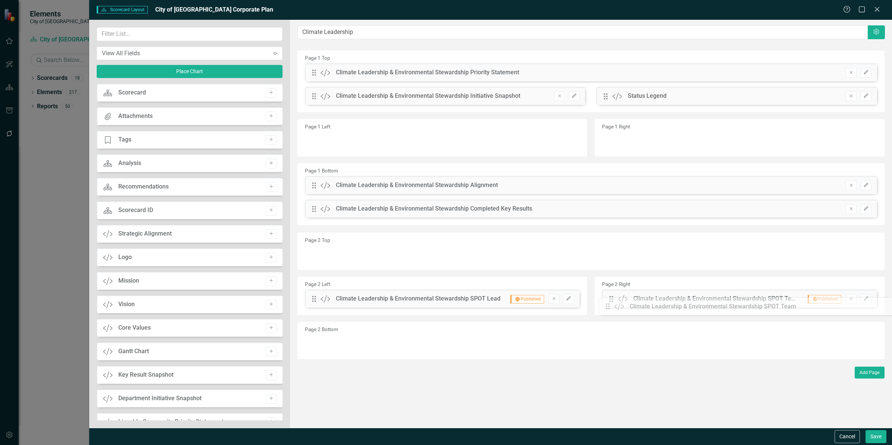
drag, startPoint x: 312, startPoint y: 120, endPoint x: 611, endPoint y: 303, distance: 351.1
click at [869, 208] on button "Edit" at bounding box center [866, 209] width 11 height 10
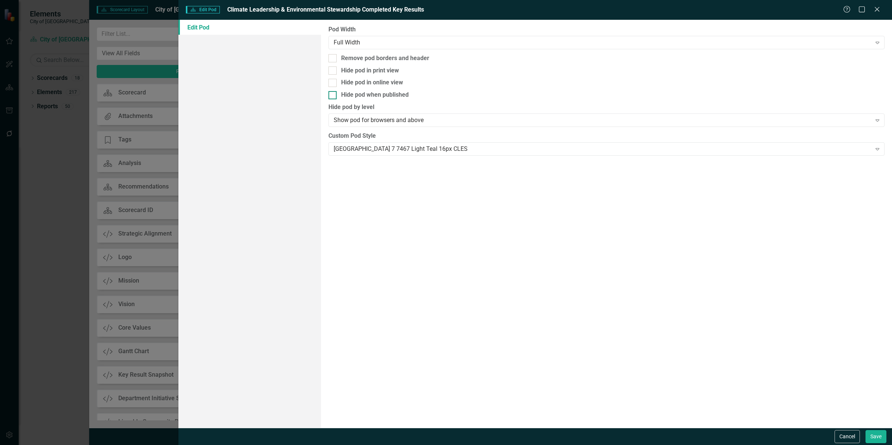
click at [387, 97] on div "Hide pod when published" at bounding box center [375, 95] width 68 height 9
click at [333, 96] on input "Hide pod when published" at bounding box center [330, 93] width 5 height 5
checkbox input "true"
click at [399, 58] on div "Remove pod borders and header" at bounding box center [385, 58] width 88 height 9
click at [333, 58] on input "Remove pod borders and header" at bounding box center [330, 56] width 5 height 5
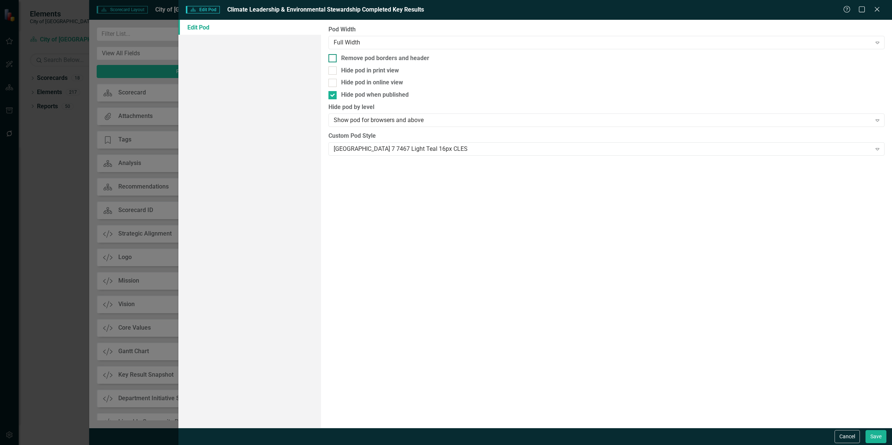
checkbox input "true"
click at [872, 434] on button "Save" at bounding box center [875, 436] width 21 height 13
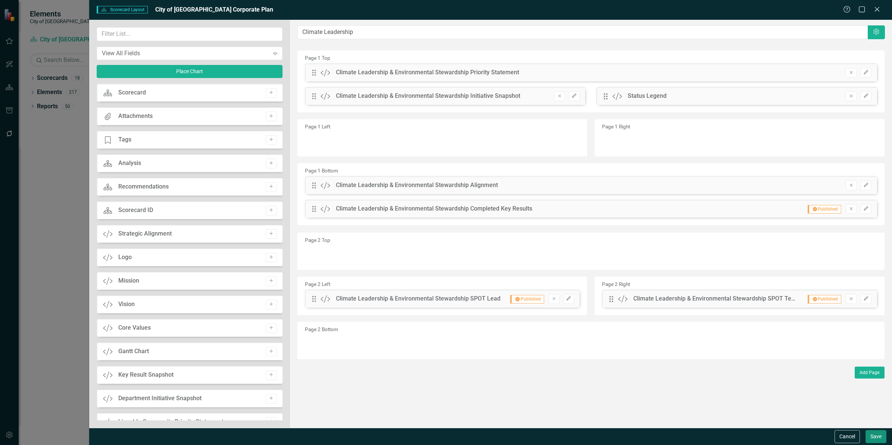
click at [874, 440] on button "Save" at bounding box center [875, 436] width 21 height 13
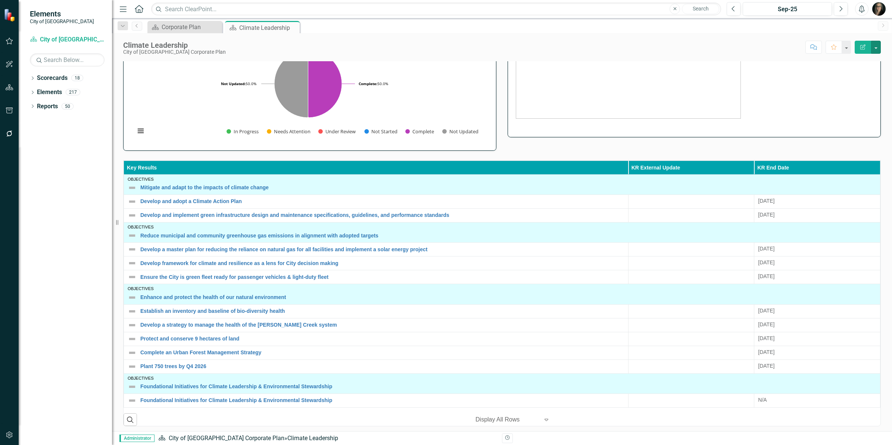
scroll to position [47, 0]
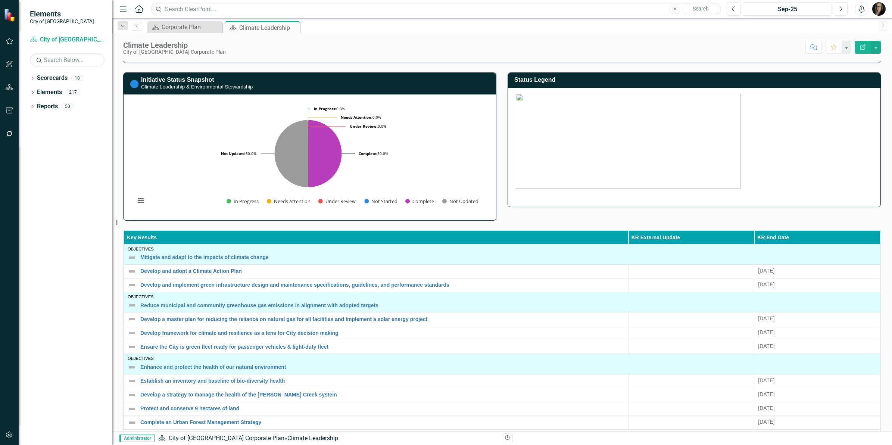
drag, startPoint x: 290, startPoint y: 27, endPoint x: 278, endPoint y: 23, distance: 12.2
click at [0, 0] on icon "Close" at bounding box center [0, 0] width 0 height 0
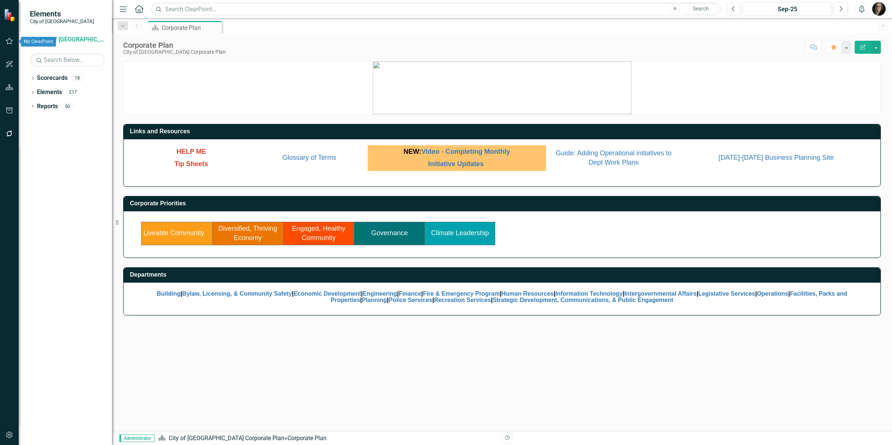
click at [12, 43] on icon "button" at bounding box center [10, 41] width 8 height 6
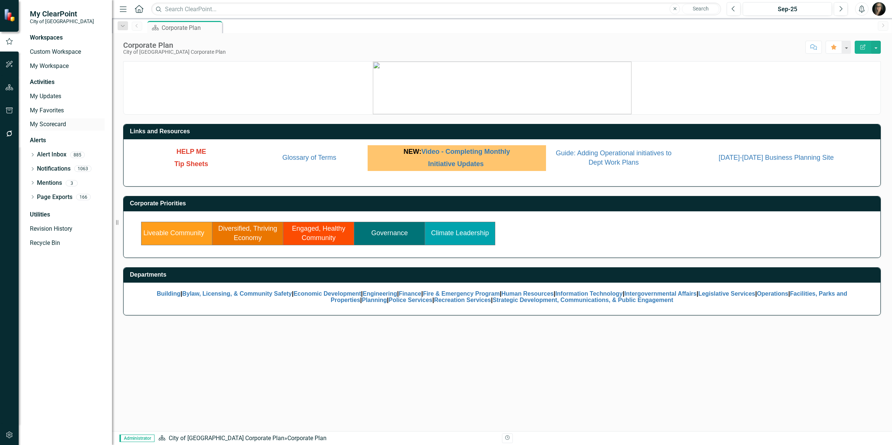
click at [53, 124] on link "My Scorecard" at bounding box center [67, 124] width 75 height 9
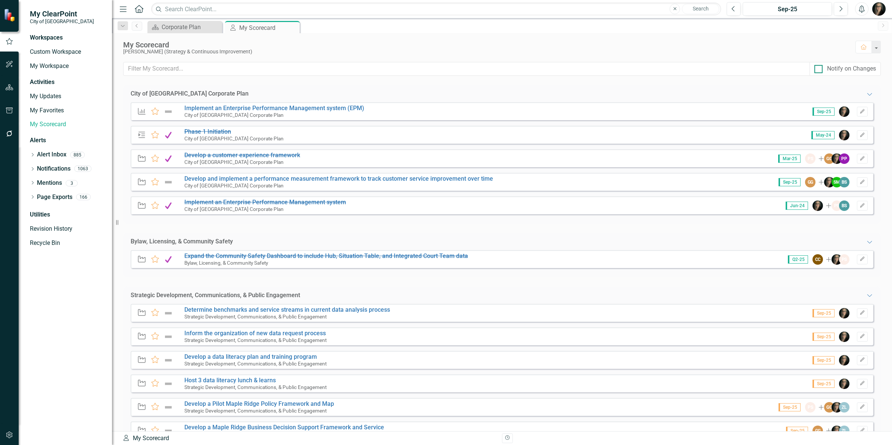
click at [874, 68] on div "Notify on Changes" at bounding box center [851, 69] width 49 height 9
drag, startPoint x: 874, startPoint y: 68, endPoint x: 855, endPoint y: 47, distance: 28.3
click at [846, 45] on div "My Scorecard" at bounding box center [485, 45] width 725 height 8
click at [877, 50] on button "button" at bounding box center [876, 47] width 10 height 13
click at [877, 48] on button "button" at bounding box center [876, 47] width 10 height 13
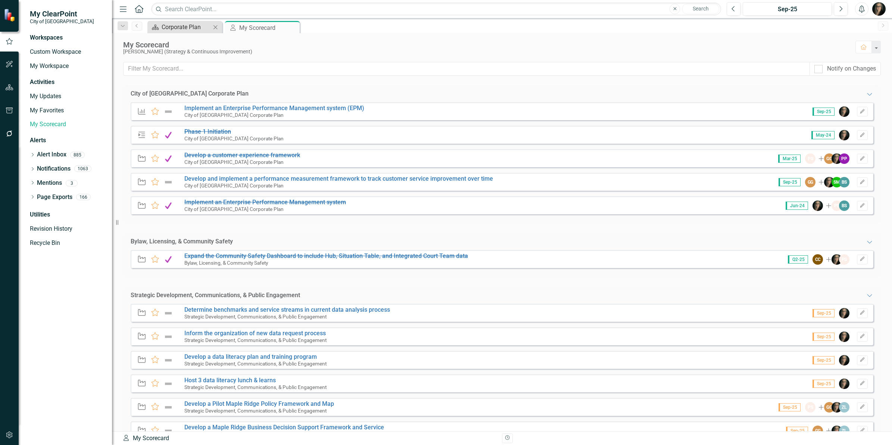
click at [177, 26] on div "Corporate Plan" at bounding box center [186, 26] width 49 height 9
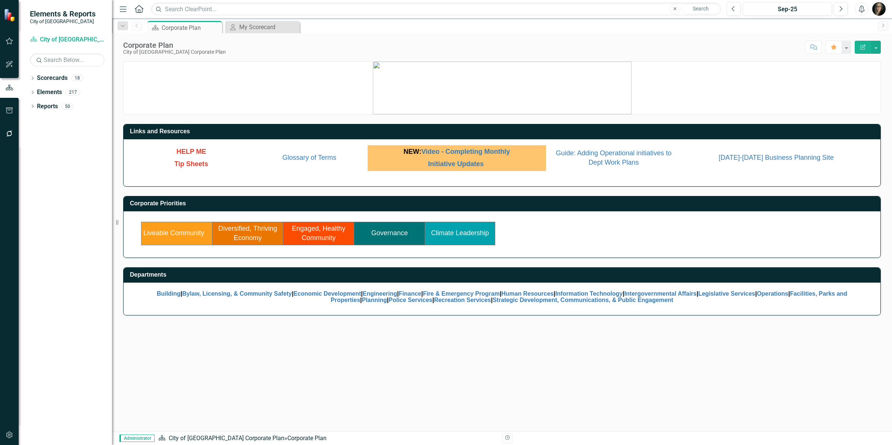
click at [176, 234] on link "Liveable Community" at bounding box center [173, 232] width 61 height 7
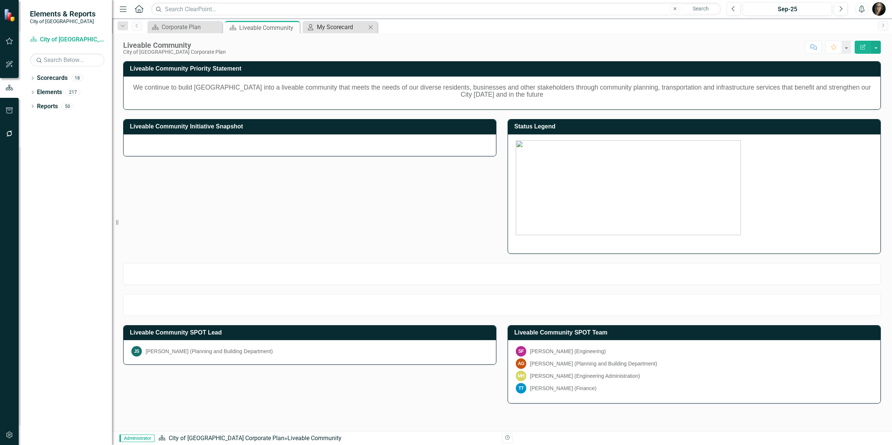
click at [337, 27] on div "My Scorecard" at bounding box center [341, 26] width 49 height 9
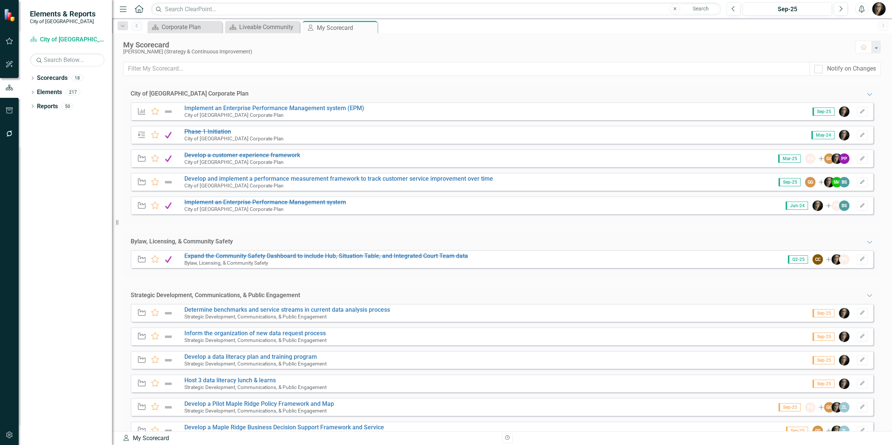
drag, startPoint x: 370, startPoint y: 29, endPoint x: 319, endPoint y: 18, distance: 51.9
click at [0, 0] on icon "Close" at bounding box center [0, 0] width 0 height 0
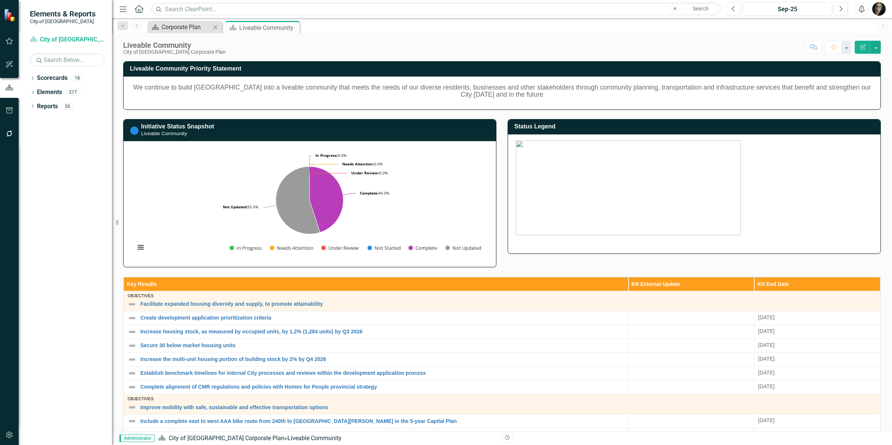
click at [198, 26] on div "Corporate Plan" at bounding box center [186, 26] width 49 height 9
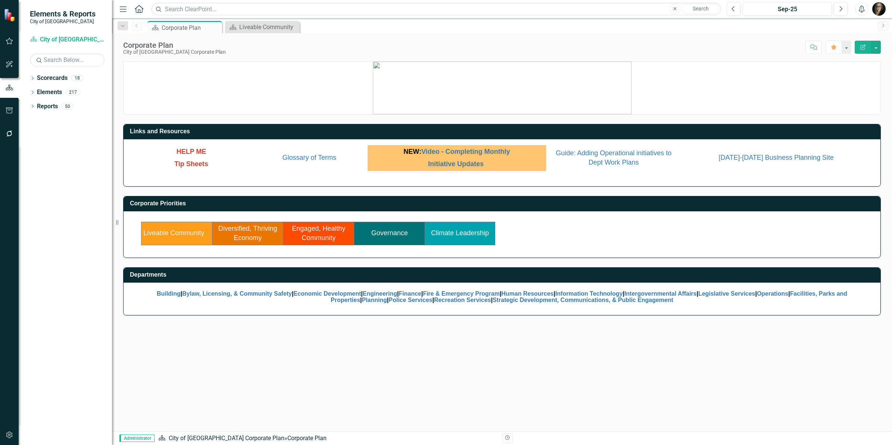
click at [253, 228] on link "Diversified, Thriving Economy" at bounding box center [247, 233] width 59 height 17
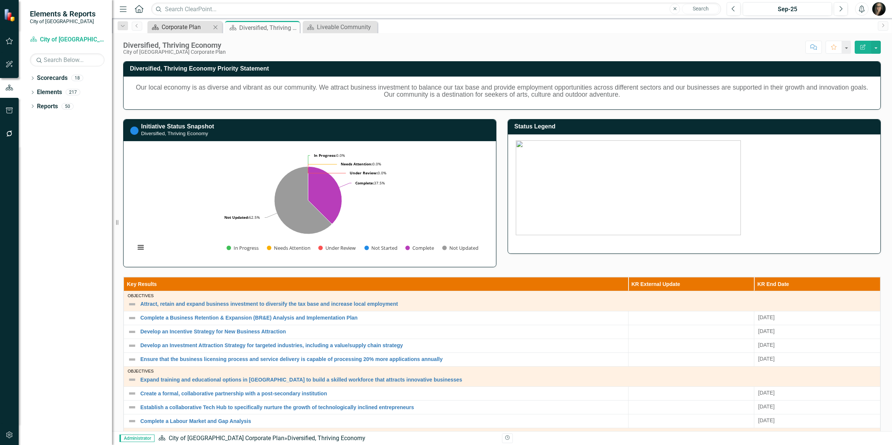
click at [191, 25] on div "Corporate Plan" at bounding box center [186, 26] width 49 height 9
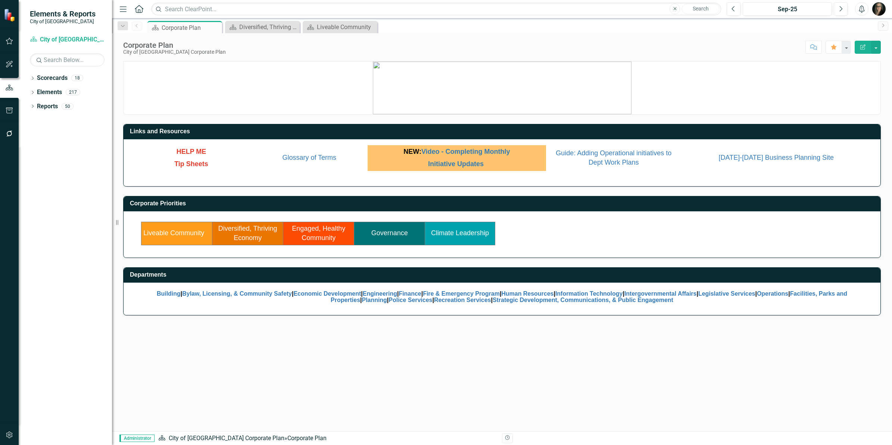
click at [318, 231] on link "Engaged, Healthy Community" at bounding box center [318, 233] width 53 height 17
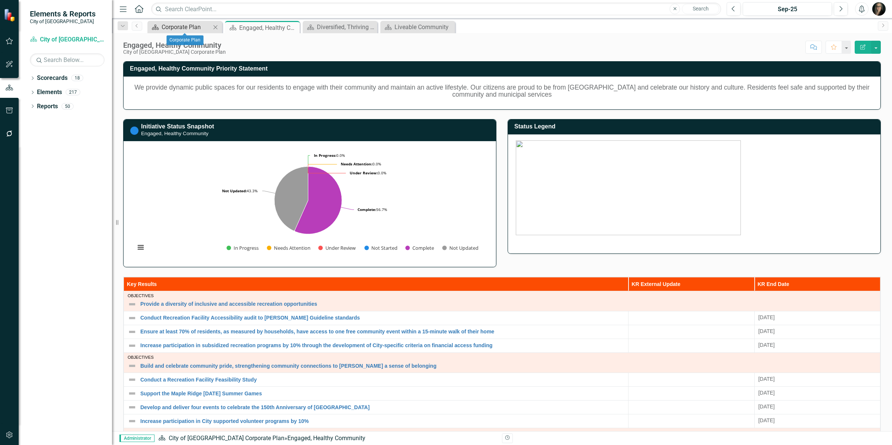
click at [188, 27] on div "Corporate Plan" at bounding box center [186, 26] width 49 height 9
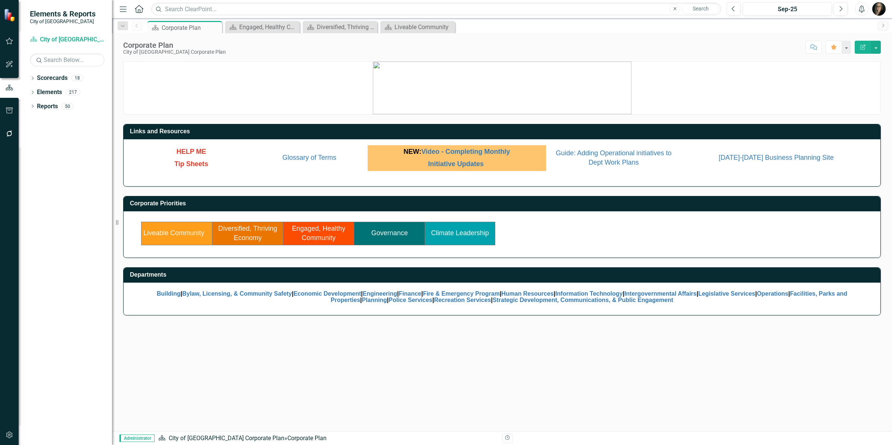
click at [399, 233] on link "Governance" at bounding box center [389, 232] width 37 height 7
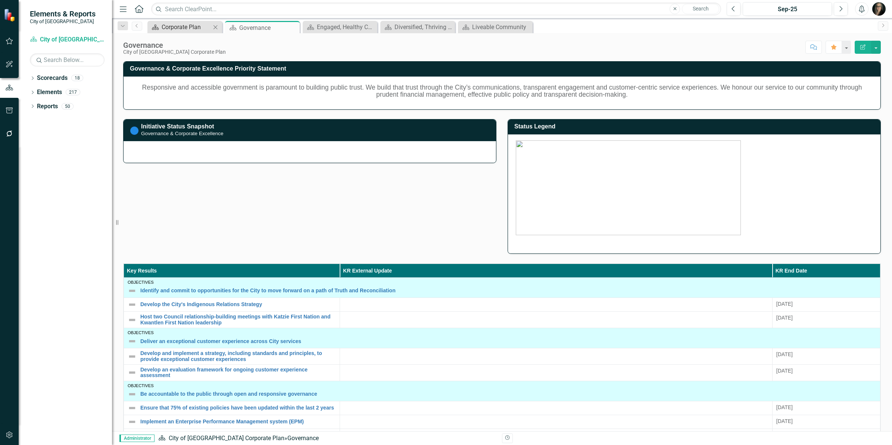
click at [193, 27] on div "Corporate Plan" at bounding box center [186, 26] width 49 height 9
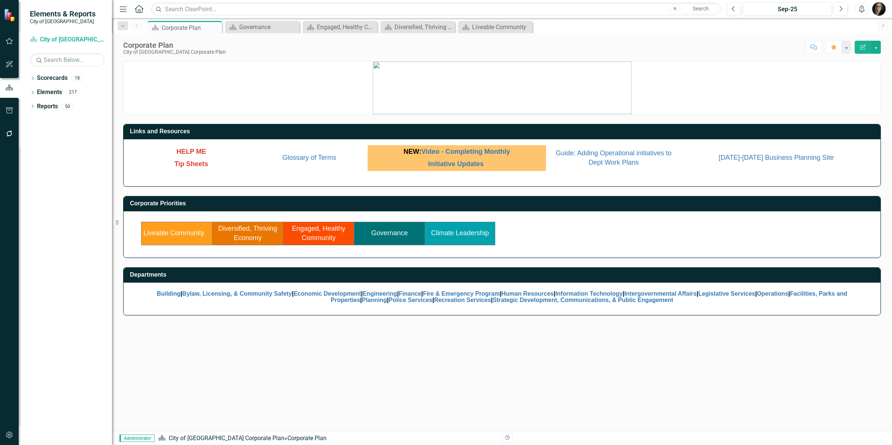
click at [456, 230] on link "Climate Leadership" at bounding box center [460, 232] width 58 height 7
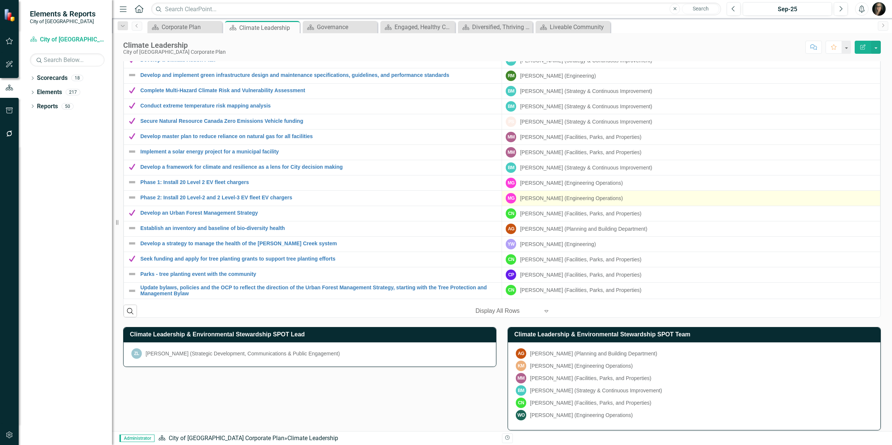
scroll to position [467, 0]
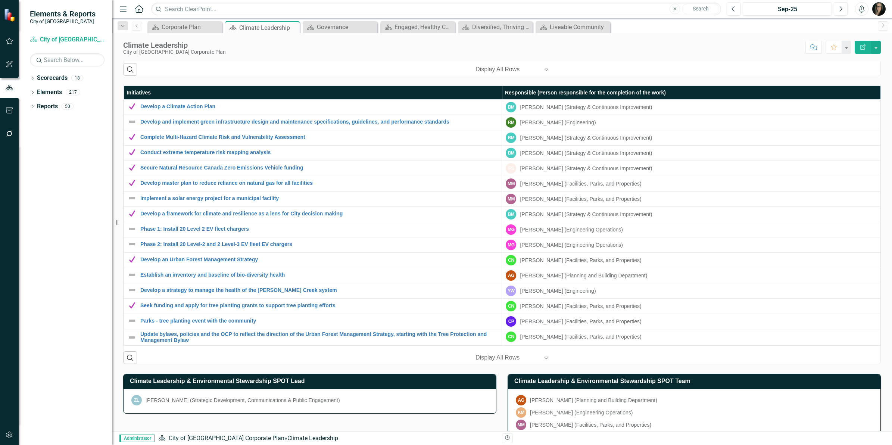
click at [509, 363] on div at bounding box center [506, 358] width 63 height 10
click at [515, 353] on div "Display All Rows" at bounding box center [512, 354] width 70 height 9
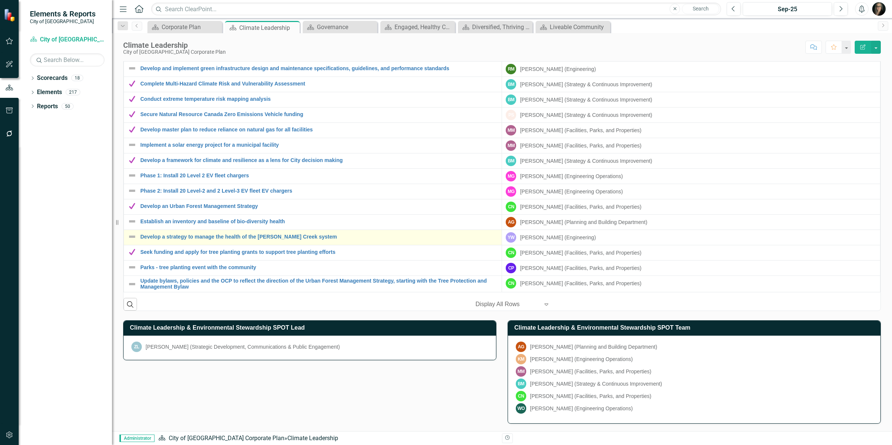
scroll to position [530, 0]
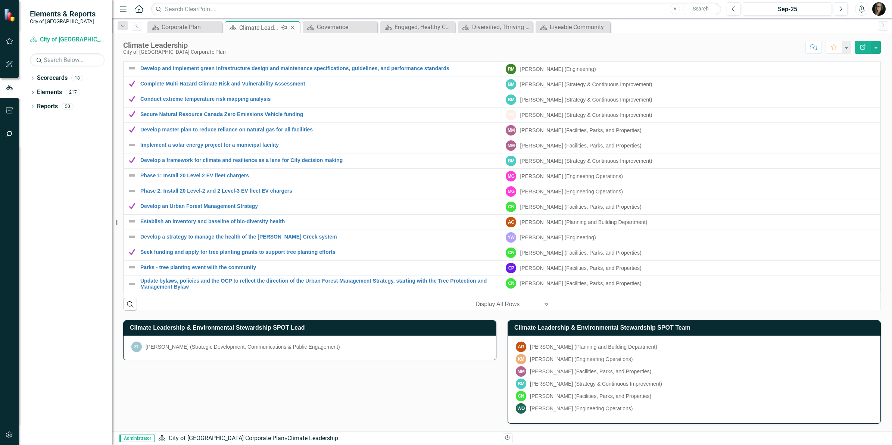
click at [293, 29] on icon "Close" at bounding box center [292, 28] width 7 height 6
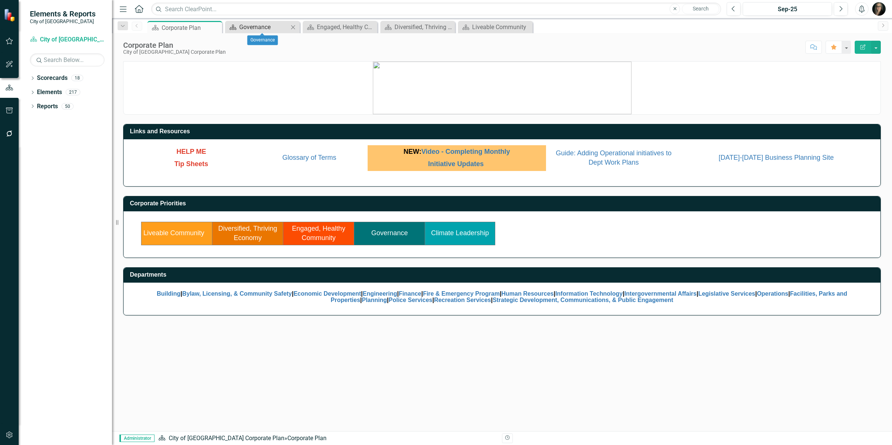
click at [273, 27] on div "Governance" at bounding box center [263, 26] width 49 height 9
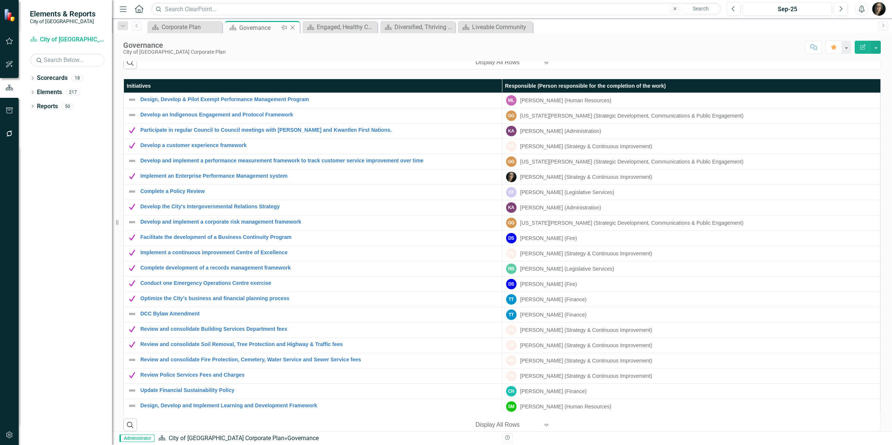
click at [293, 25] on icon "Close" at bounding box center [292, 28] width 7 height 6
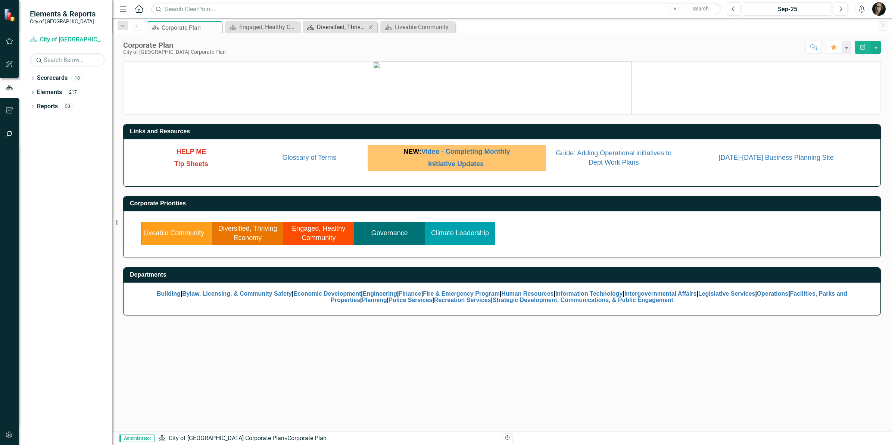
click at [333, 27] on div "Diversified, Thriving Economy" at bounding box center [341, 26] width 49 height 9
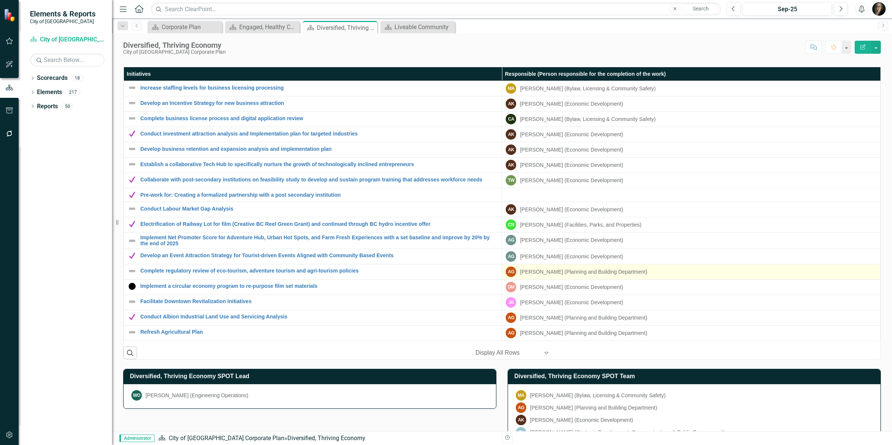
scroll to position [532, 0]
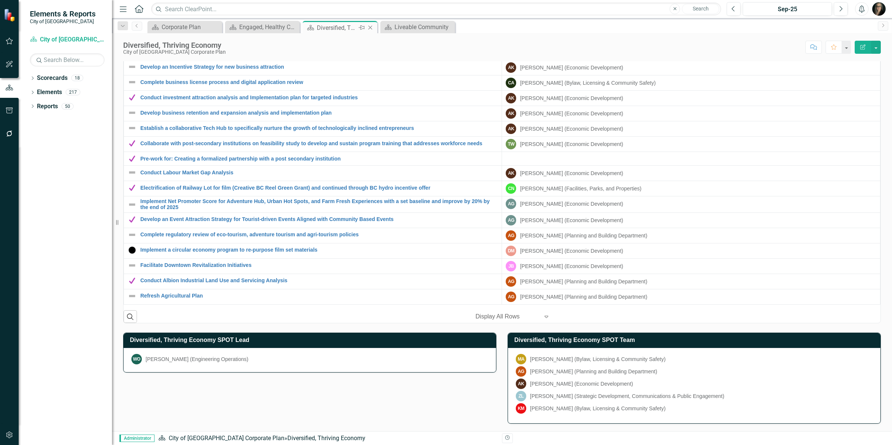
click at [369, 26] on icon "Close" at bounding box center [369, 28] width 7 height 6
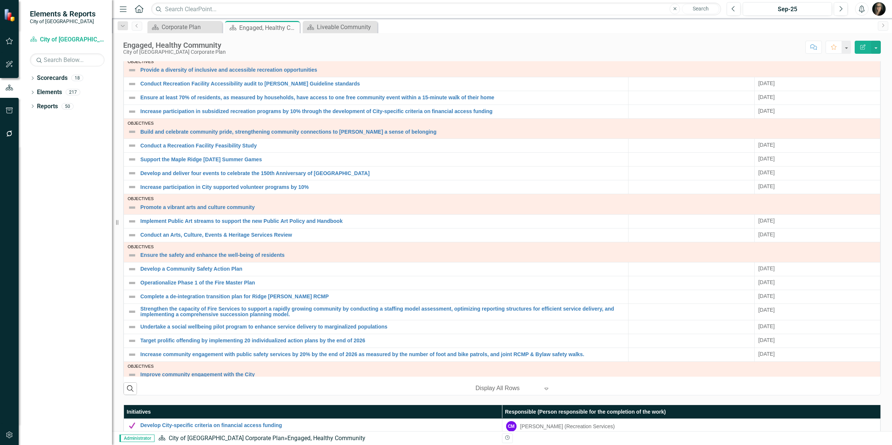
scroll to position [233, 0]
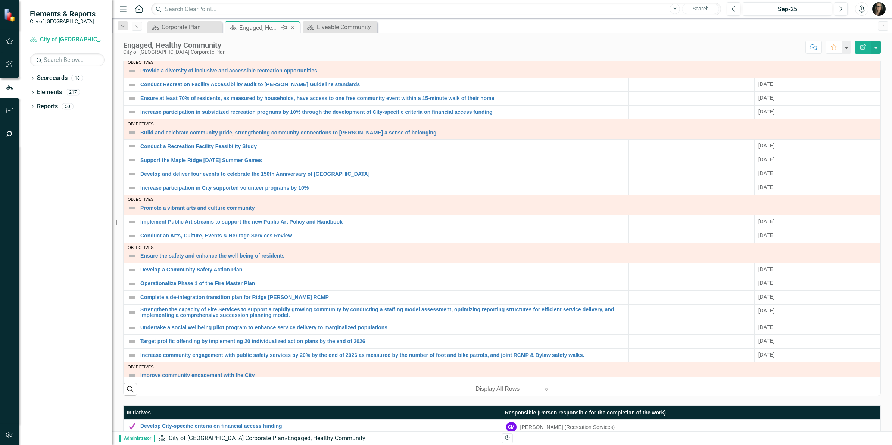
click at [290, 26] on icon "Close" at bounding box center [292, 28] width 7 height 6
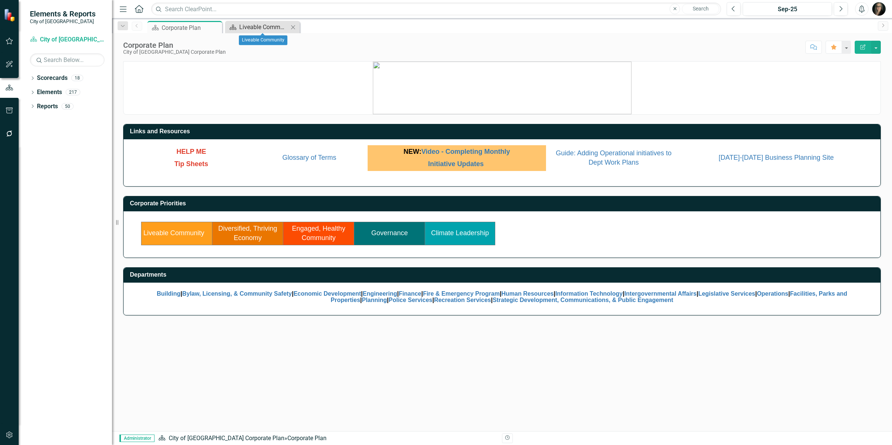
click at [284, 26] on div "Liveable Community" at bounding box center [263, 26] width 49 height 9
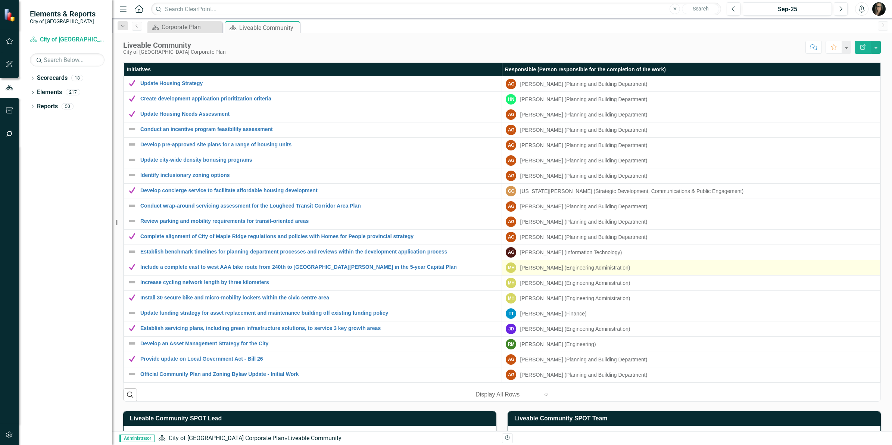
scroll to position [500, 0]
